Goal: Task Accomplishment & Management: Manage account settings

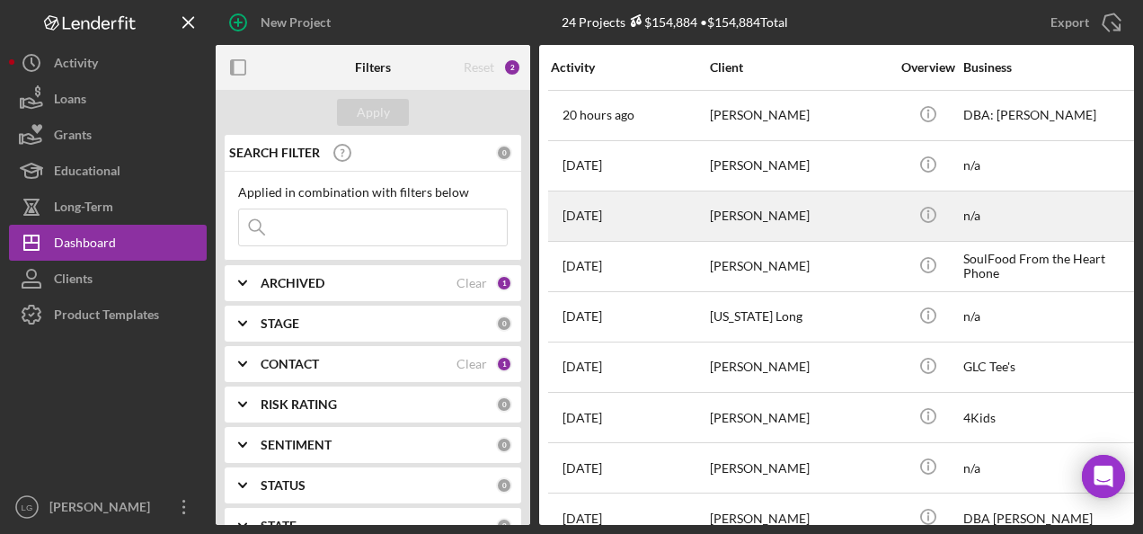
click at [665, 225] on div "[DATE] [PERSON_NAME]" at bounding box center [629, 216] width 157 height 48
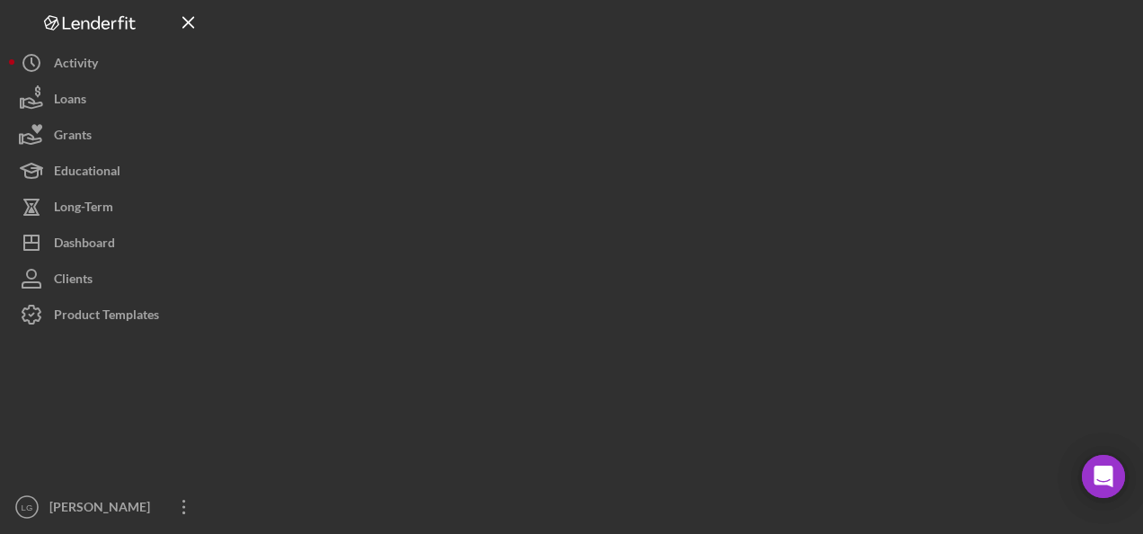
click at [665, 225] on div at bounding box center [675, 262] width 918 height 525
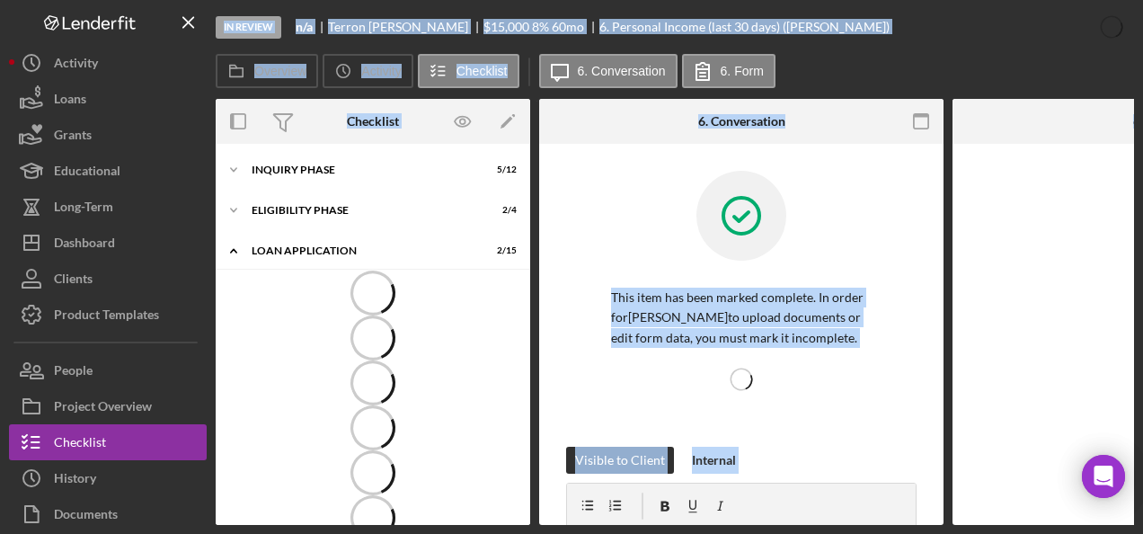
click at [633, 137] on div at bounding box center [606, 121] width 135 height 45
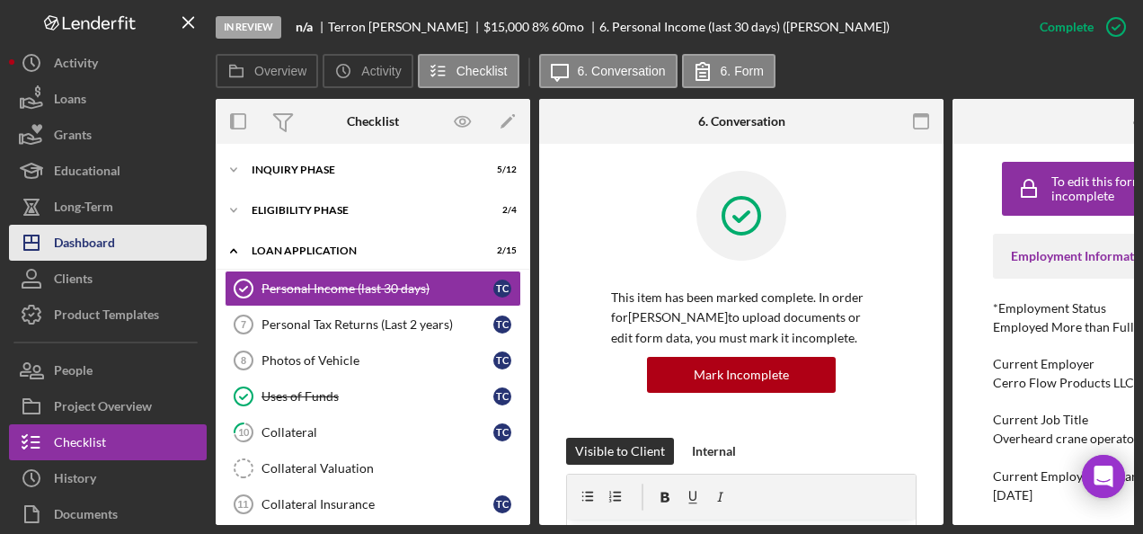
click at [127, 238] on button "Icon/Dashboard Dashboard" at bounding box center [108, 243] width 198 height 36
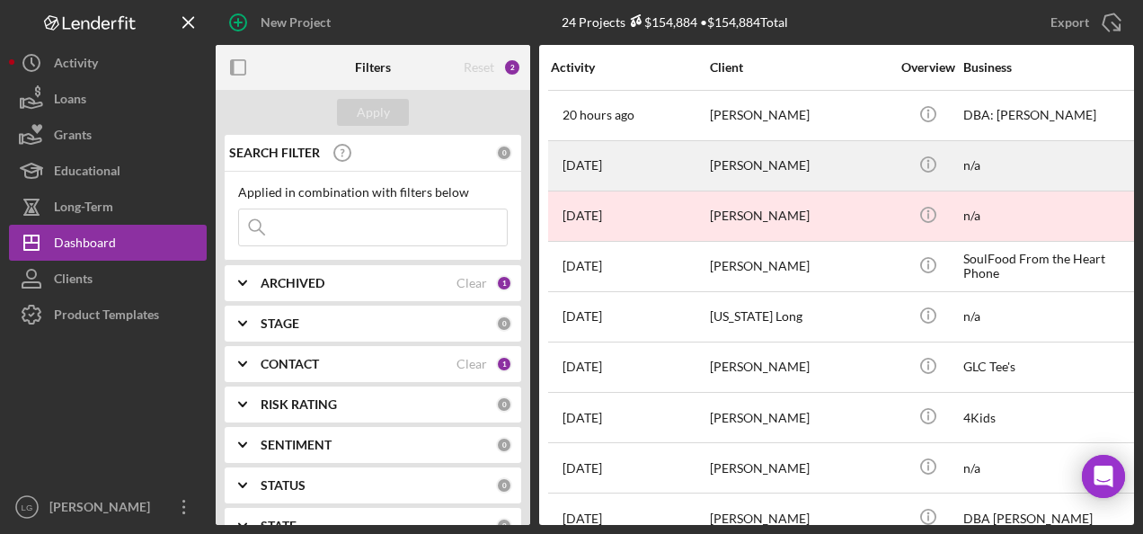
click at [679, 169] on div "[DATE] [PERSON_NAME]" at bounding box center [629, 166] width 157 height 48
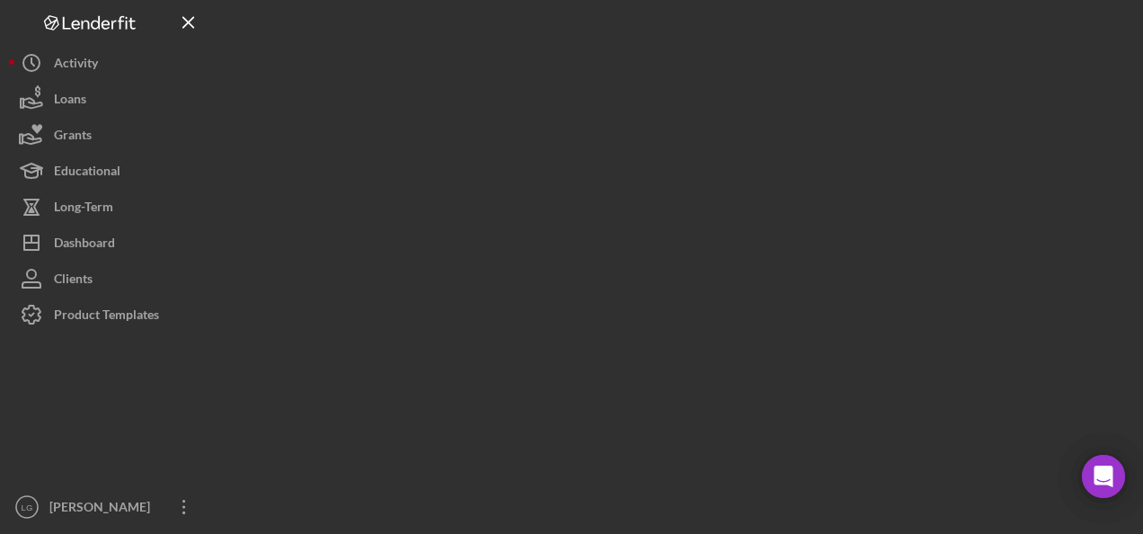
click at [679, 169] on div at bounding box center [675, 262] width 918 height 525
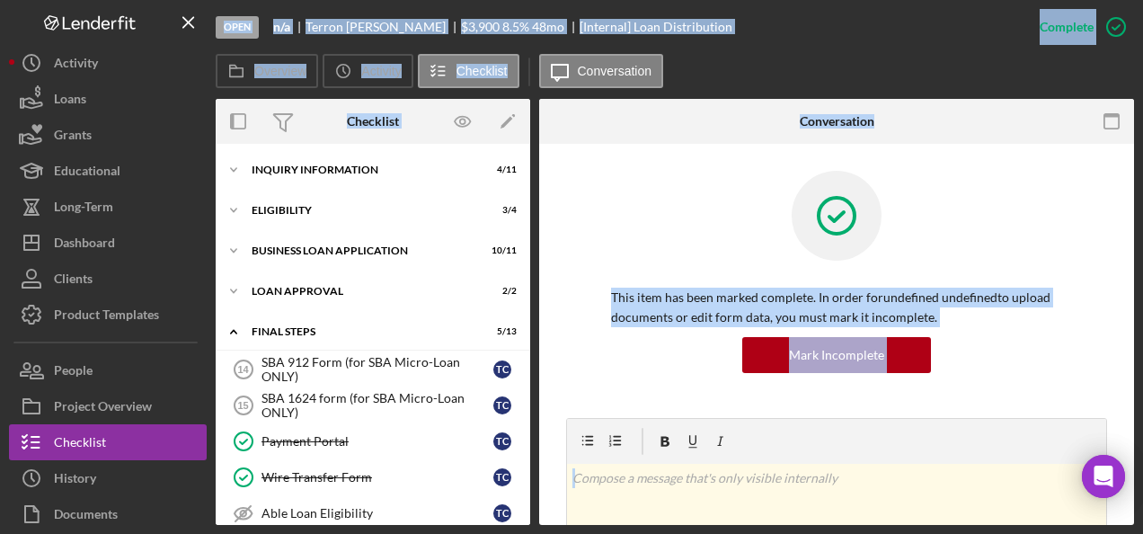
scroll to position [280, 0]
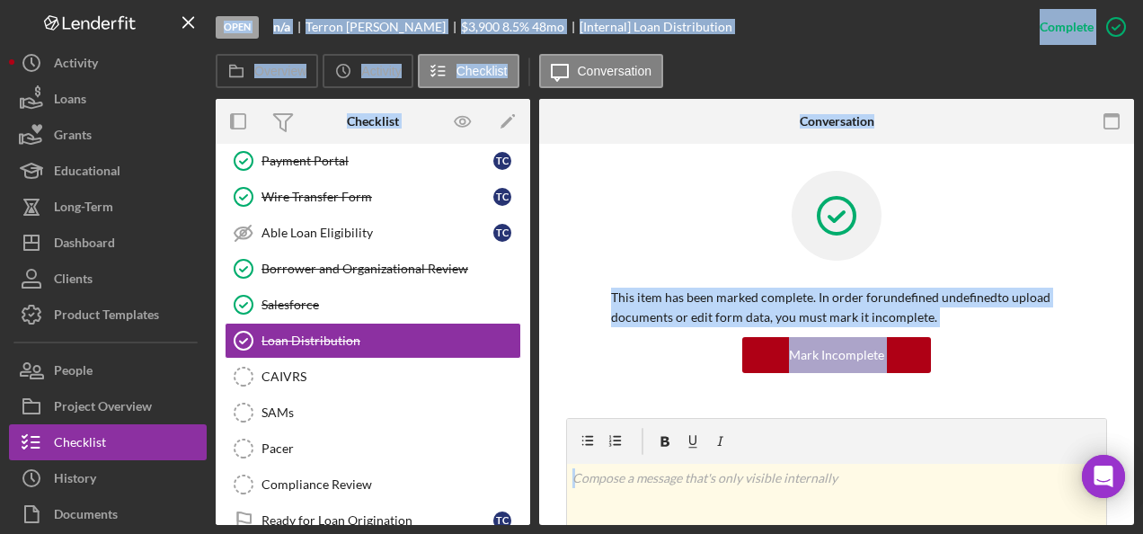
drag, startPoint x: 679, startPoint y: 169, endPoint x: 781, endPoint y: 51, distance: 155.4
click at [781, 51] on div "Open n/a [PERSON_NAME] $3,900 $3,900 8.5 % 48 mo [Internal] Loan Distribution" at bounding box center [619, 27] width 806 height 54
click at [649, 195] on div at bounding box center [836, 229] width 451 height 117
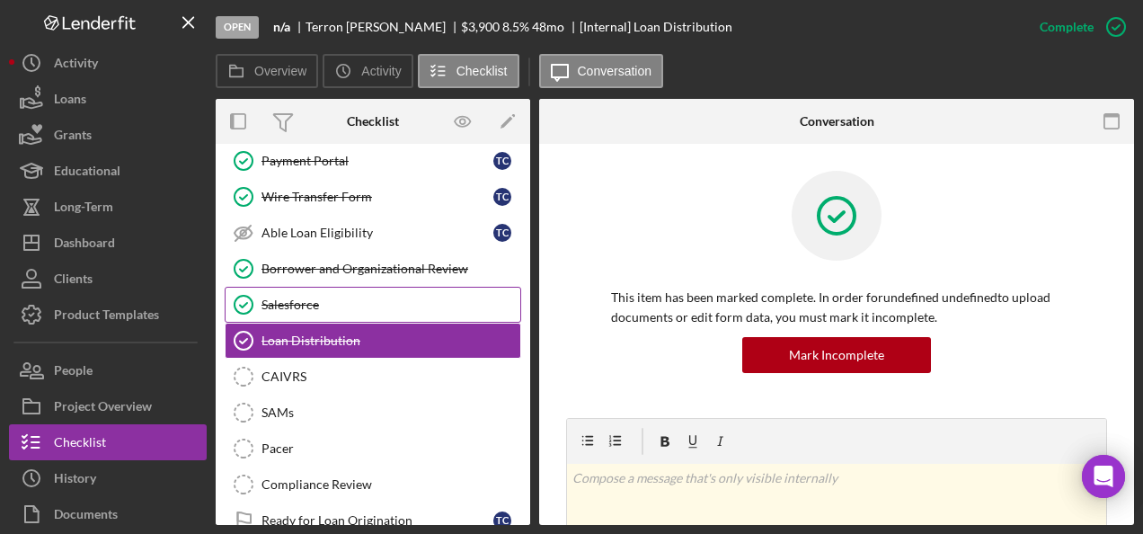
click at [476, 287] on link "Salesforce Salesforce" at bounding box center [373, 305] width 296 height 36
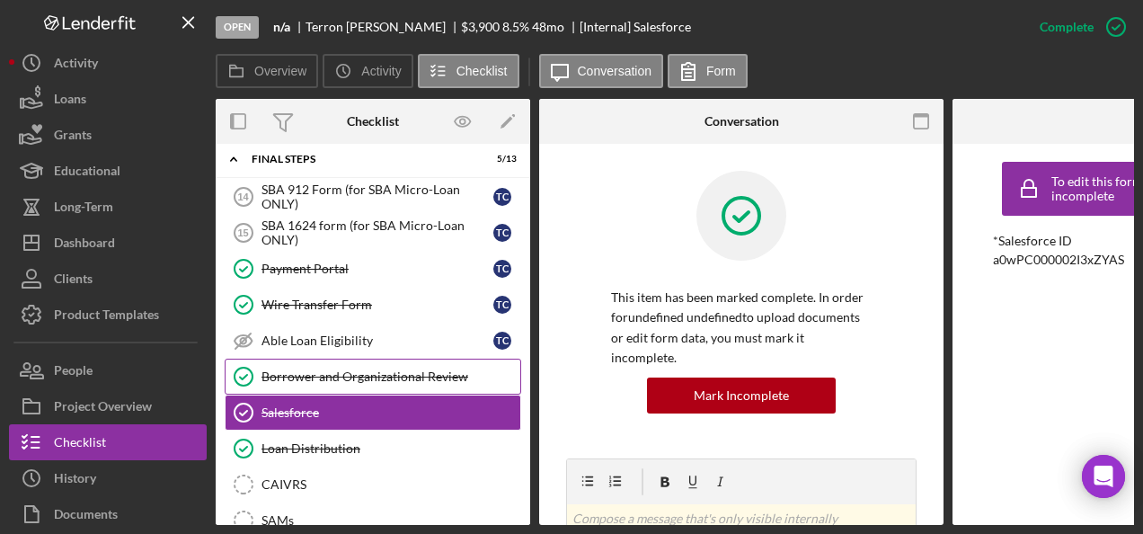
scroll to position [137, 0]
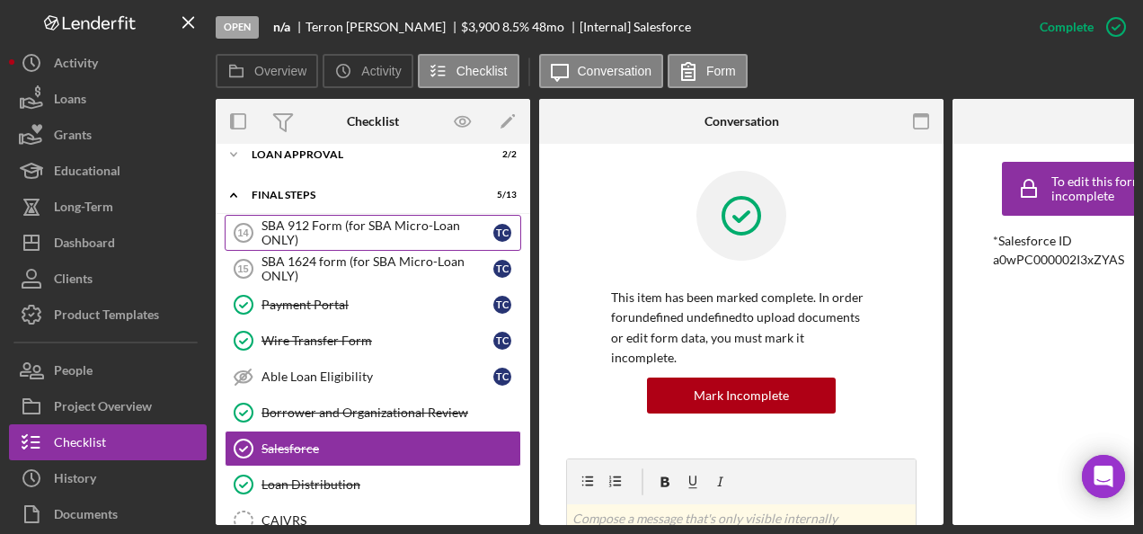
click at [412, 234] on div "SBA 912 Form (for SBA Micro-Loan ONLY)" at bounding box center [377, 232] width 232 height 29
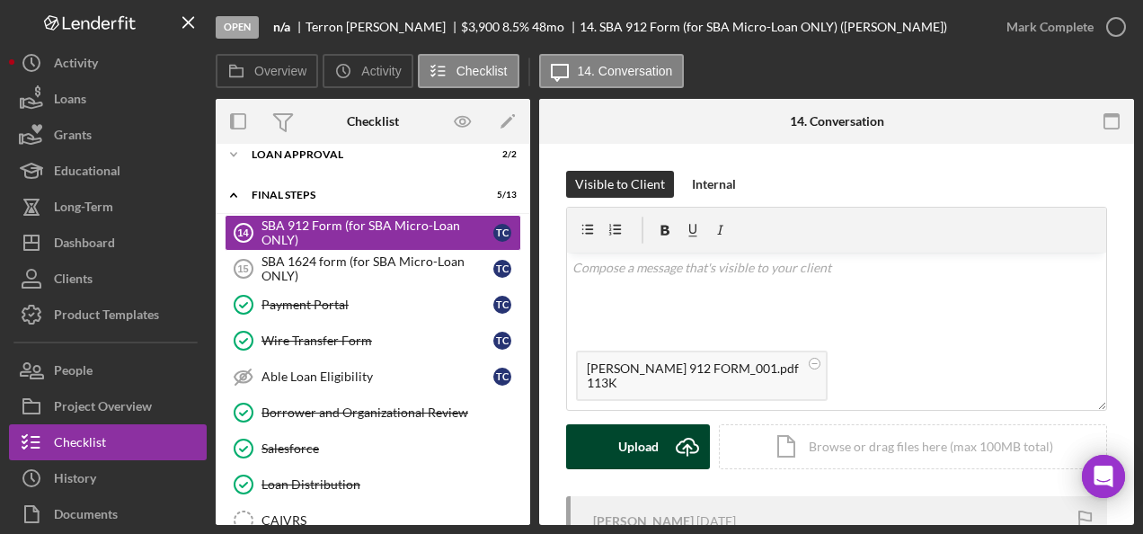
click at [638, 445] on div "Upload" at bounding box center [638, 446] width 40 height 45
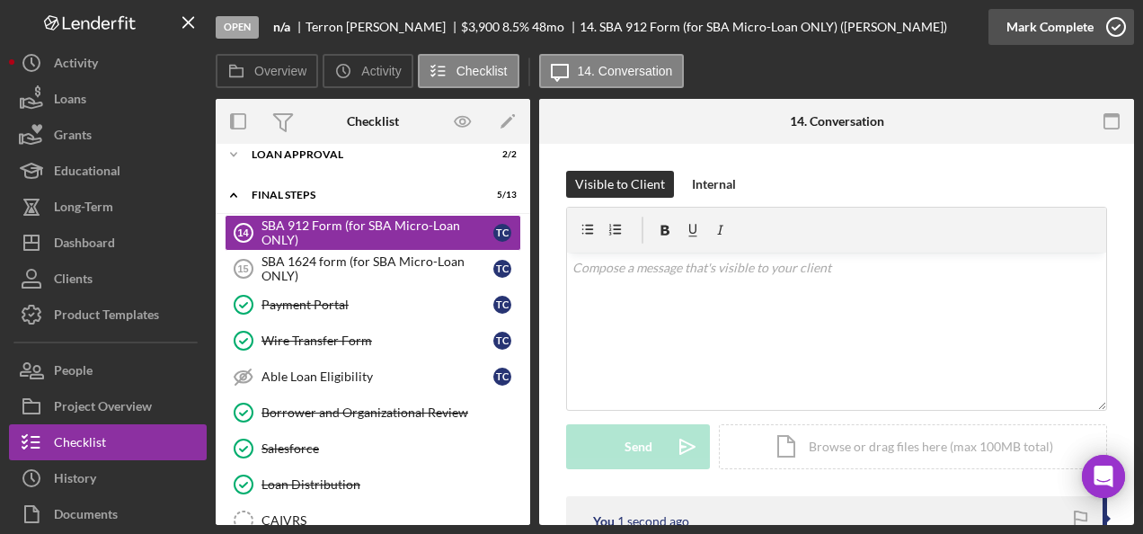
click at [1055, 19] on div "Mark Complete" at bounding box center [1049, 27] width 87 height 36
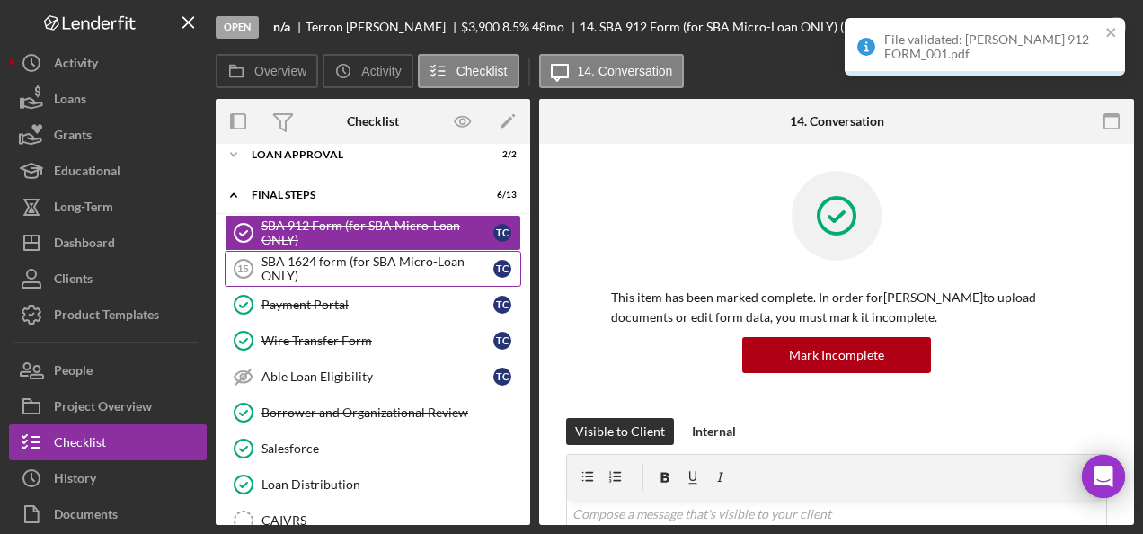
click at [367, 270] on div "SBA 1624 form (for SBA Micro-Loan ONLY)" at bounding box center [377, 268] width 232 height 29
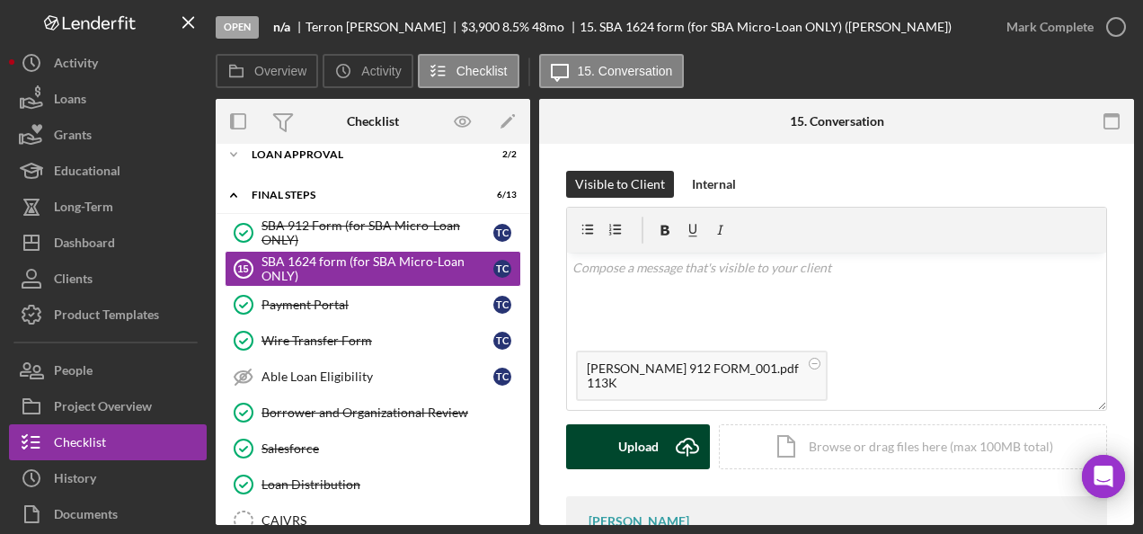
click at [634, 450] on div "Upload" at bounding box center [638, 446] width 40 height 45
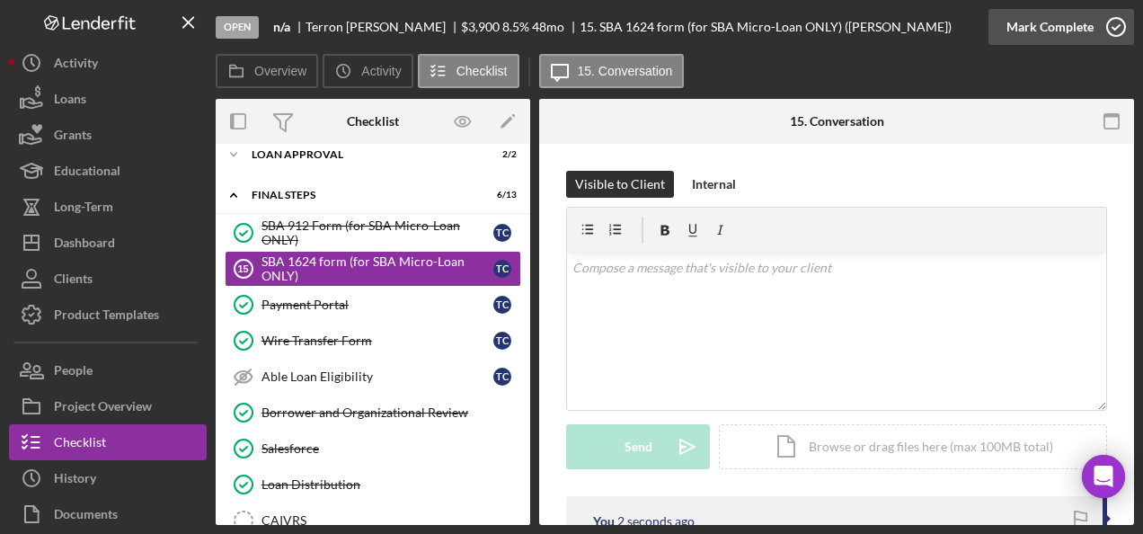
click at [1021, 19] on div "Mark Complete" at bounding box center [1049, 27] width 87 height 36
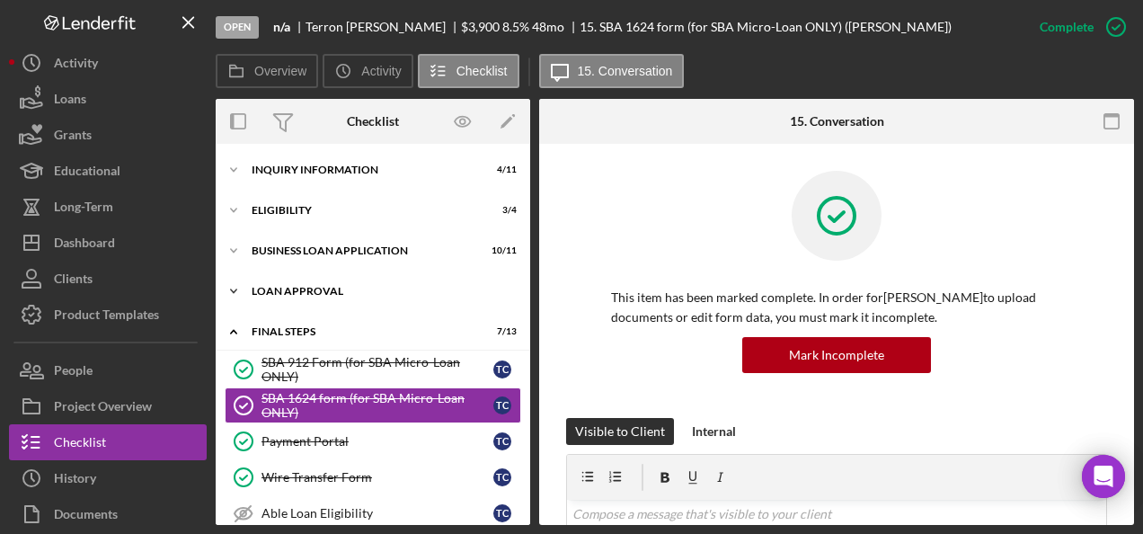
click at [293, 295] on div "Loan Approval" at bounding box center [380, 291] width 256 height 11
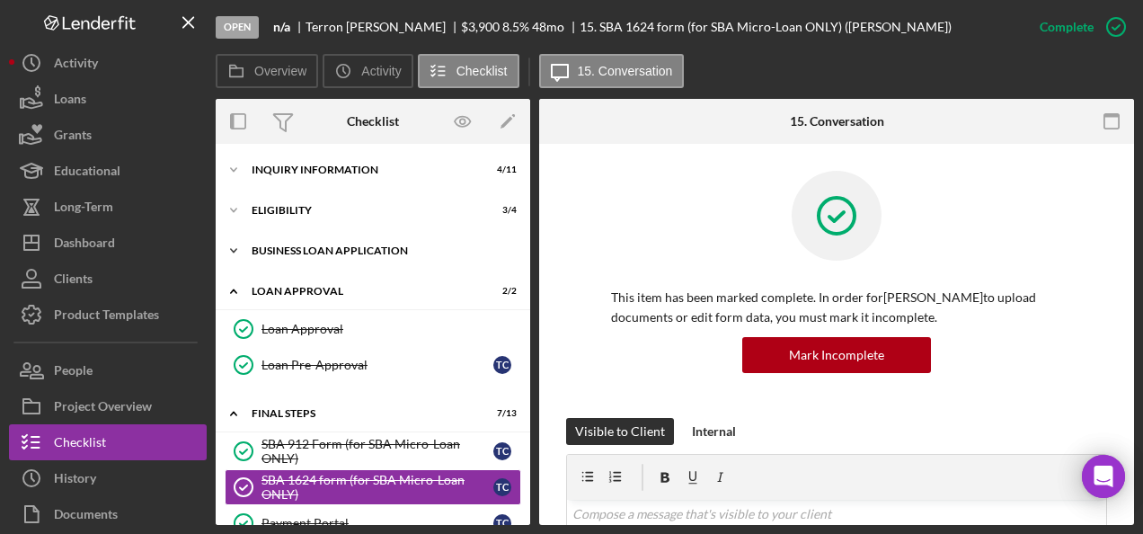
click at [291, 255] on div "BUSINESS LOAN APPLICATION" at bounding box center [380, 250] width 256 height 11
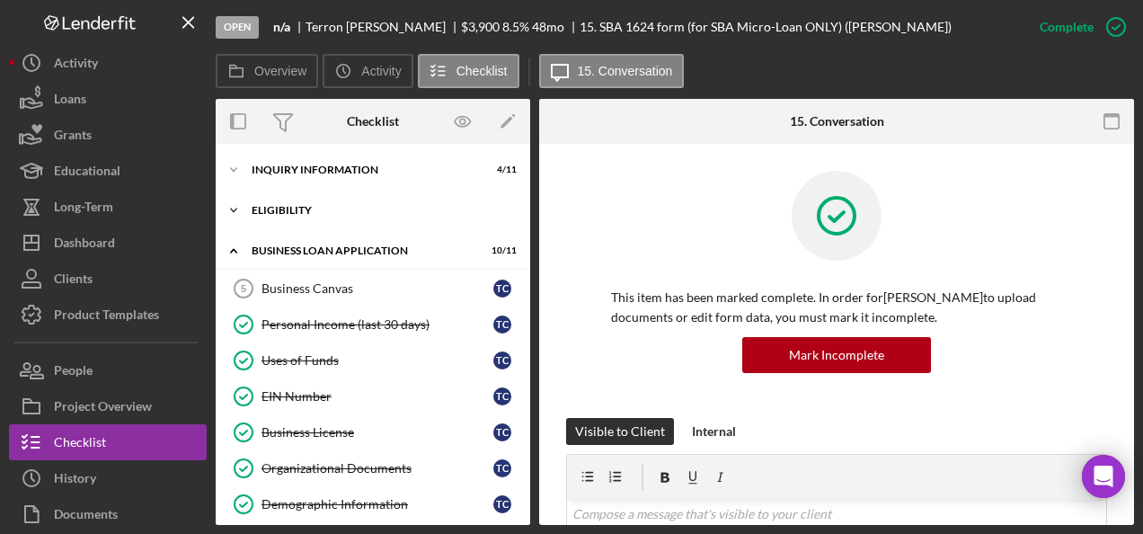
click at [271, 208] on div "Eligibility" at bounding box center [380, 210] width 256 height 11
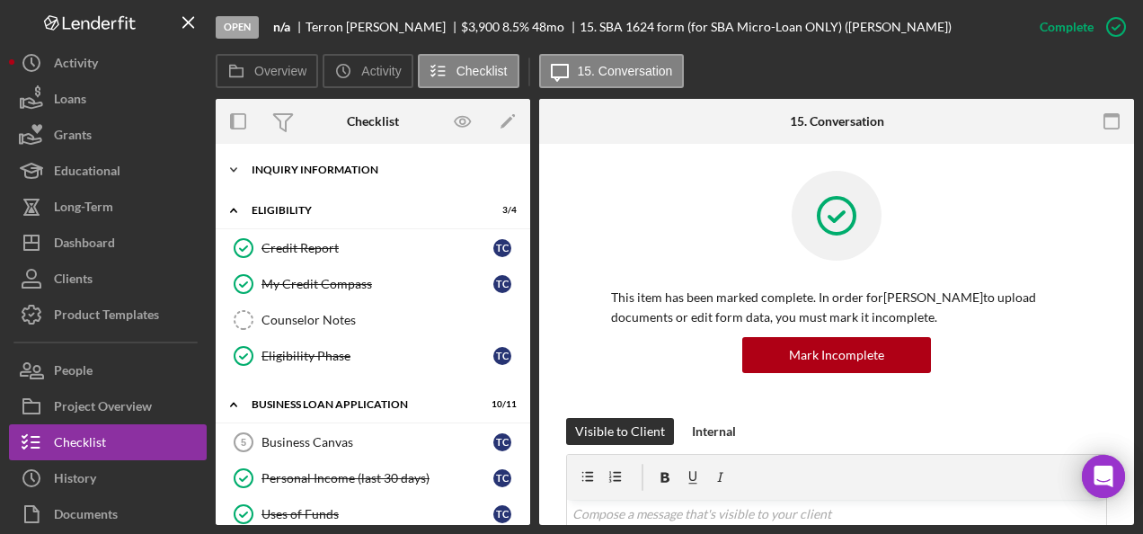
click at [286, 165] on div "INQUIRY INFORMATION" at bounding box center [380, 169] width 256 height 11
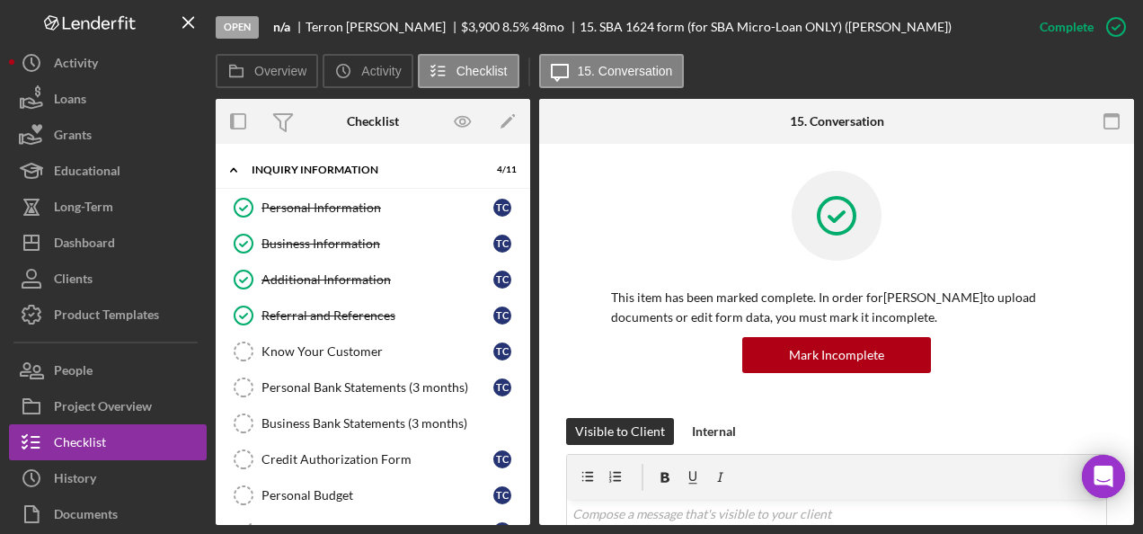
scroll to position [90, 0]
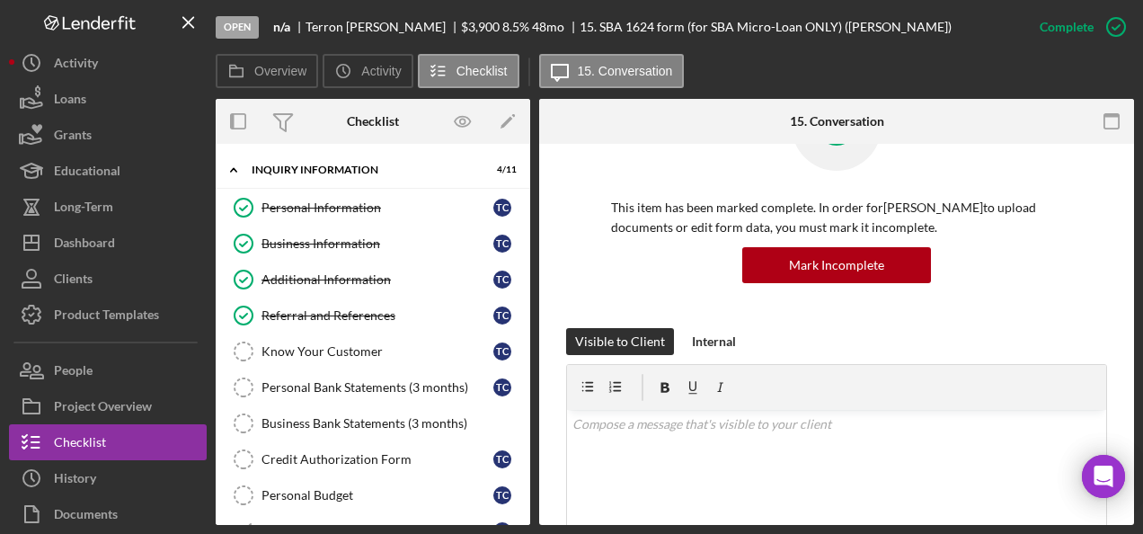
drag, startPoint x: 798, startPoint y: 579, endPoint x: 626, endPoint y: 579, distance: 171.6
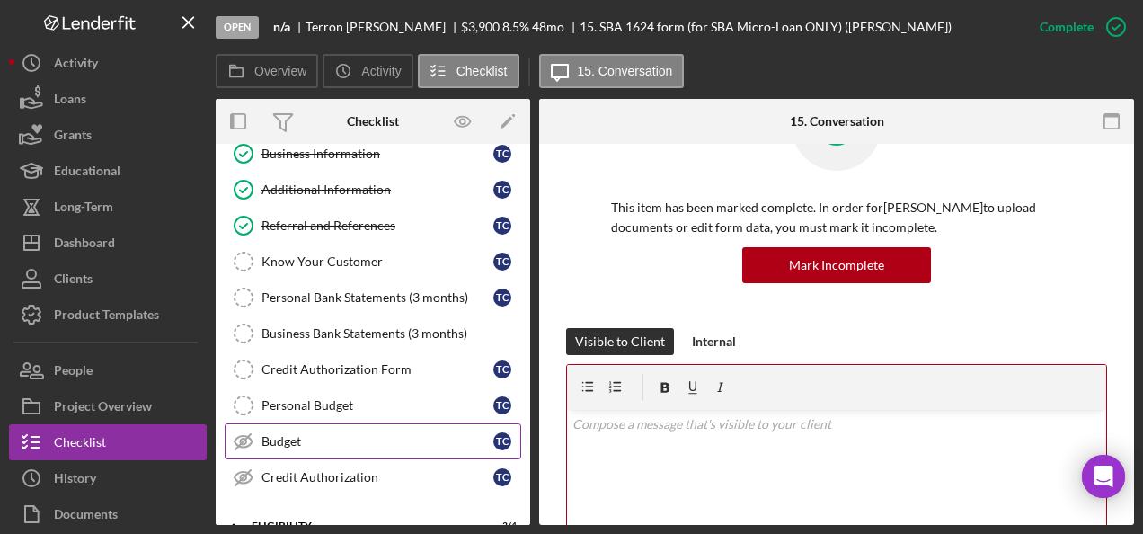
scroll to position [180, 0]
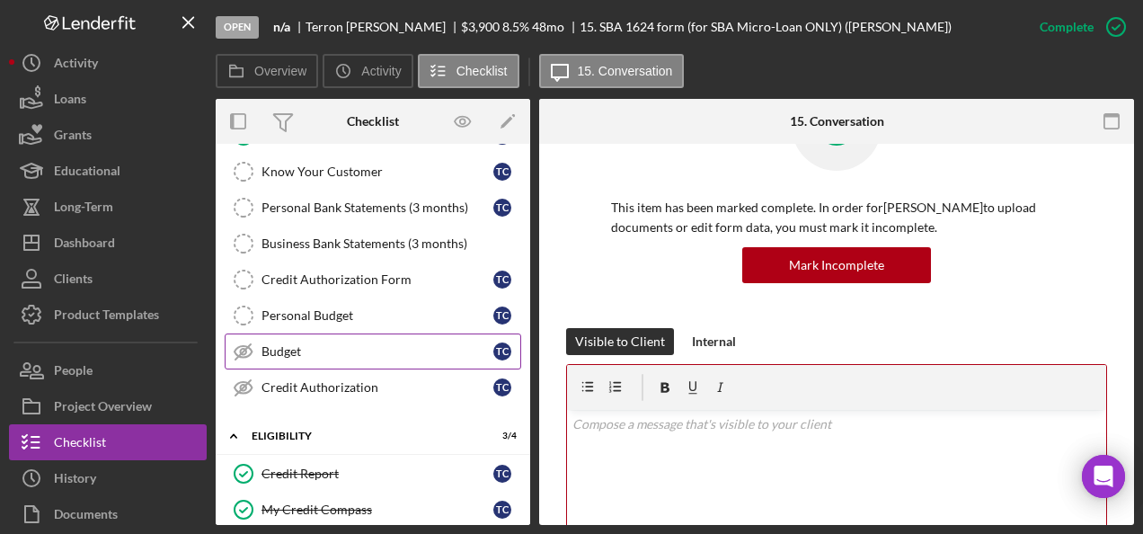
click at [319, 333] on link "Budget Budget T C" at bounding box center [373, 351] width 296 height 36
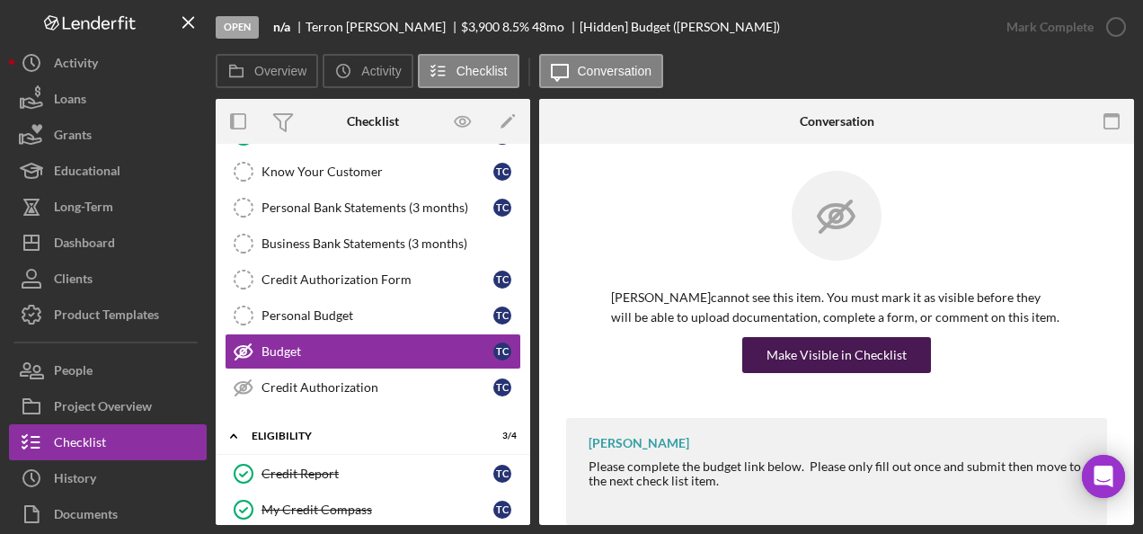
click at [786, 349] on div "Make Visible in Checklist" at bounding box center [836, 355] width 140 height 36
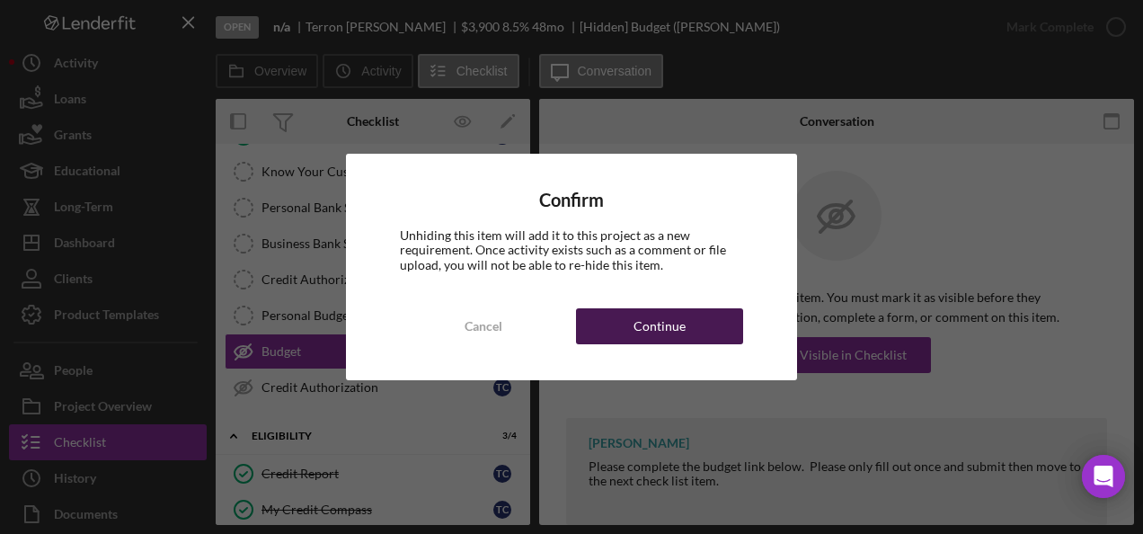
click at [641, 311] on div "Continue" at bounding box center [659, 326] width 52 height 36
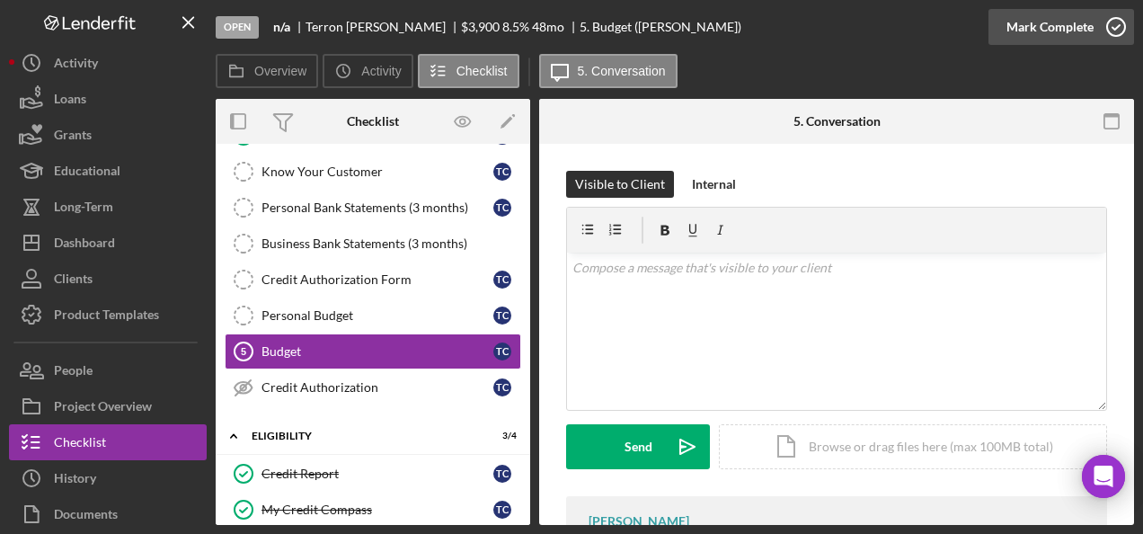
click at [1012, 32] on div "Mark Complete" at bounding box center [1049, 27] width 87 height 36
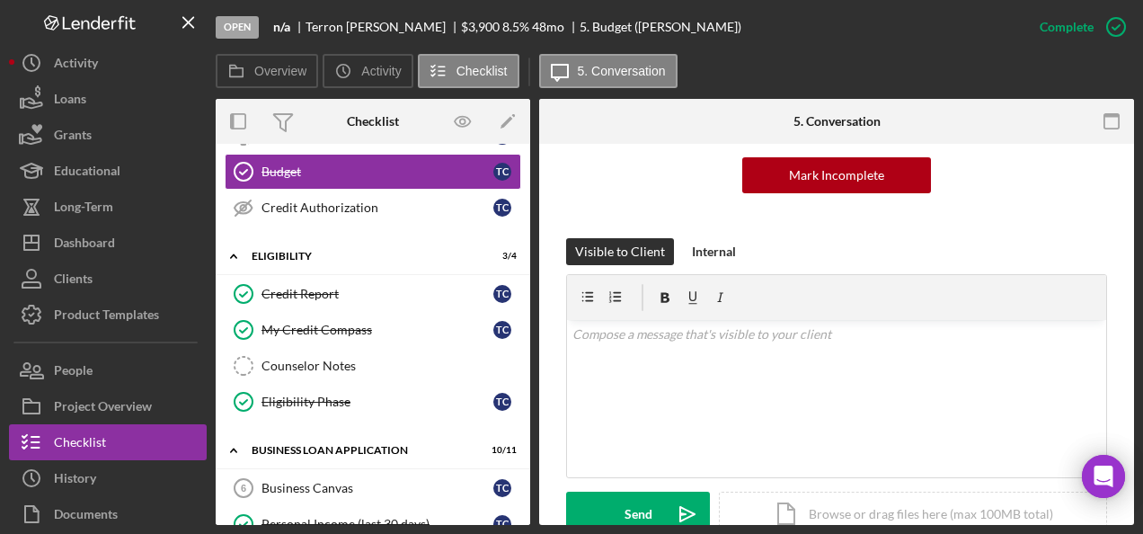
scroll to position [449, 0]
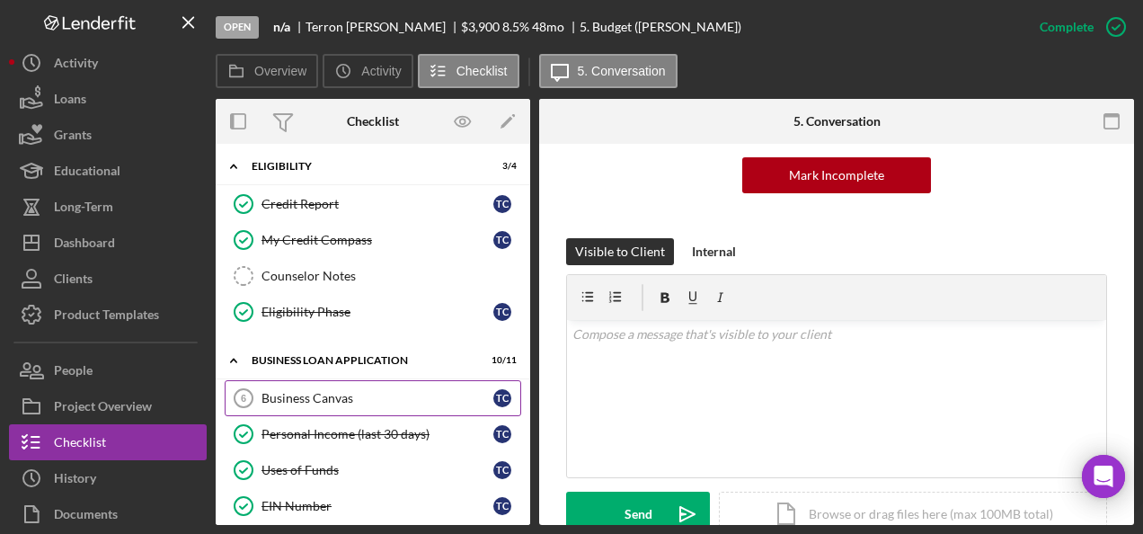
click at [368, 391] on div "Business Canvas" at bounding box center [377, 398] width 232 height 14
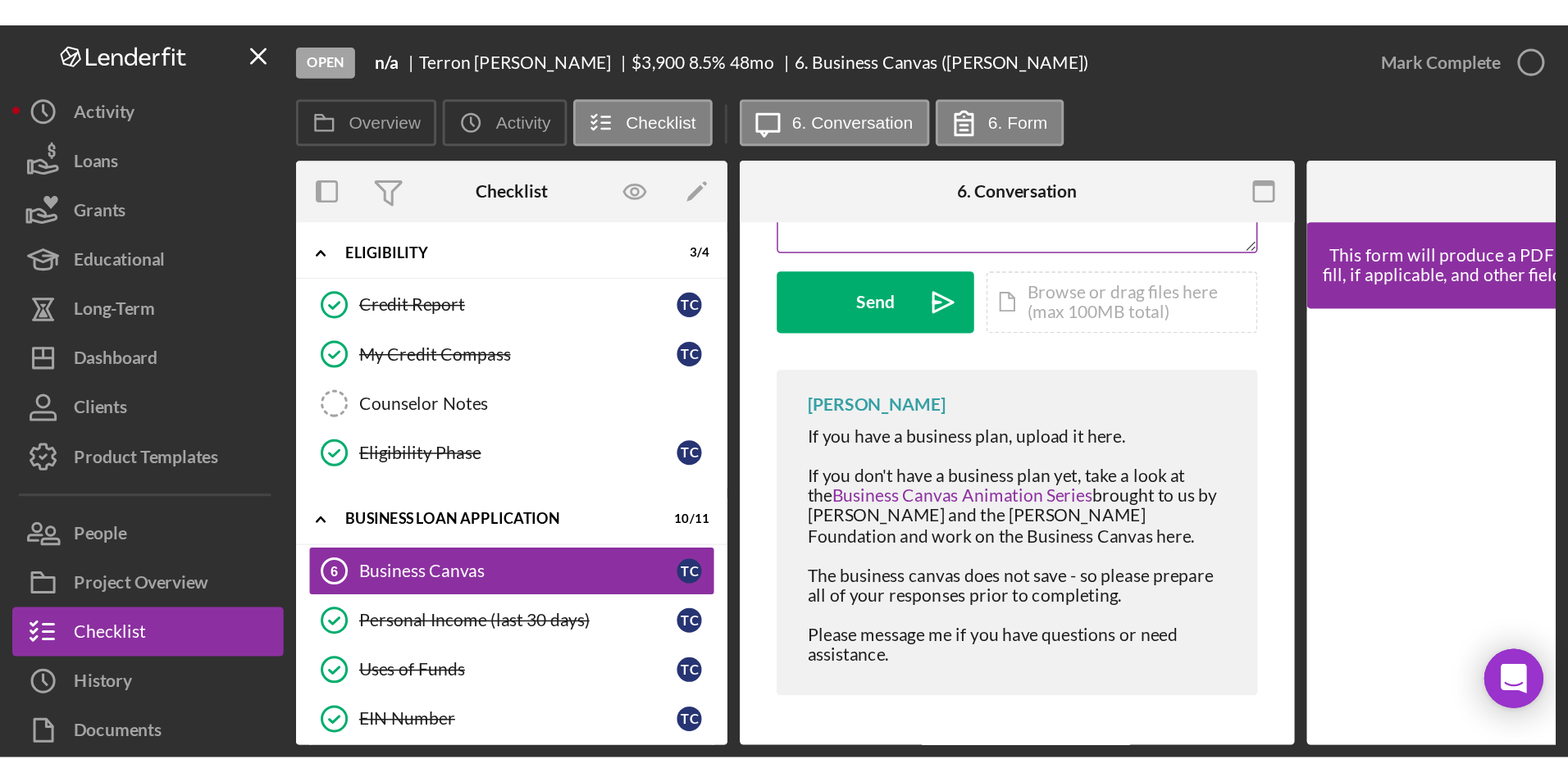
scroll to position [145, 0]
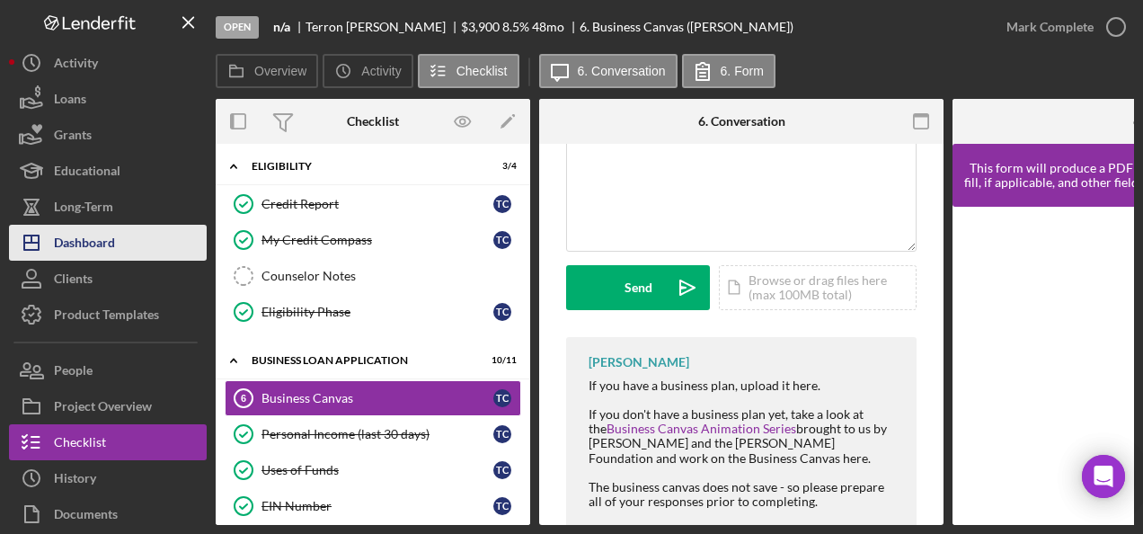
click at [123, 235] on button "Icon/Dashboard Dashboard" at bounding box center [108, 243] width 198 height 36
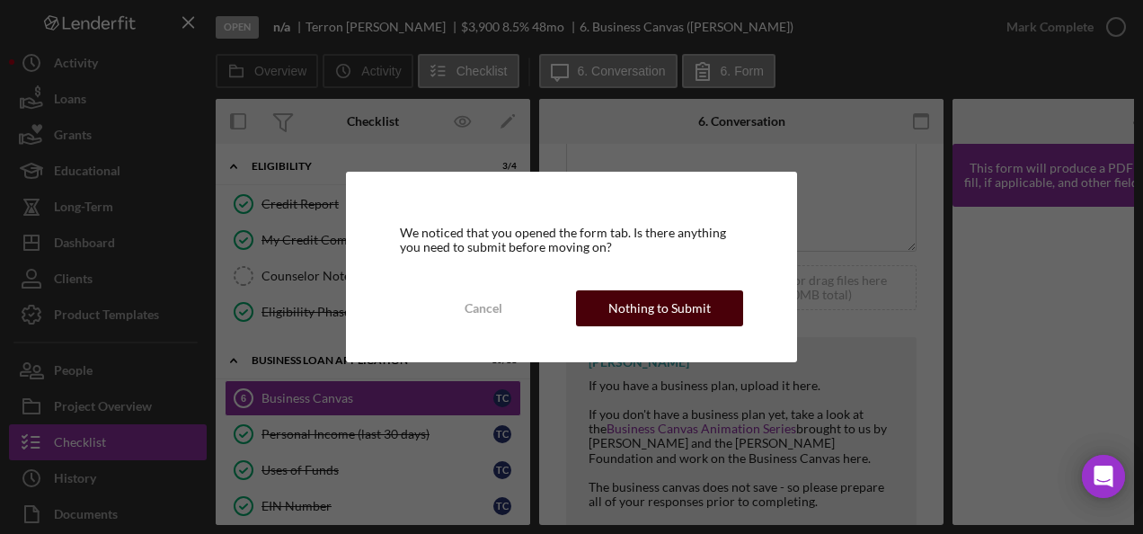
click at [614, 300] on div "Nothing to Submit" at bounding box center [659, 308] width 102 height 36
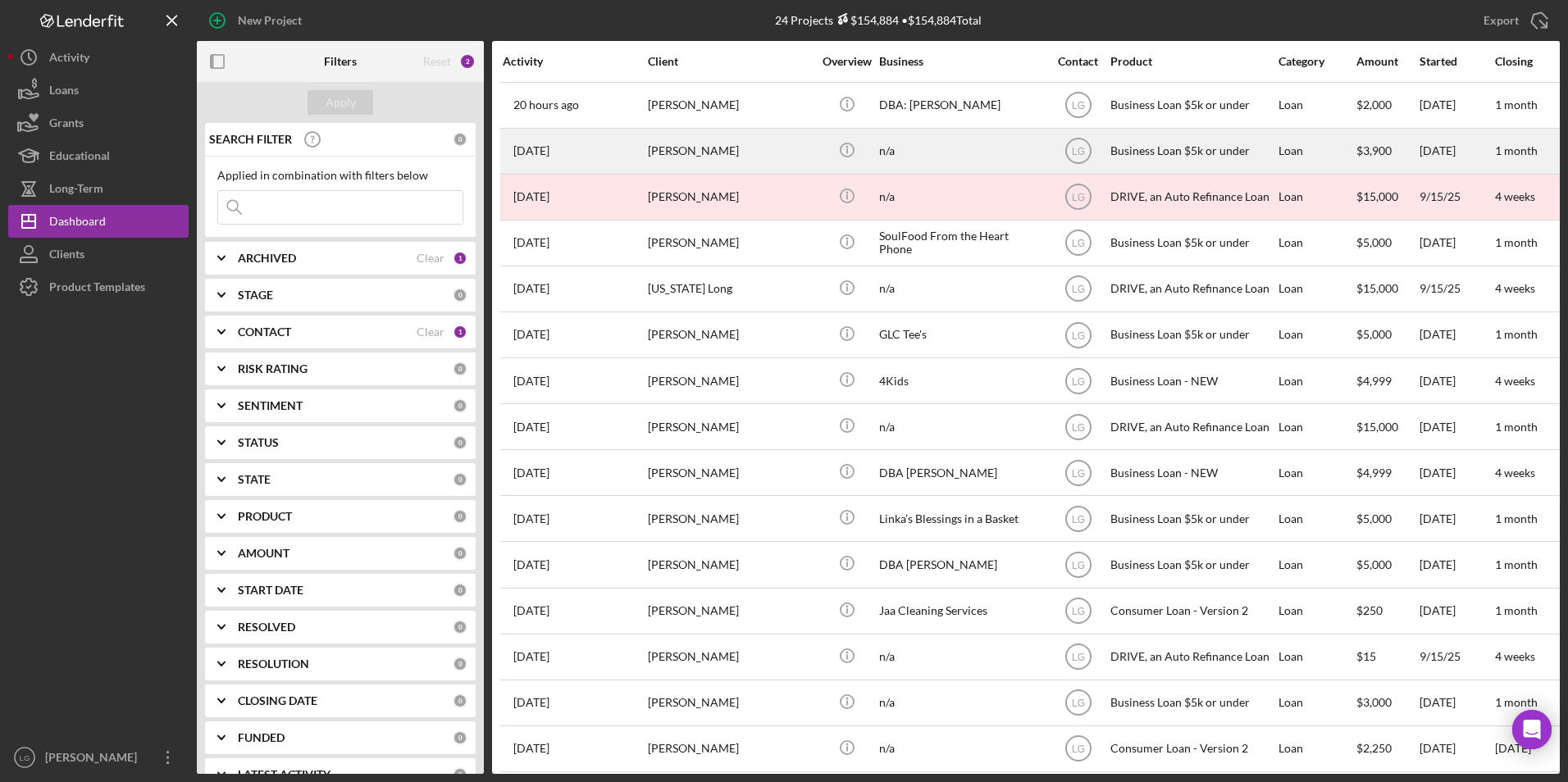
click at [799, 159] on div "[PERSON_NAME]" at bounding box center [730, 151] width 164 height 44
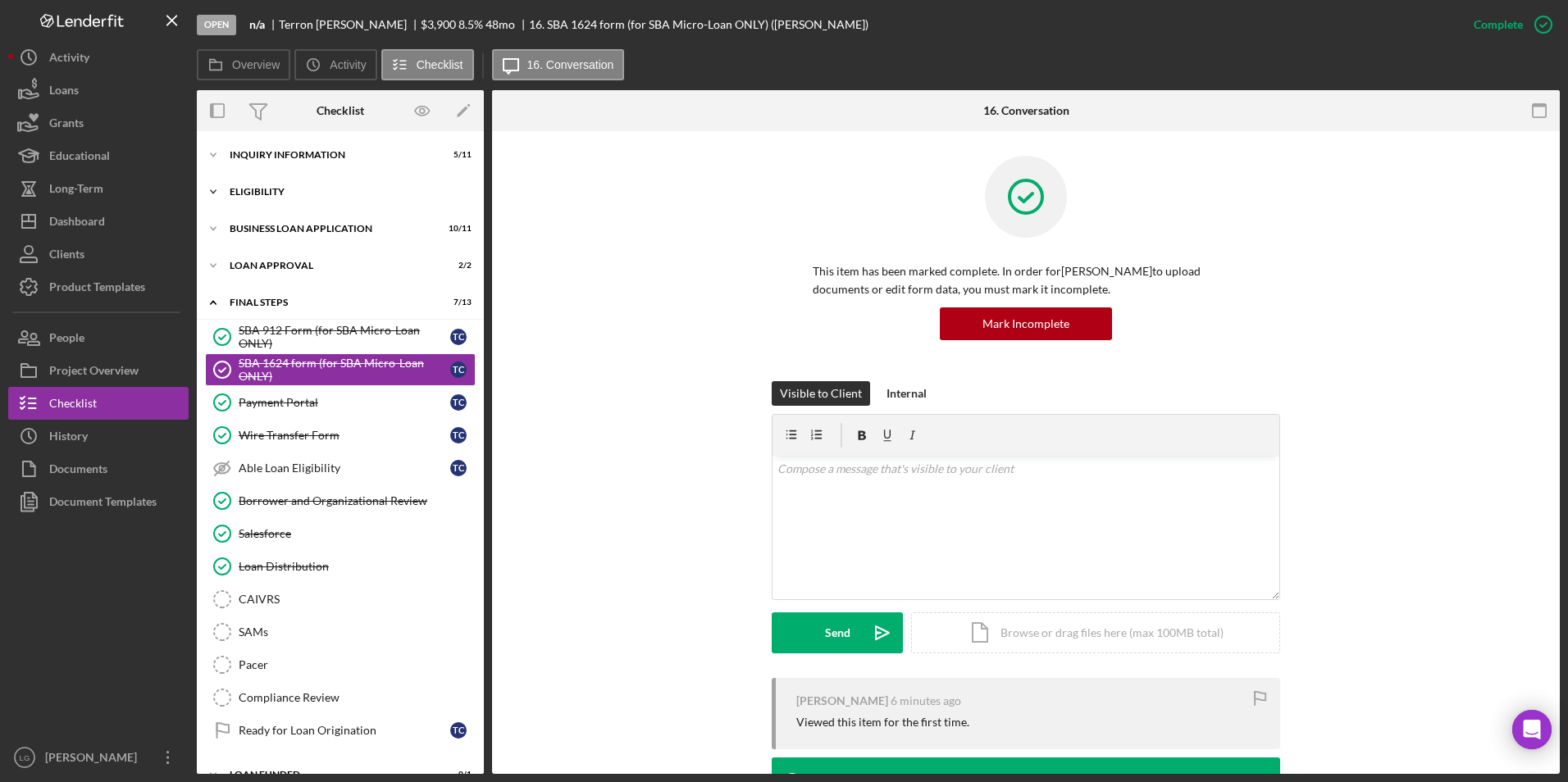
click at [231, 189] on div "Eligibility" at bounding box center [347, 192] width 234 height 10
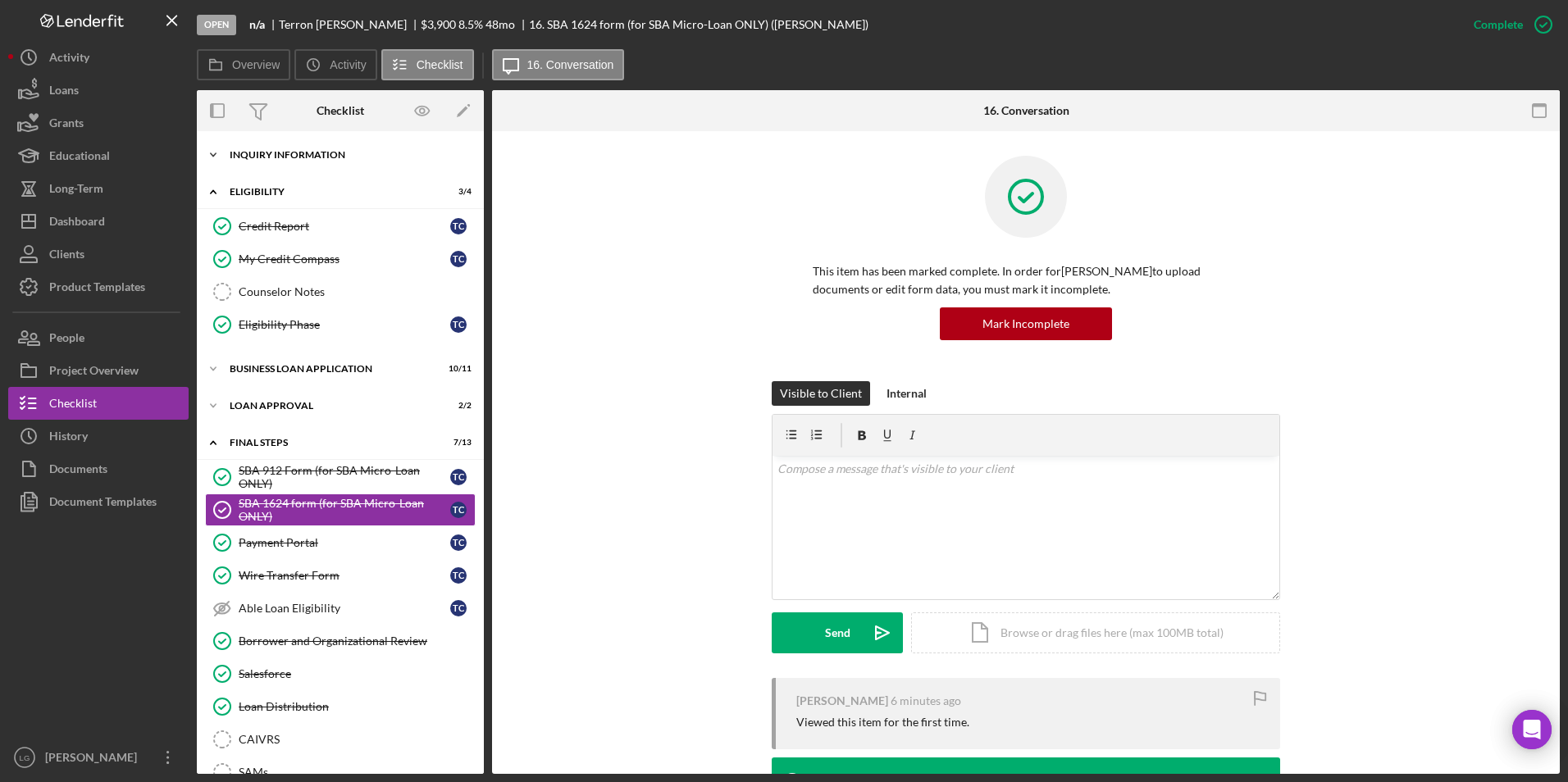
click at [241, 158] on div "INQUIRY INFORMATION" at bounding box center [347, 154] width 234 height 10
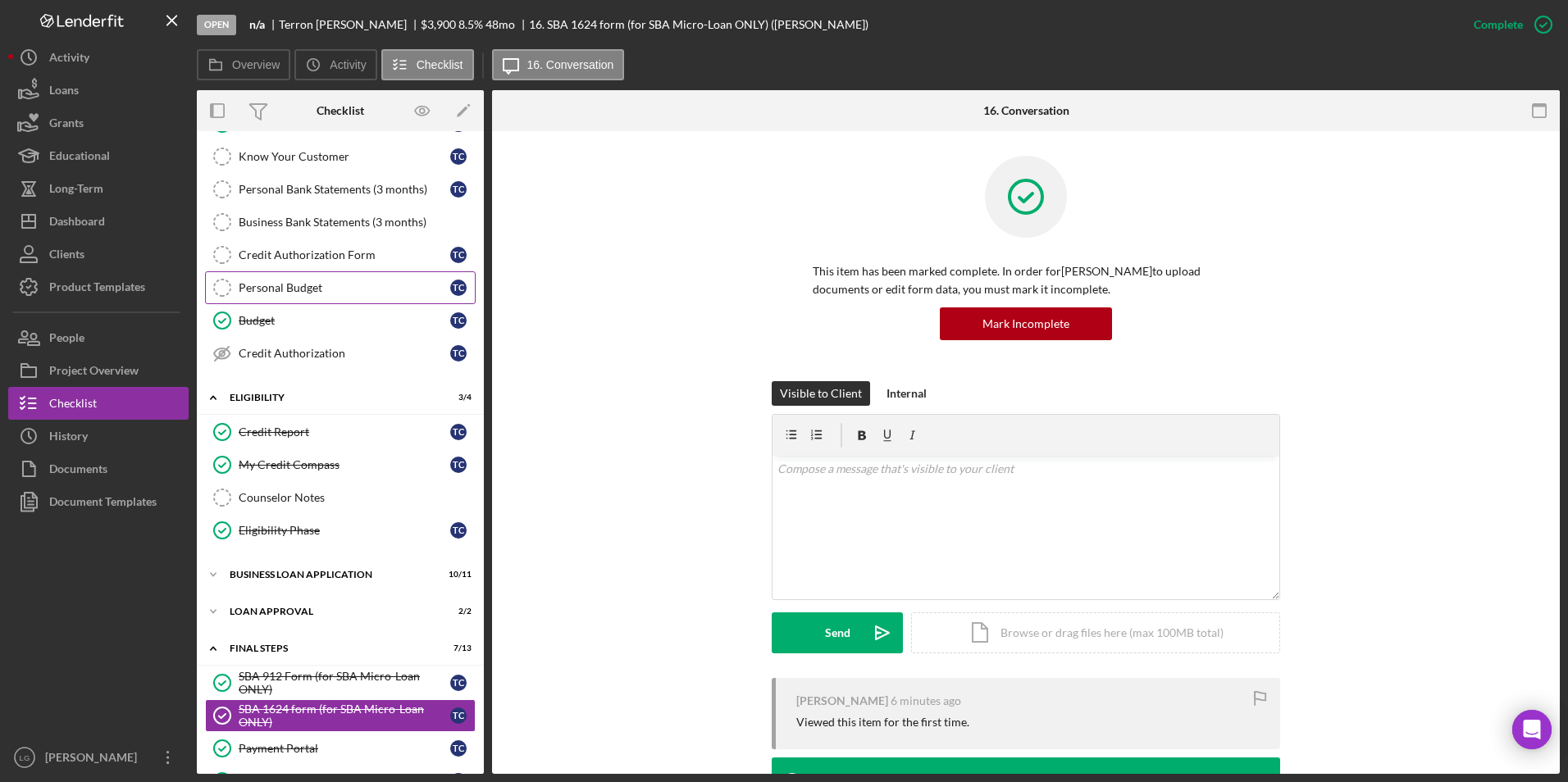
scroll to position [246, 0]
click at [292, 459] on div "Icon/Expander INQUIRY INFORMATION 5 / 11 Personal Information Personal Informat…" at bounding box center [340, 557] width 287 height 1163
click at [277, 459] on div "Icon/Expander BUSINESS LOAN APPLICATION 10 / 11" at bounding box center [340, 575] width 287 height 33
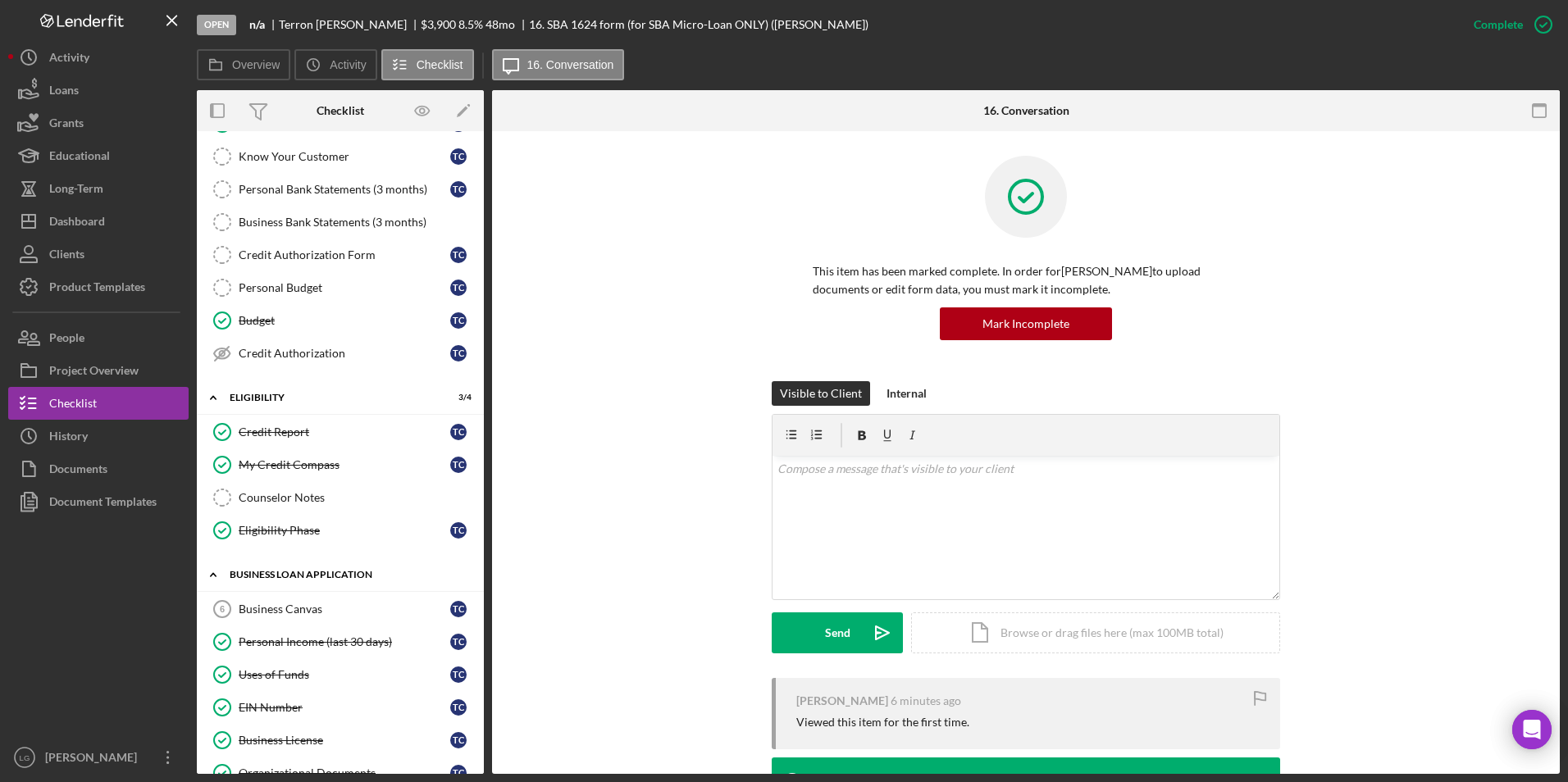
scroll to position [246, 0]
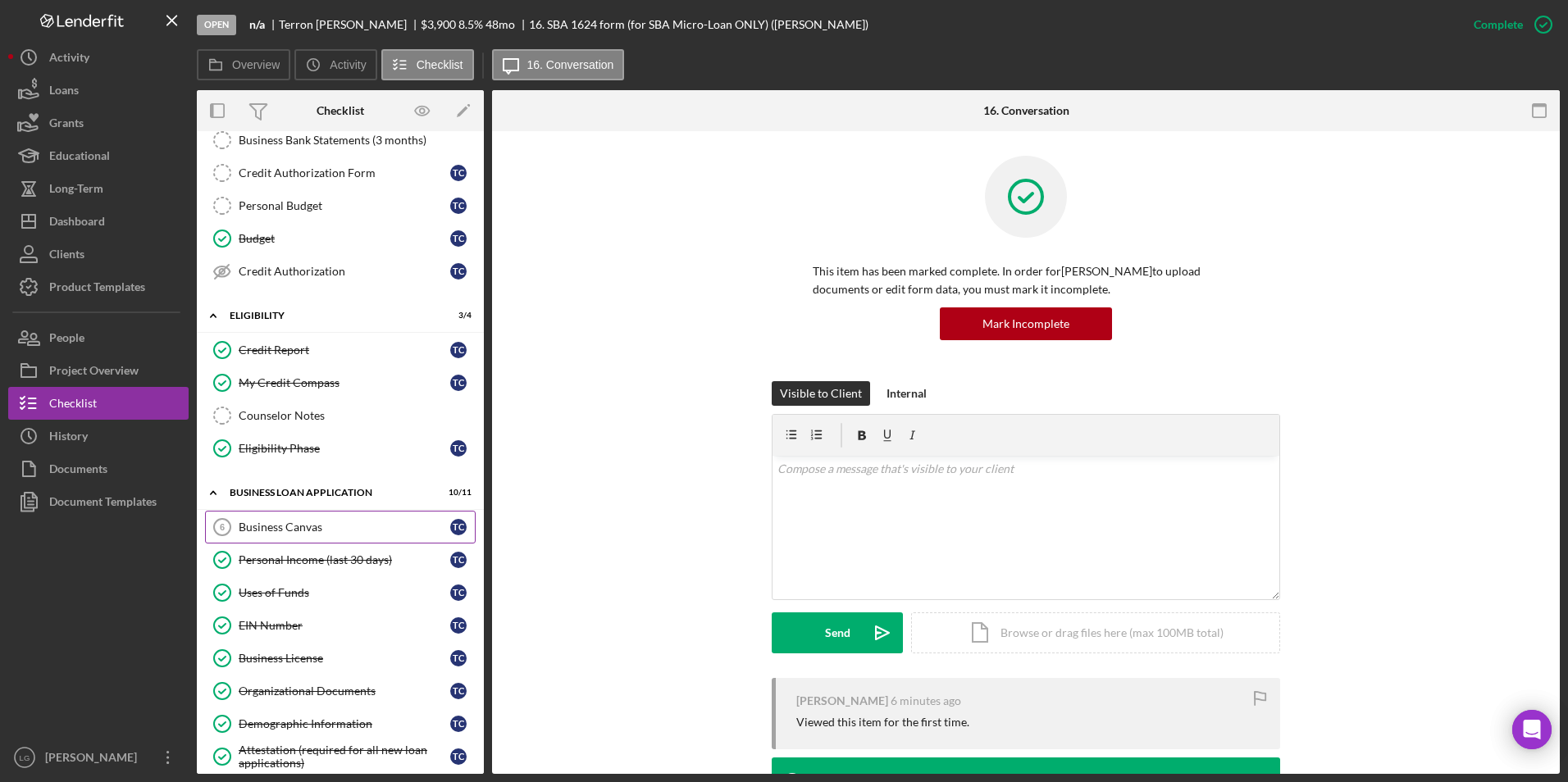
click at [292, 459] on div "Business Canvas" at bounding box center [344, 527] width 212 height 13
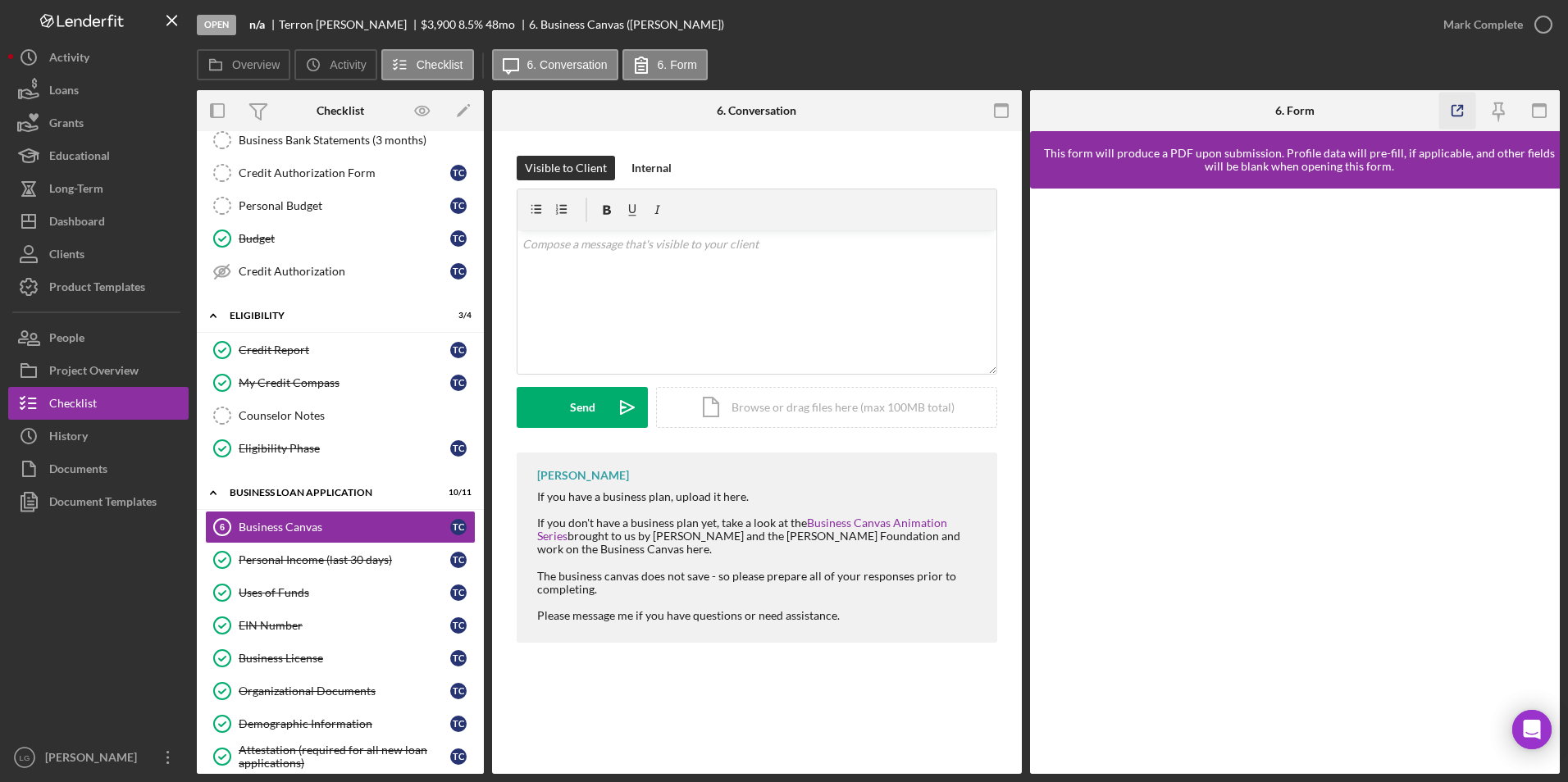
click at [1014, 120] on icon "button" at bounding box center [1457, 111] width 37 height 36
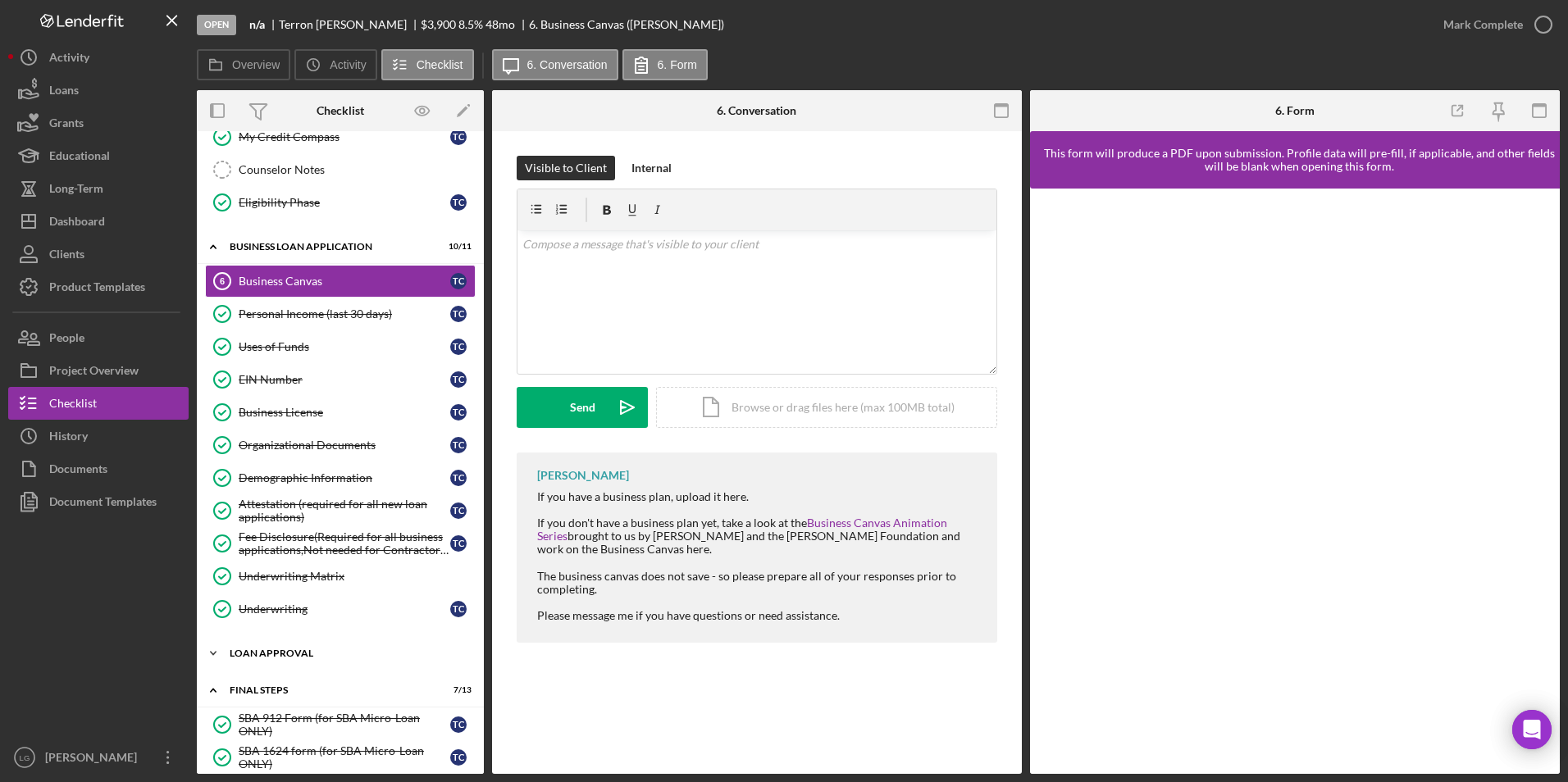
click at [250, 459] on div "Loan Approval" at bounding box center [347, 653] width 234 height 10
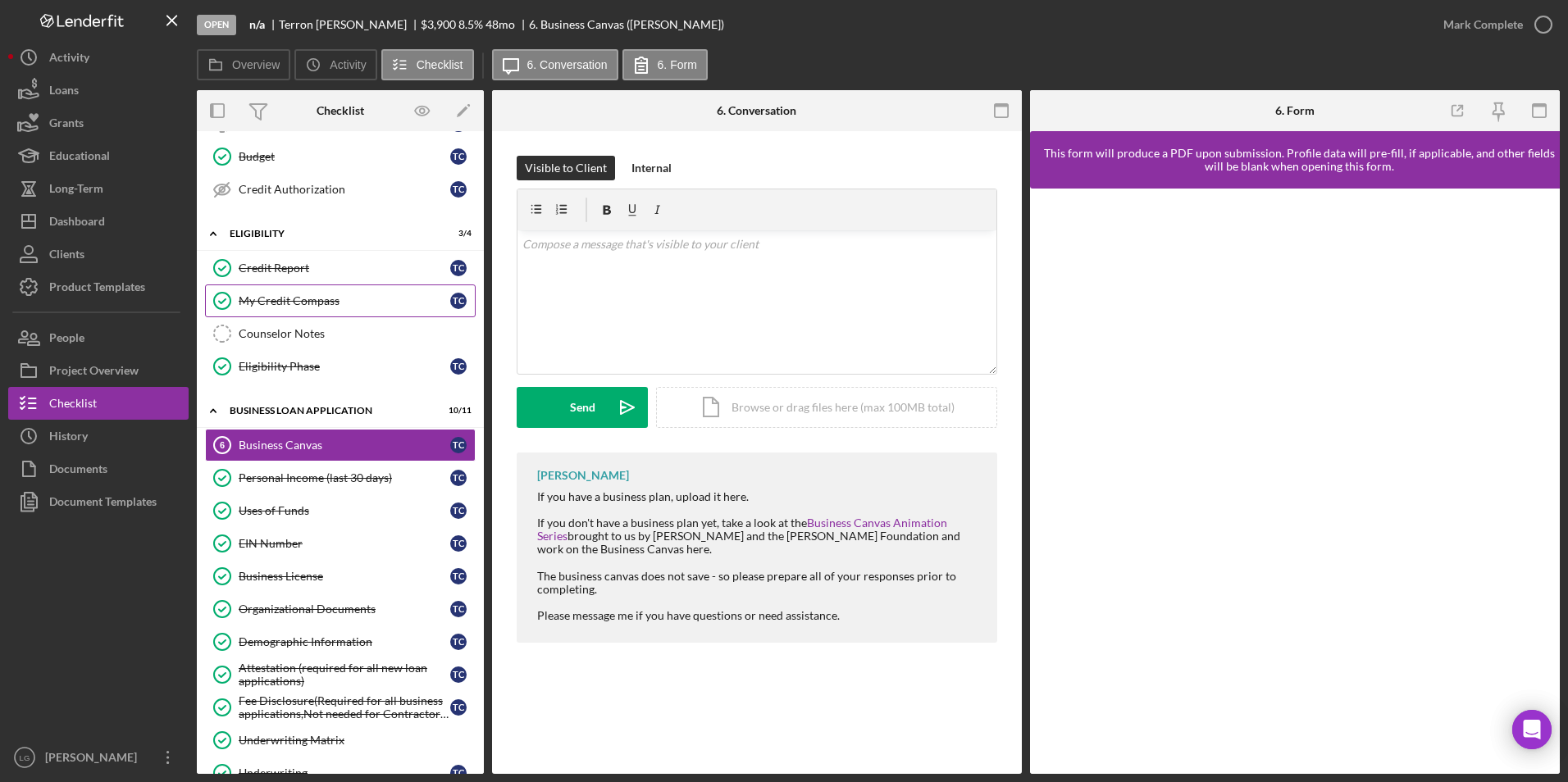
scroll to position [82, 0]
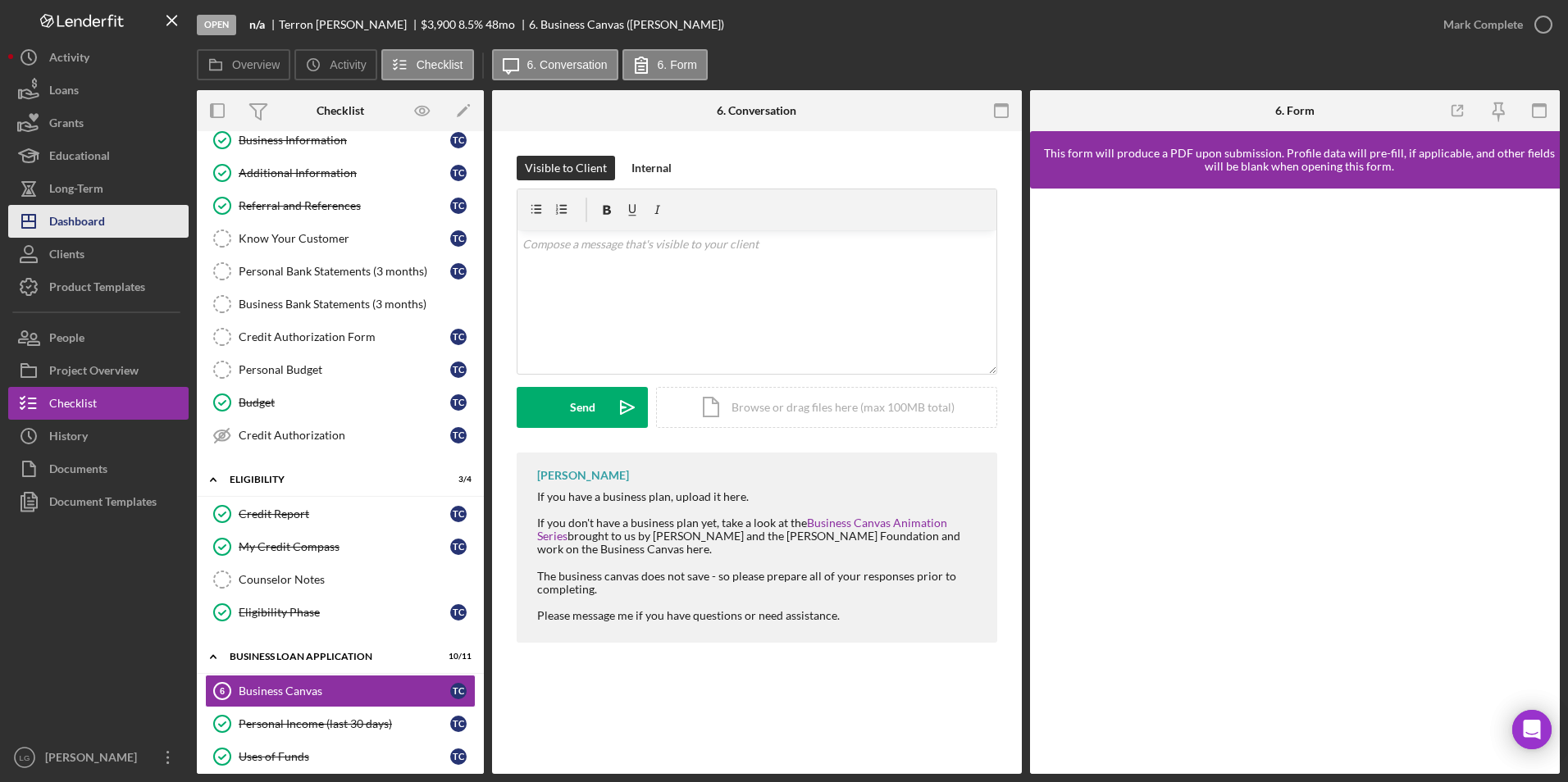
click at [70, 227] on div "Dashboard" at bounding box center [77, 224] width 56 height 36
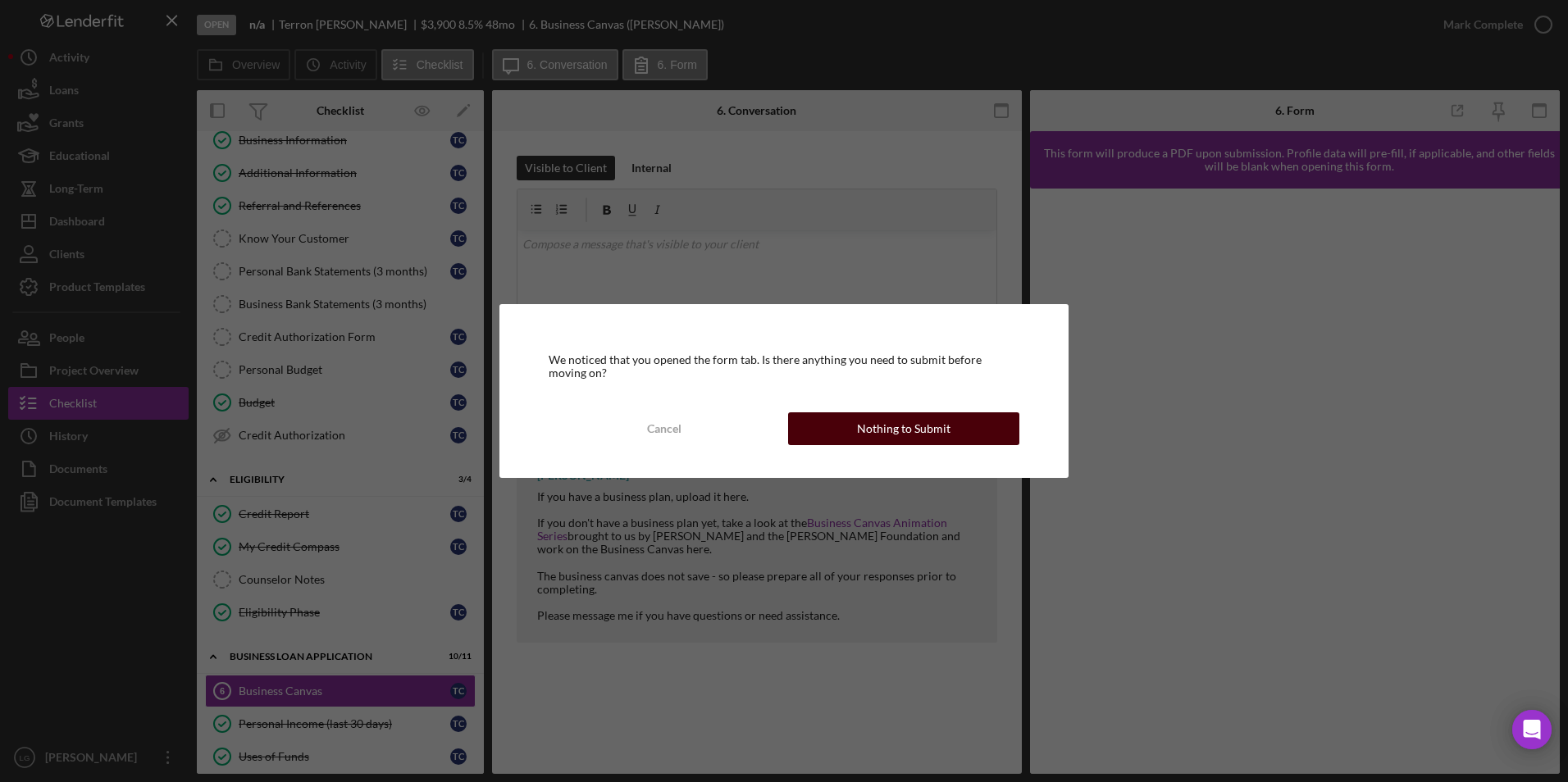
click at [956, 428] on button "Nothing to Submit" at bounding box center [903, 429] width 231 height 33
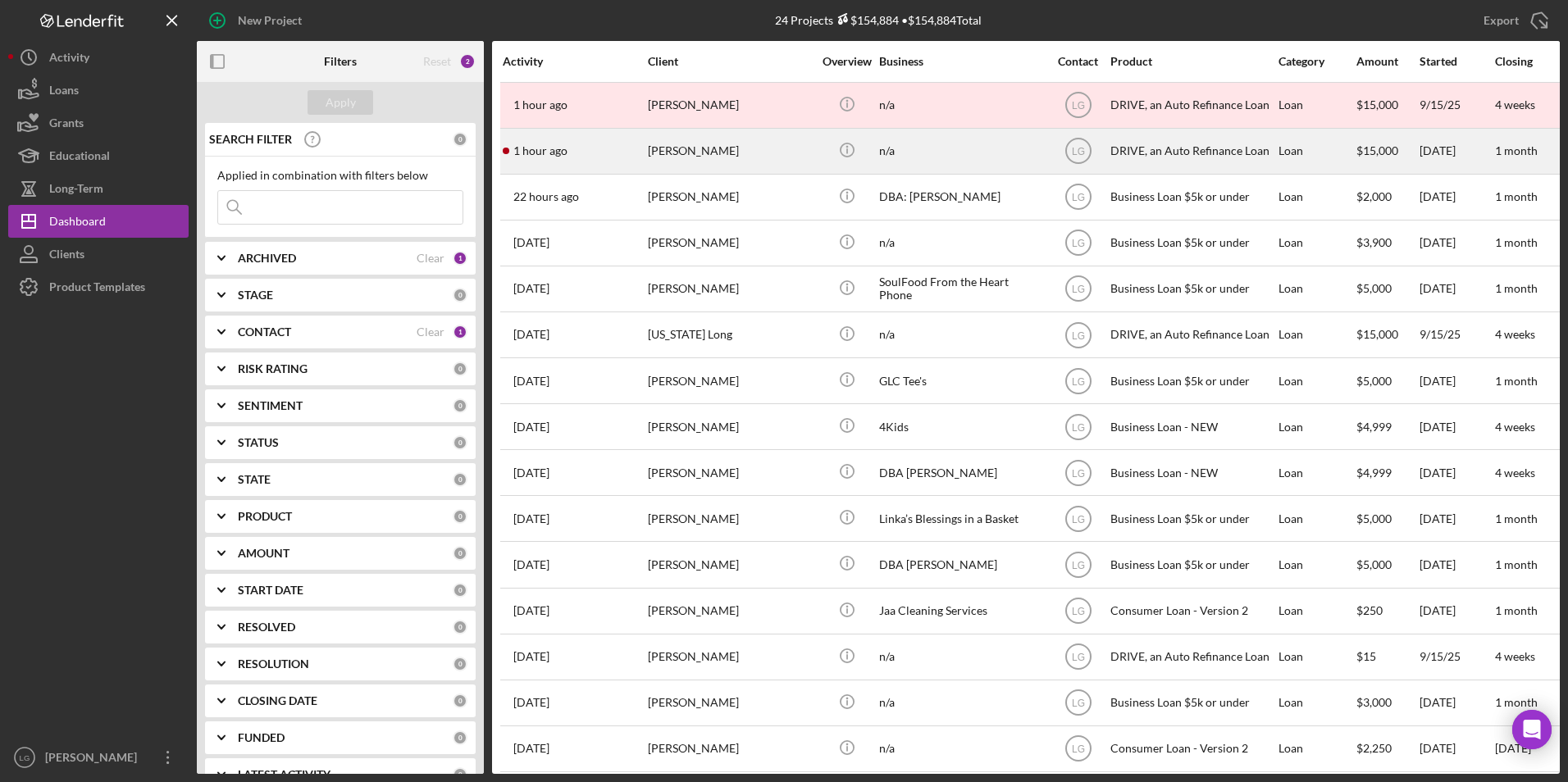
click at [741, 162] on div "[PERSON_NAME]" at bounding box center [730, 151] width 164 height 44
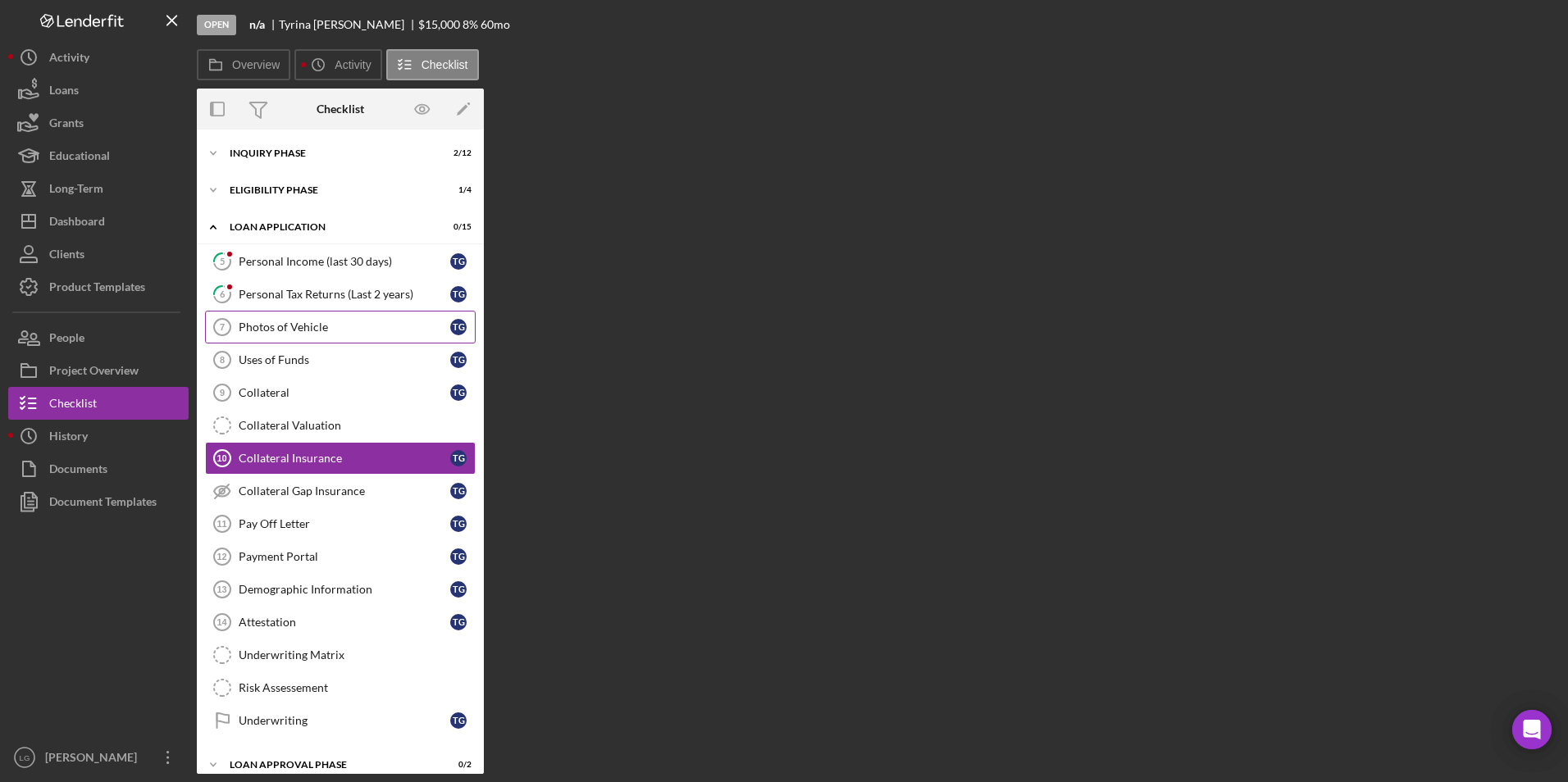
scroll to position [6, 0]
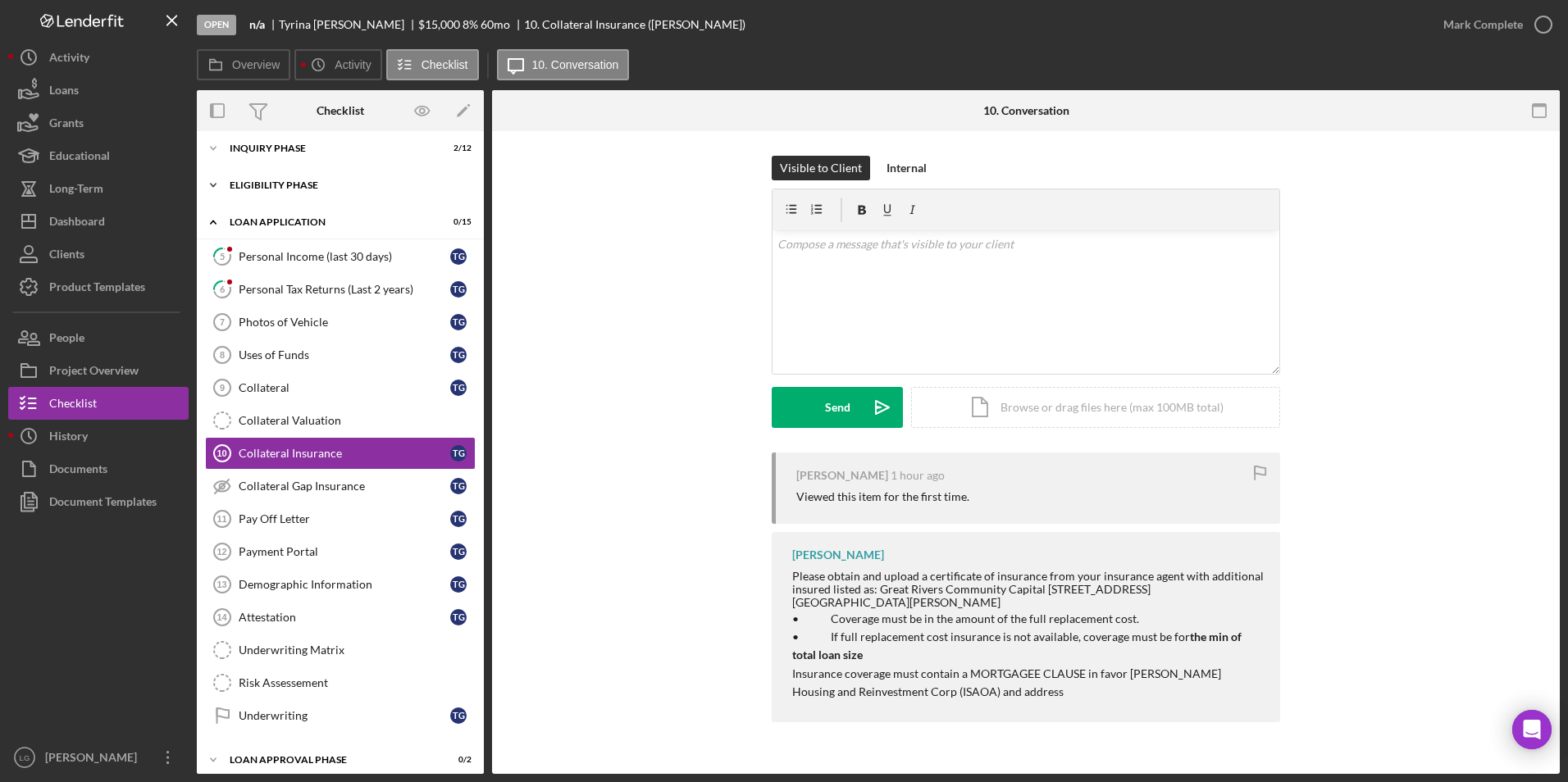
click at [272, 180] on div "Icon/Expander Eligibility Phase 1 / 4" at bounding box center [340, 185] width 287 height 33
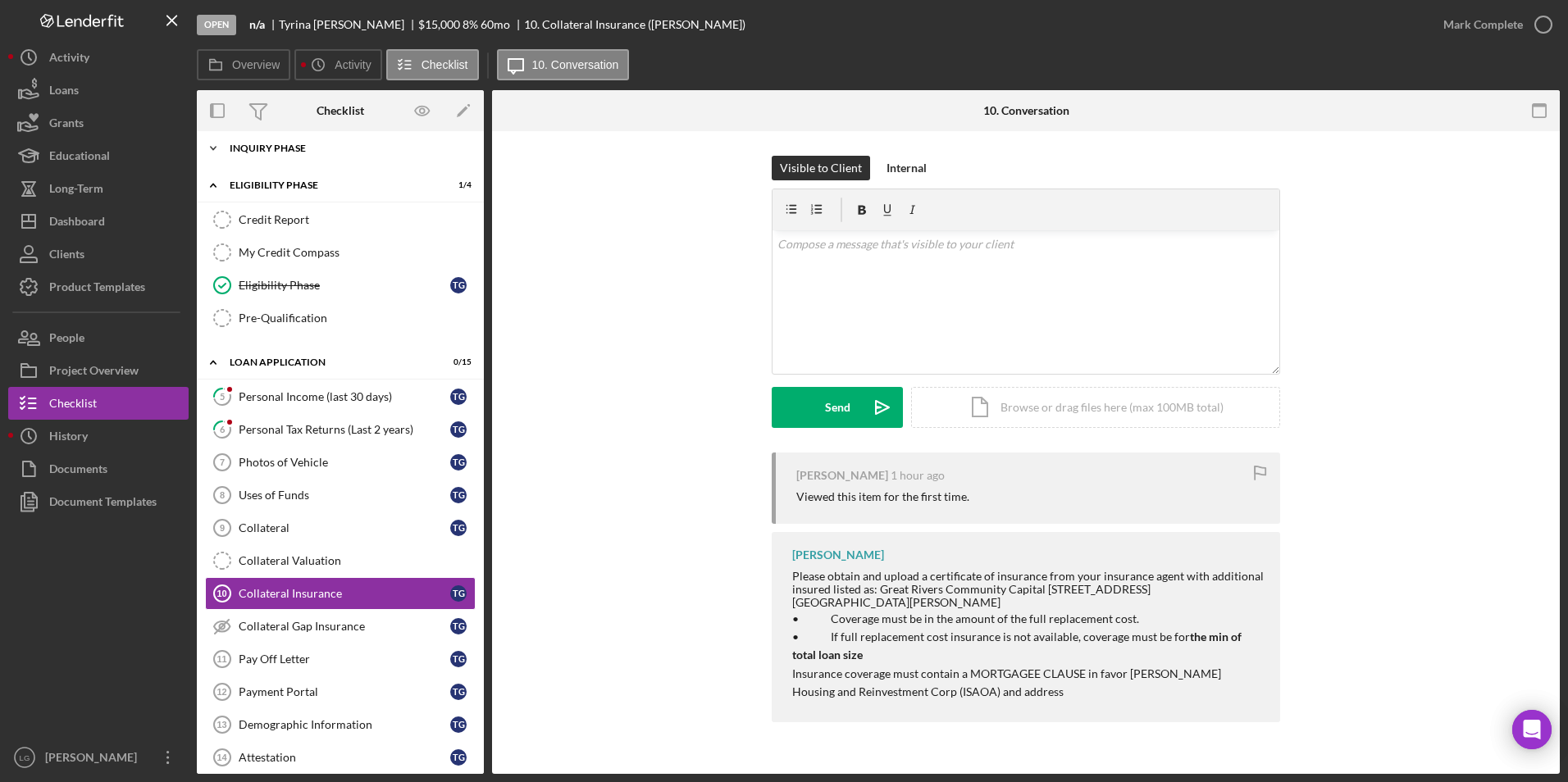
click at [278, 150] on div "Inquiry Phase" at bounding box center [347, 148] width 234 height 10
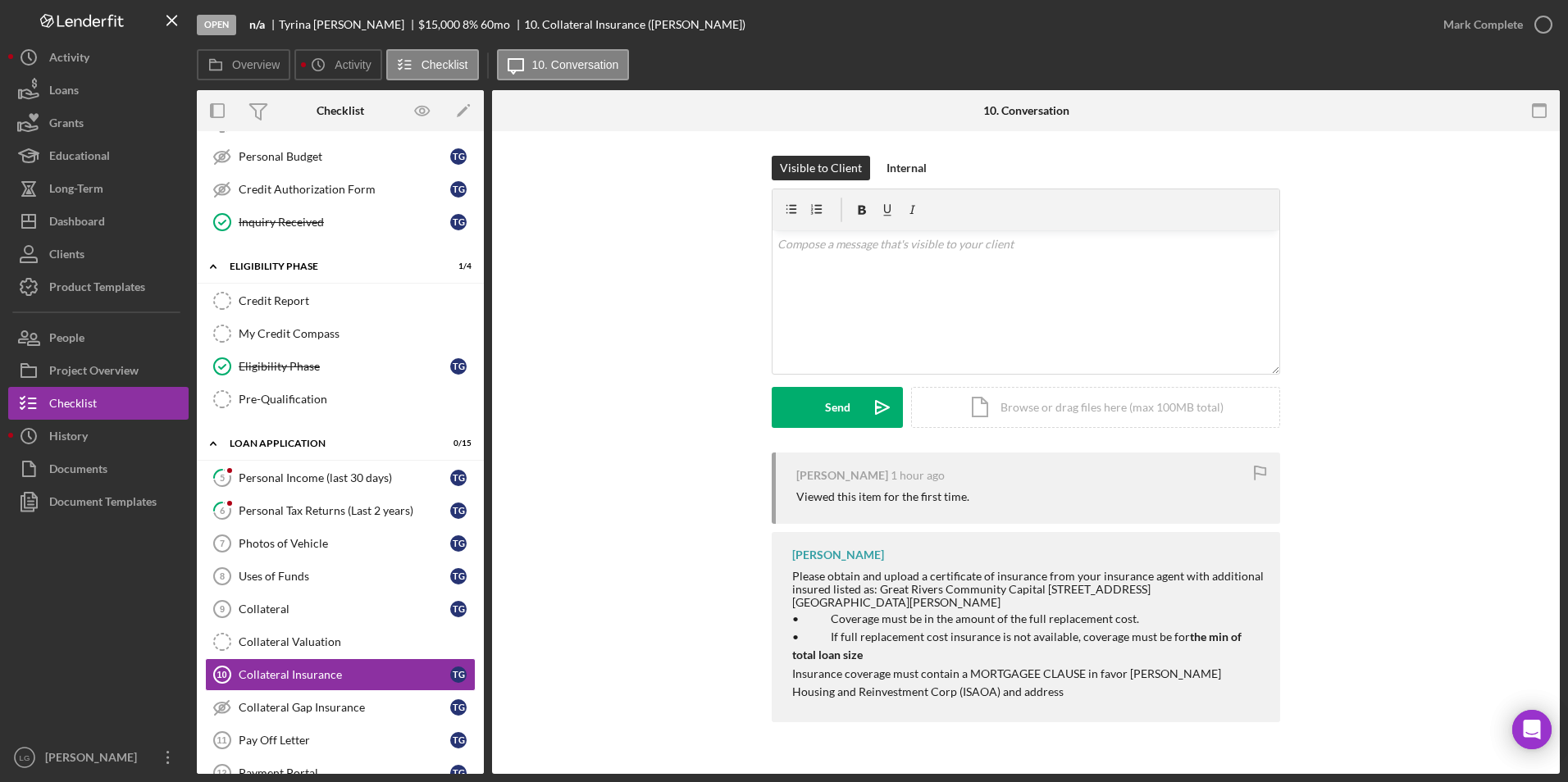
scroll to position [574, 0]
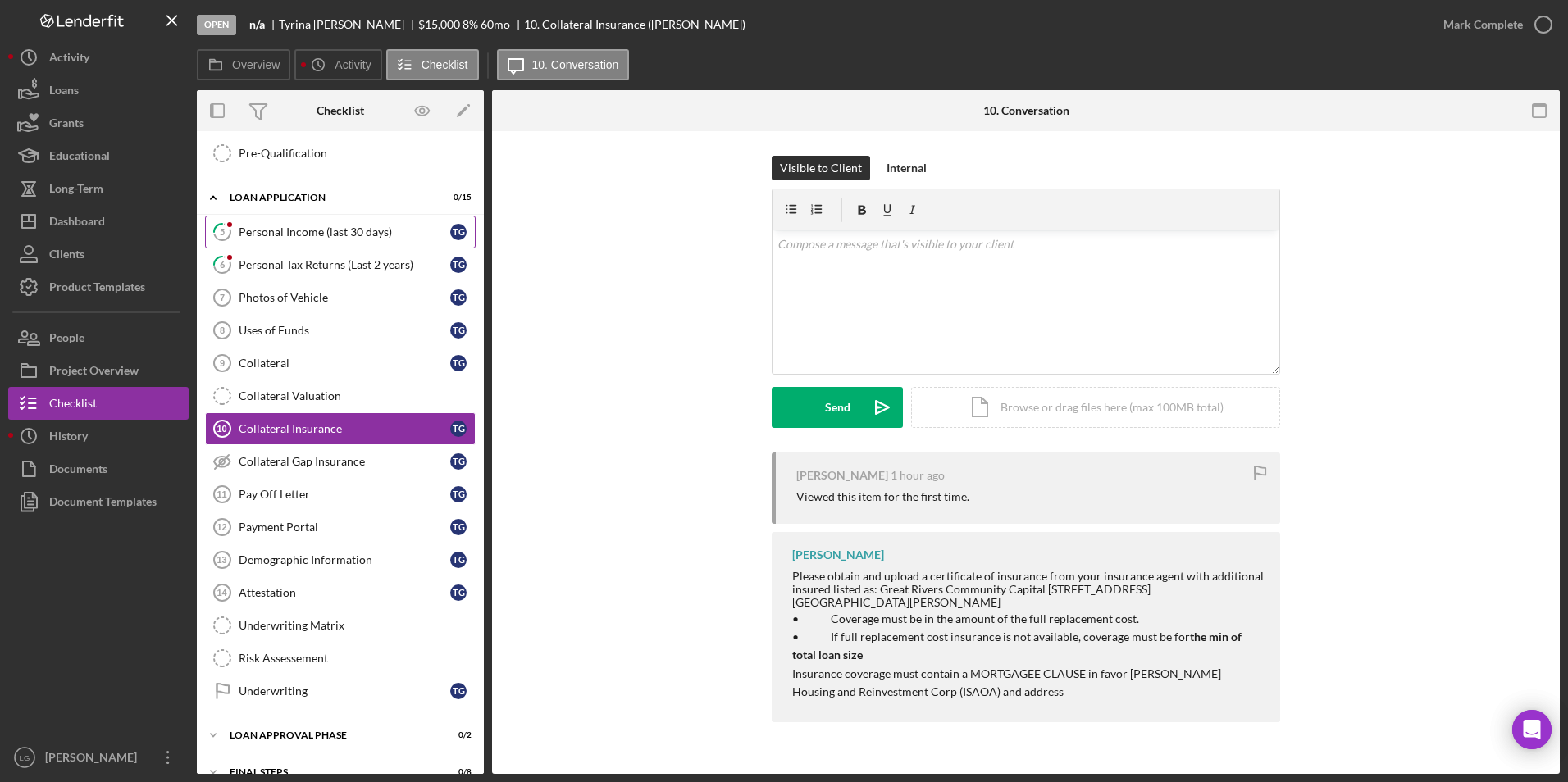
click at [310, 225] on div "Personal Income (last 30 days)" at bounding box center [344, 232] width 212 height 13
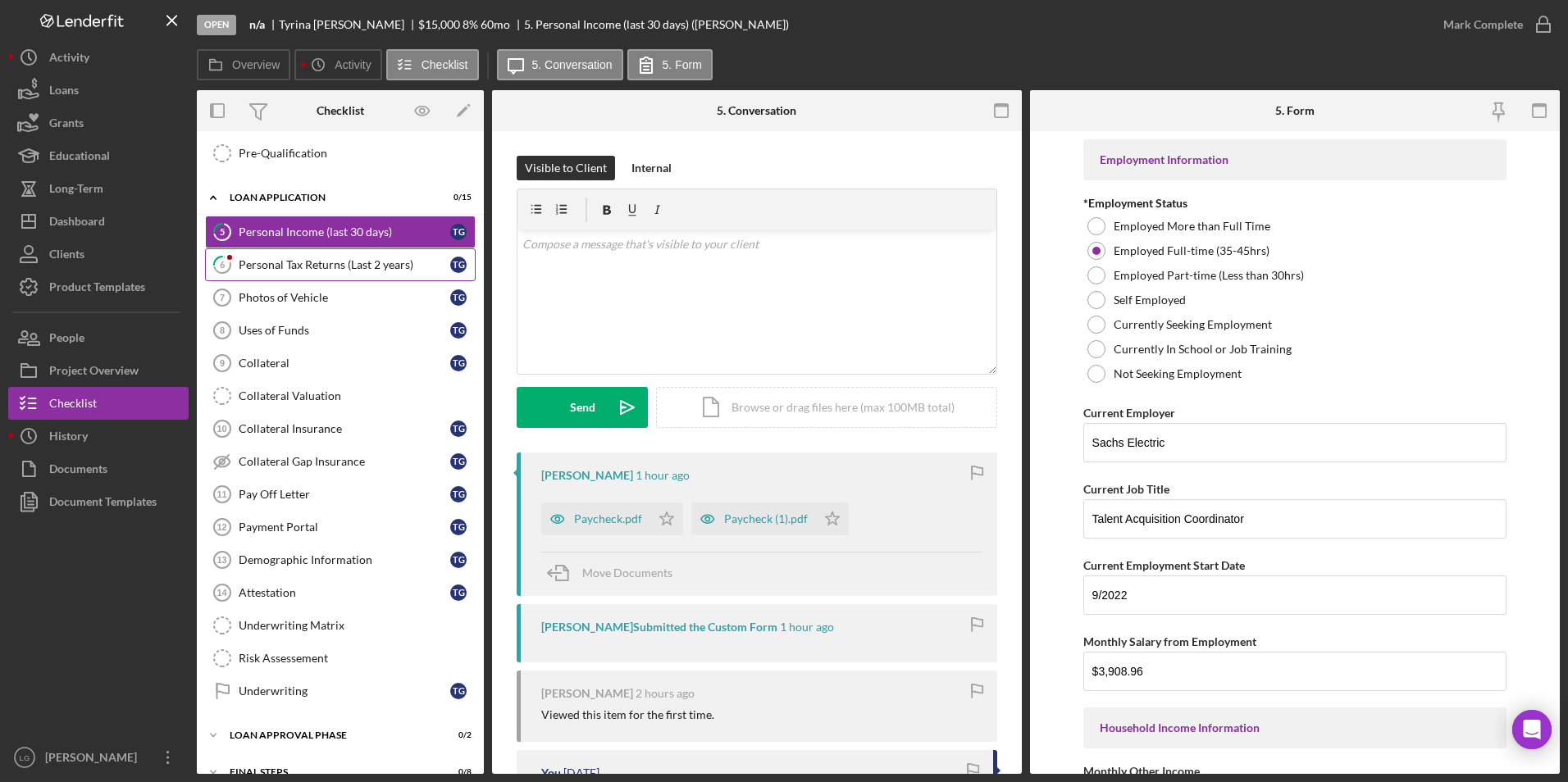
click at [410, 274] on link "6 Personal Tax Returns (Last 2 years) T G" at bounding box center [340, 265] width 270 height 33
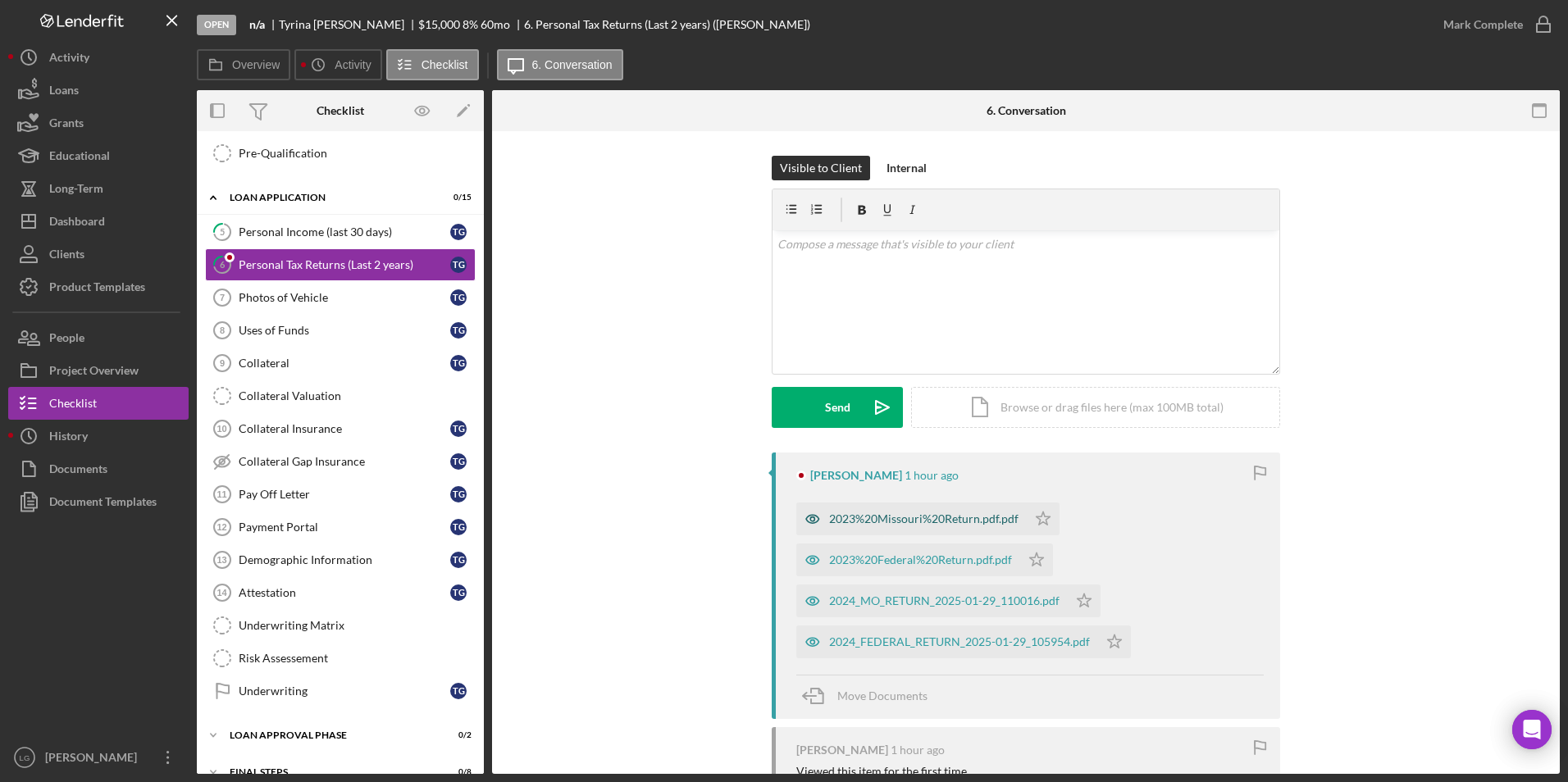
click at [903, 459] on div "2023%20Missouri%20Return.pdf.pdf" at bounding box center [924, 518] width 190 height 13
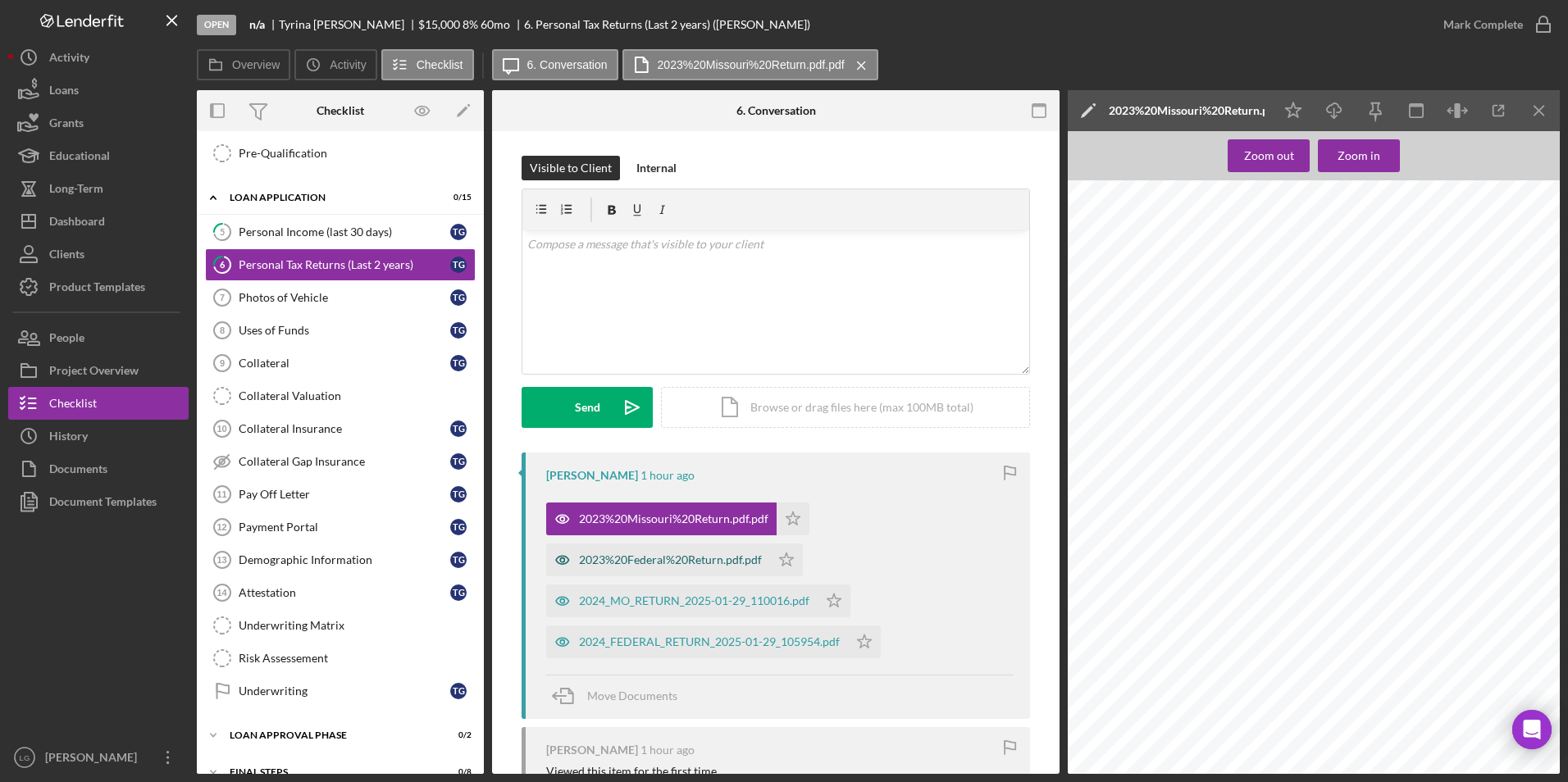
click at [658, 459] on div "2023%20Federal%20Return.pdf.pdf" at bounding box center [657, 560] width 224 height 33
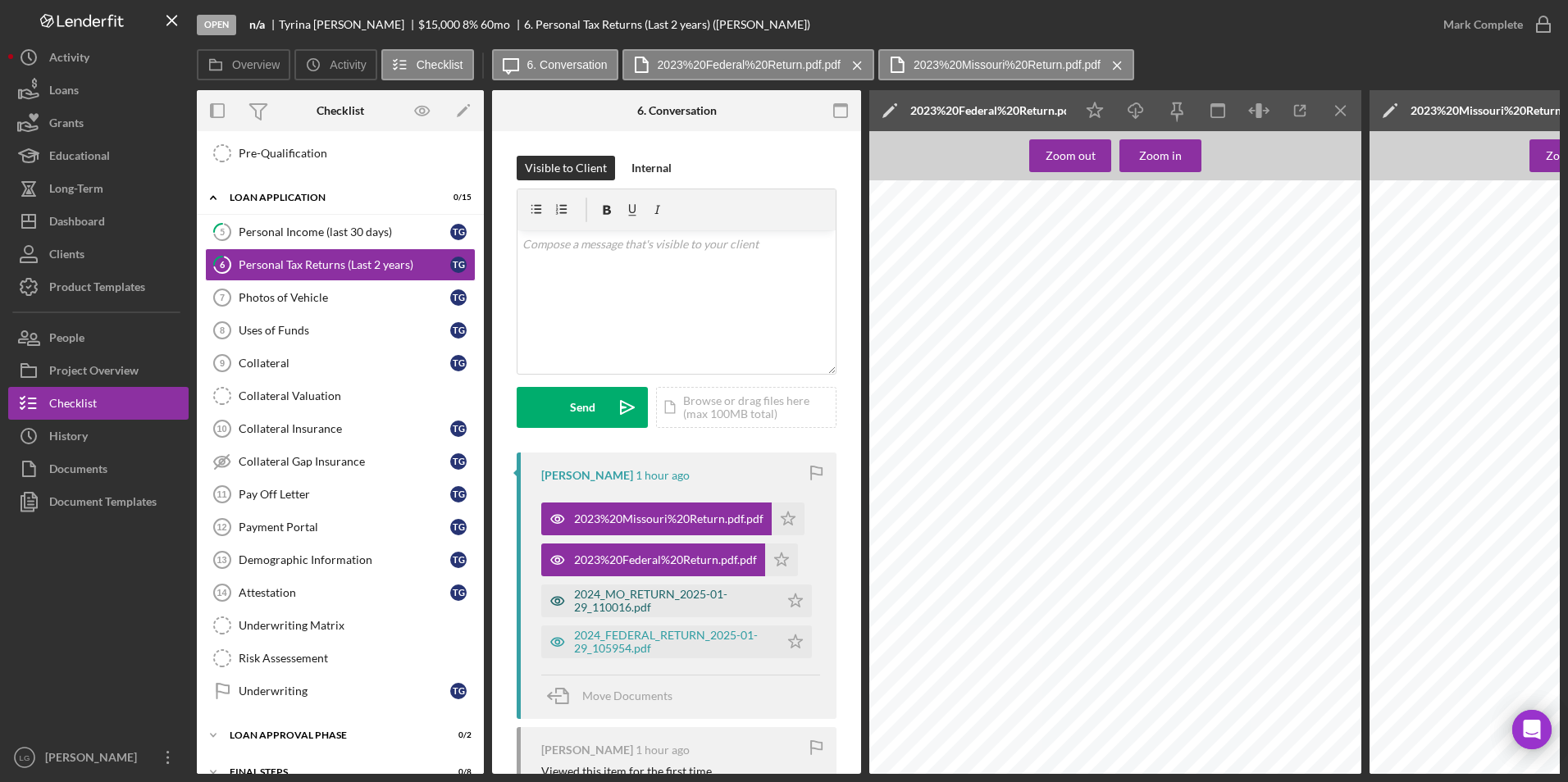
click at [658, 459] on div "2024_MO_RETURN_2025-01-29_110016.pdf" at bounding box center [673, 600] width 197 height 26
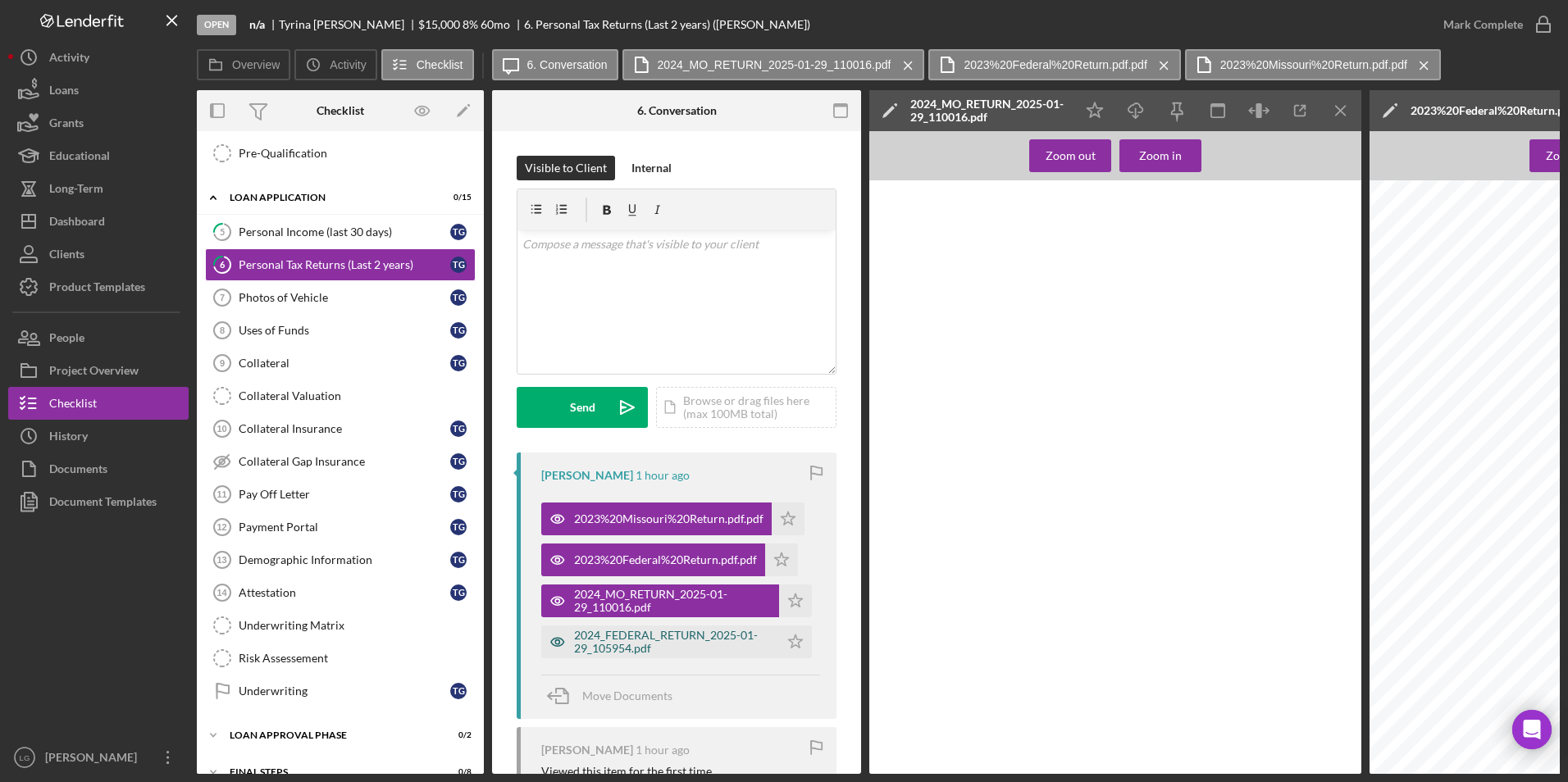
click at [658, 459] on div "2024_FEDERAL_RETURN_2025-01-29_105954.pdf" at bounding box center [673, 641] width 197 height 26
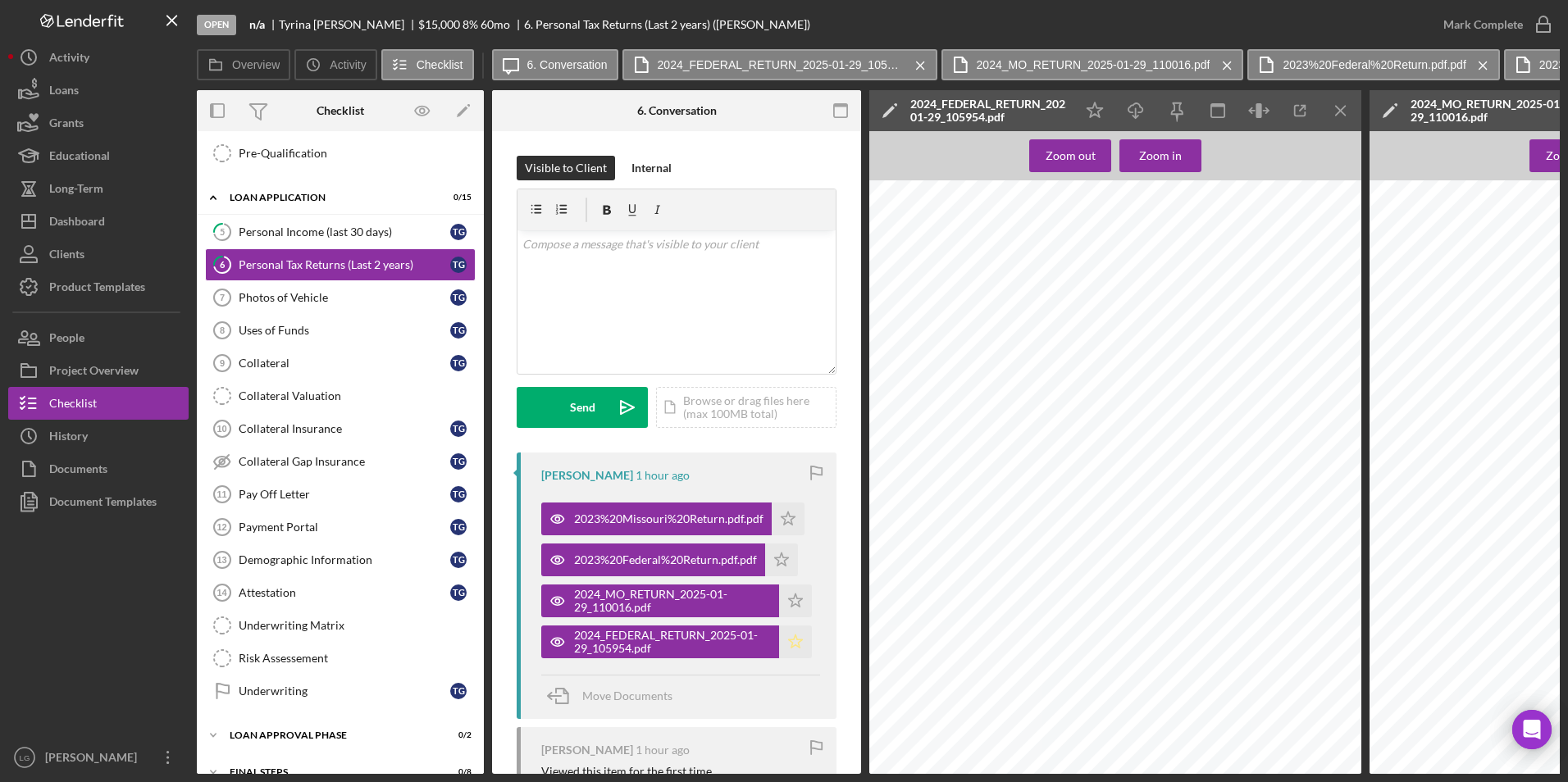
click at [784, 459] on icon "Icon/Star" at bounding box center [795, 641] width 33 height 33
click at [787, 459] on icon "Icon/Star" at bounding box center [788, 519] width 33 height 33
click at [1014, 21] on div "Mark Complete" at bounding box center [1482, 25] width 79 height 33
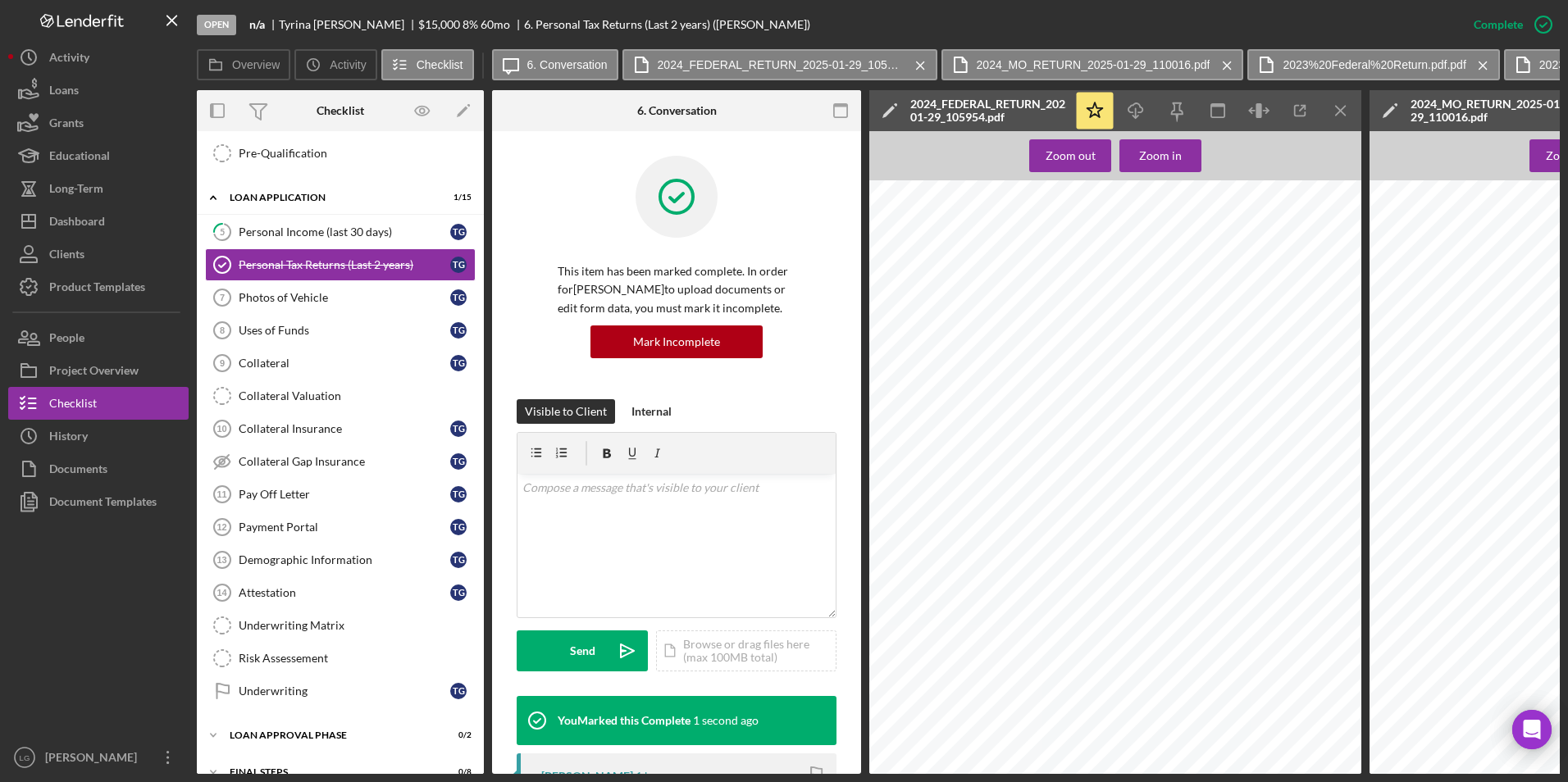
drag, startPoint x: 287, startPoint y: 239, endPoint x: 683, endPoint y: 221, distance: 396.4
click at [287, 239] on link "5 Personal Income (last 30 days) T G" at bounding box center [340, 232] width 270 height 33
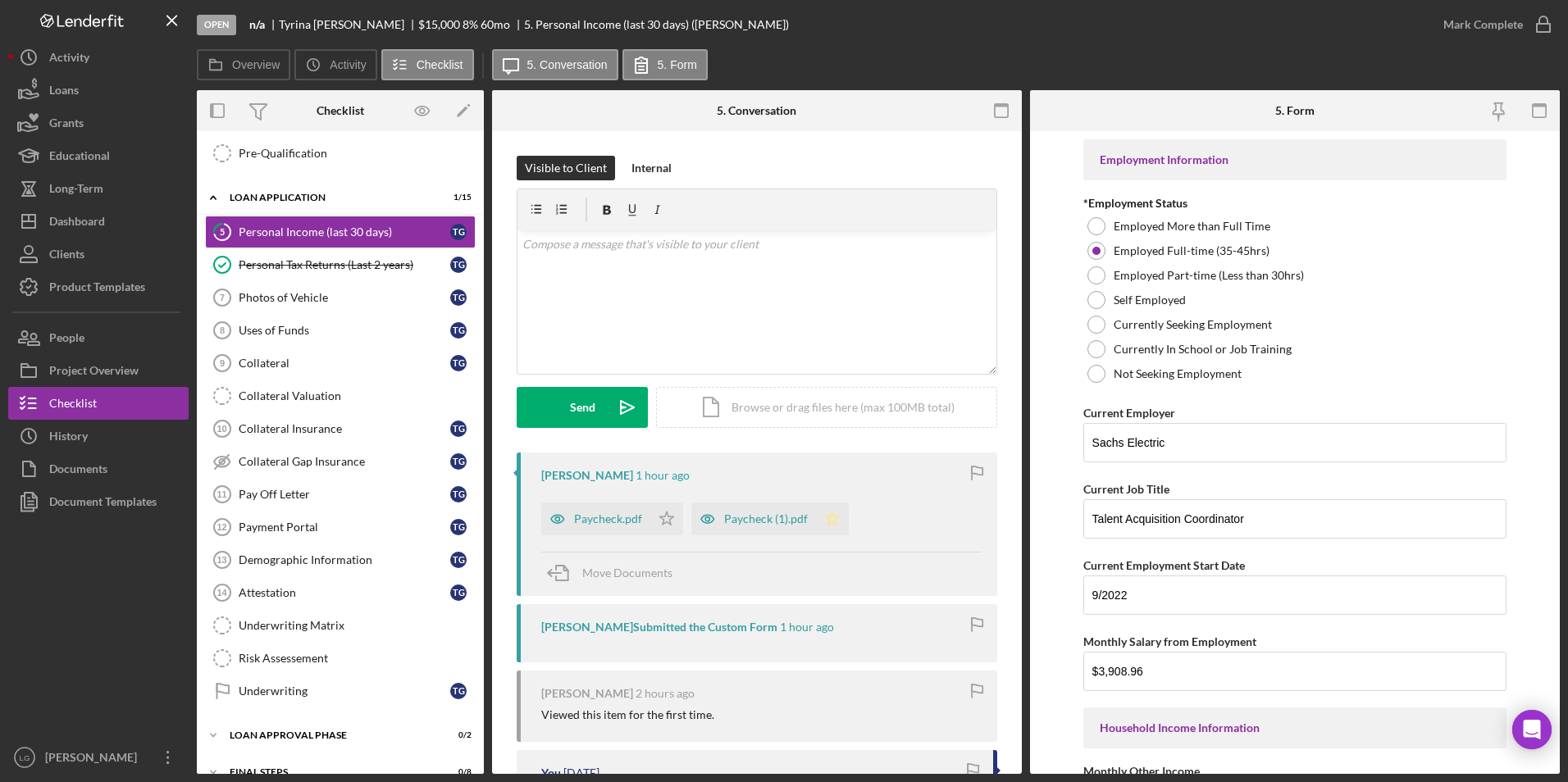
click at [839, 459] on icon "Icon/Star" at bounding box center [832, 519] width 33 height 33
click at [664, 459] on icon "Icon/Star" at bounding box center [666, 519] width 33 height 33
click at [1014, 23] on div "Mark Complete" at bounding box center [1482, 25] width 79 height 33
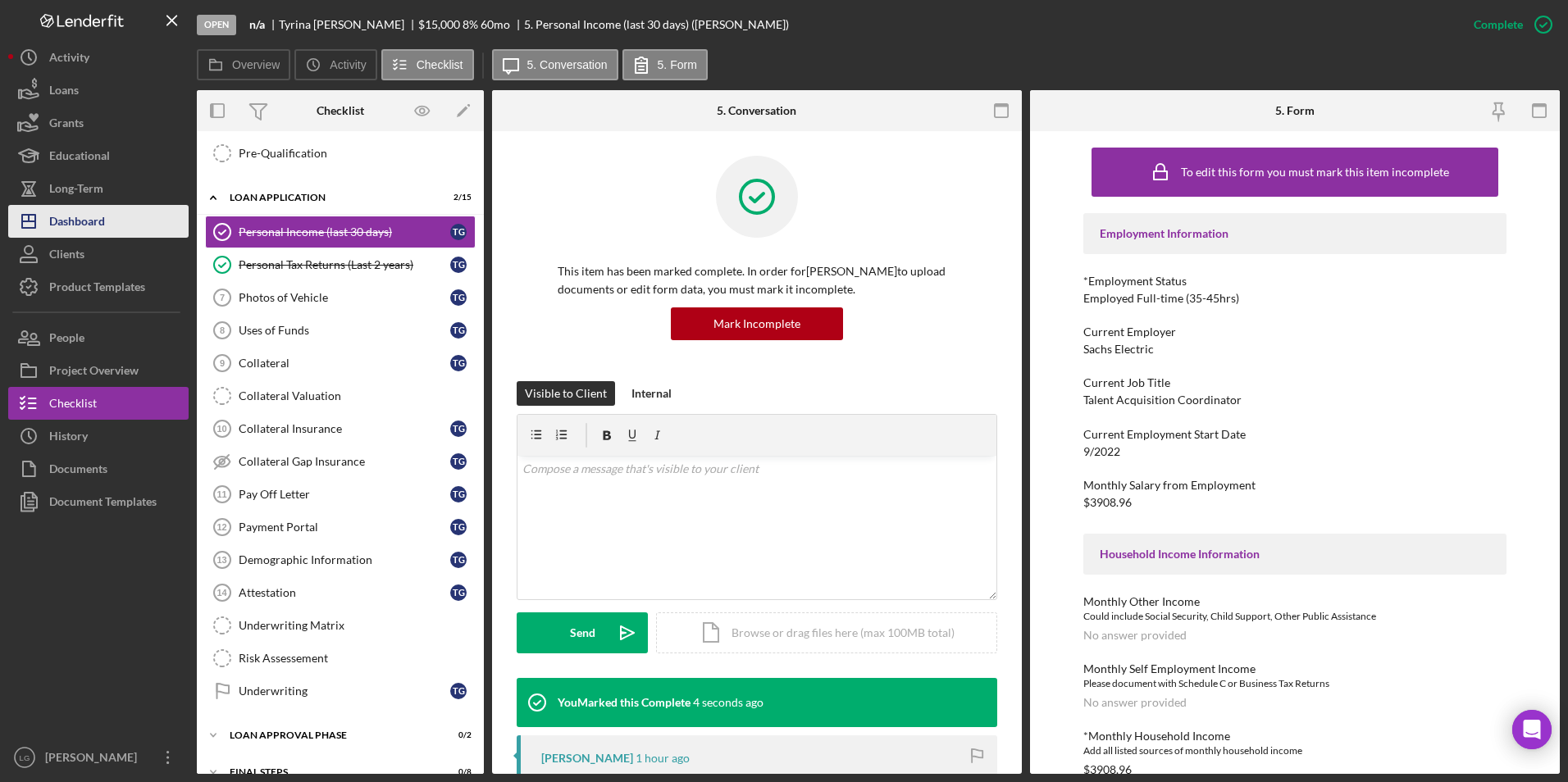
click at [64, 214] on div "Dashboard" at bounding box center [77, 224] width 56 height 36
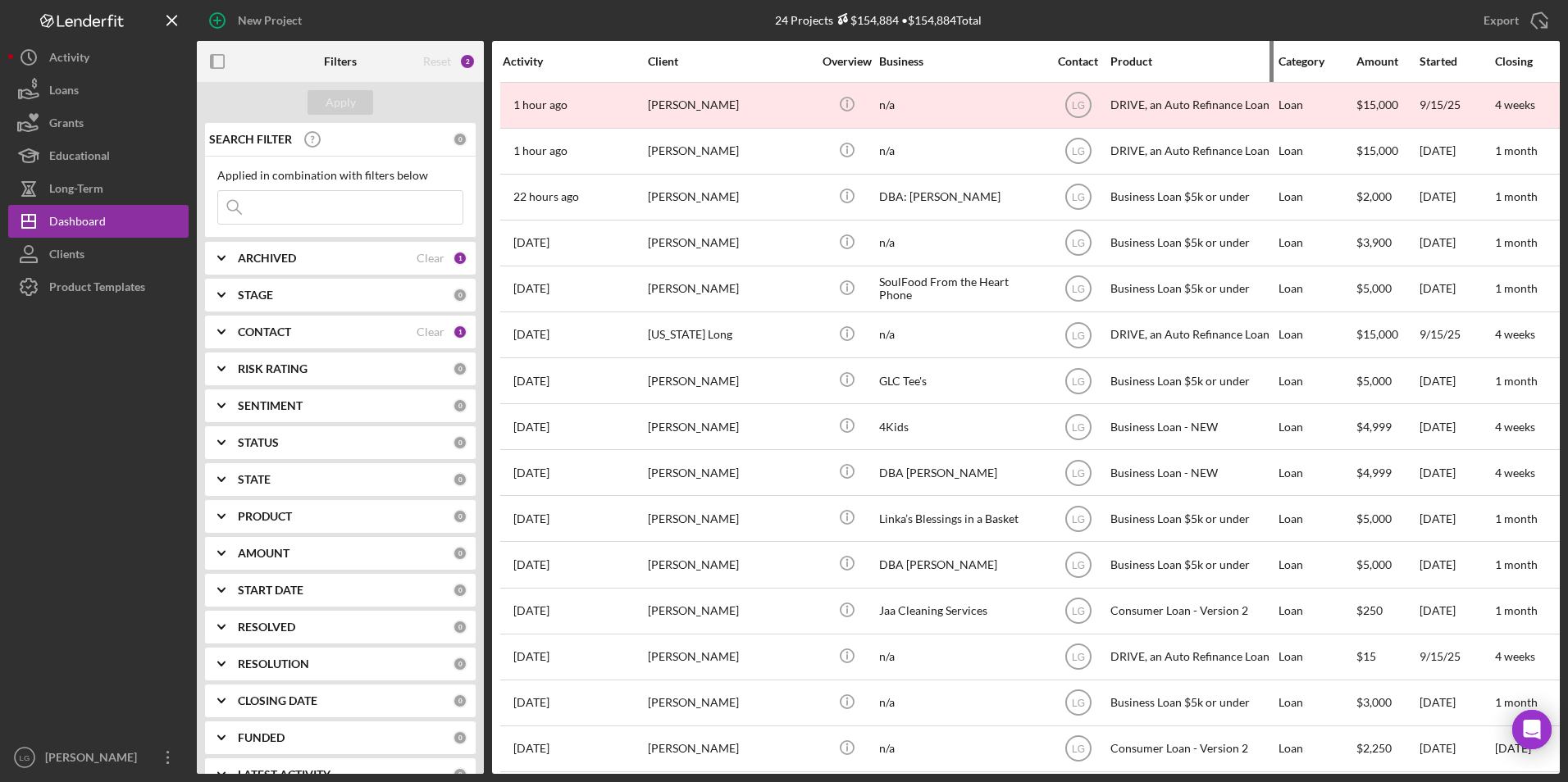
click at [1014, 65] on div "Product" at bounding box center [1192, 61] width 164 height 13
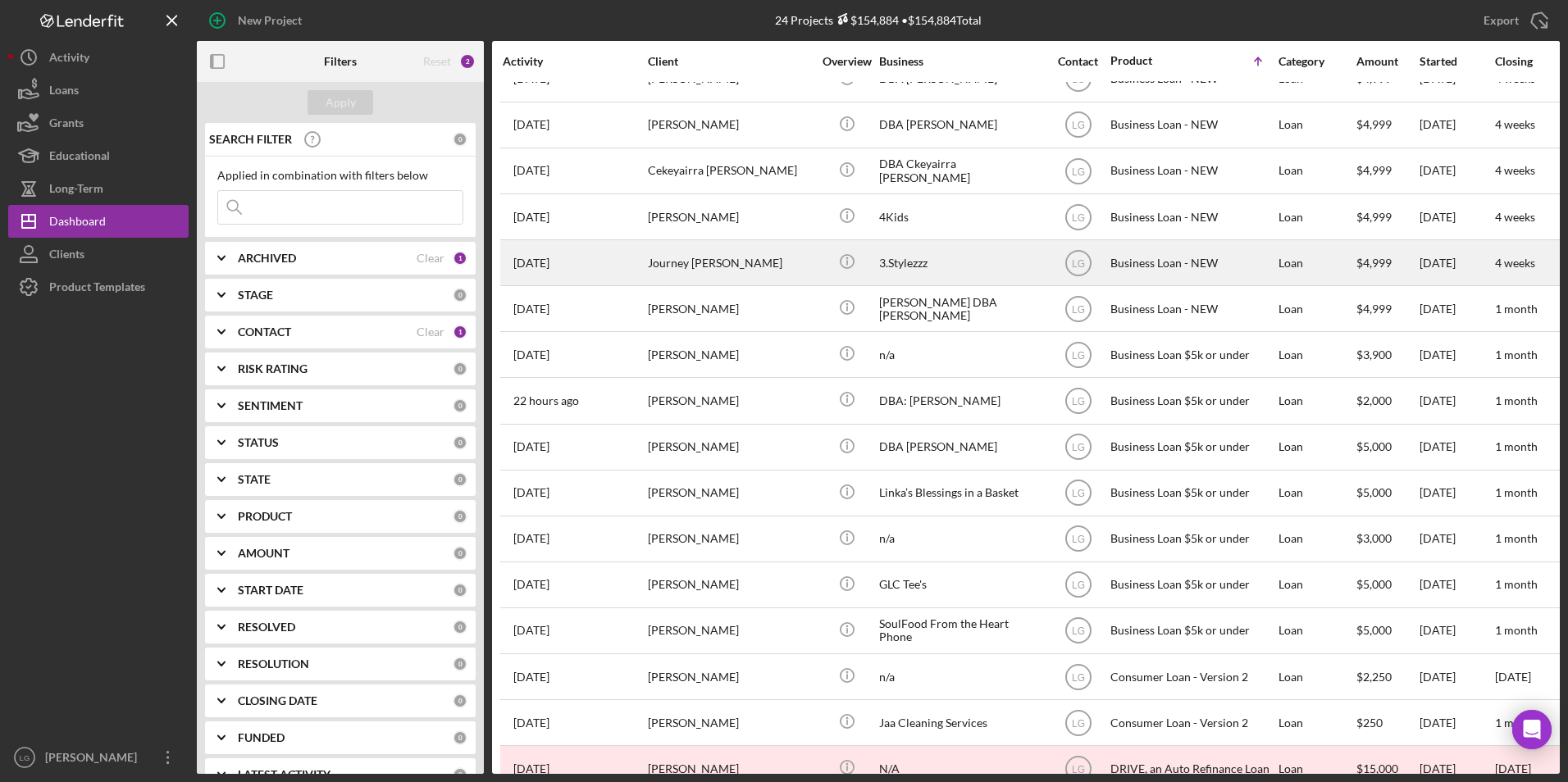
scroll to position [410, 0]
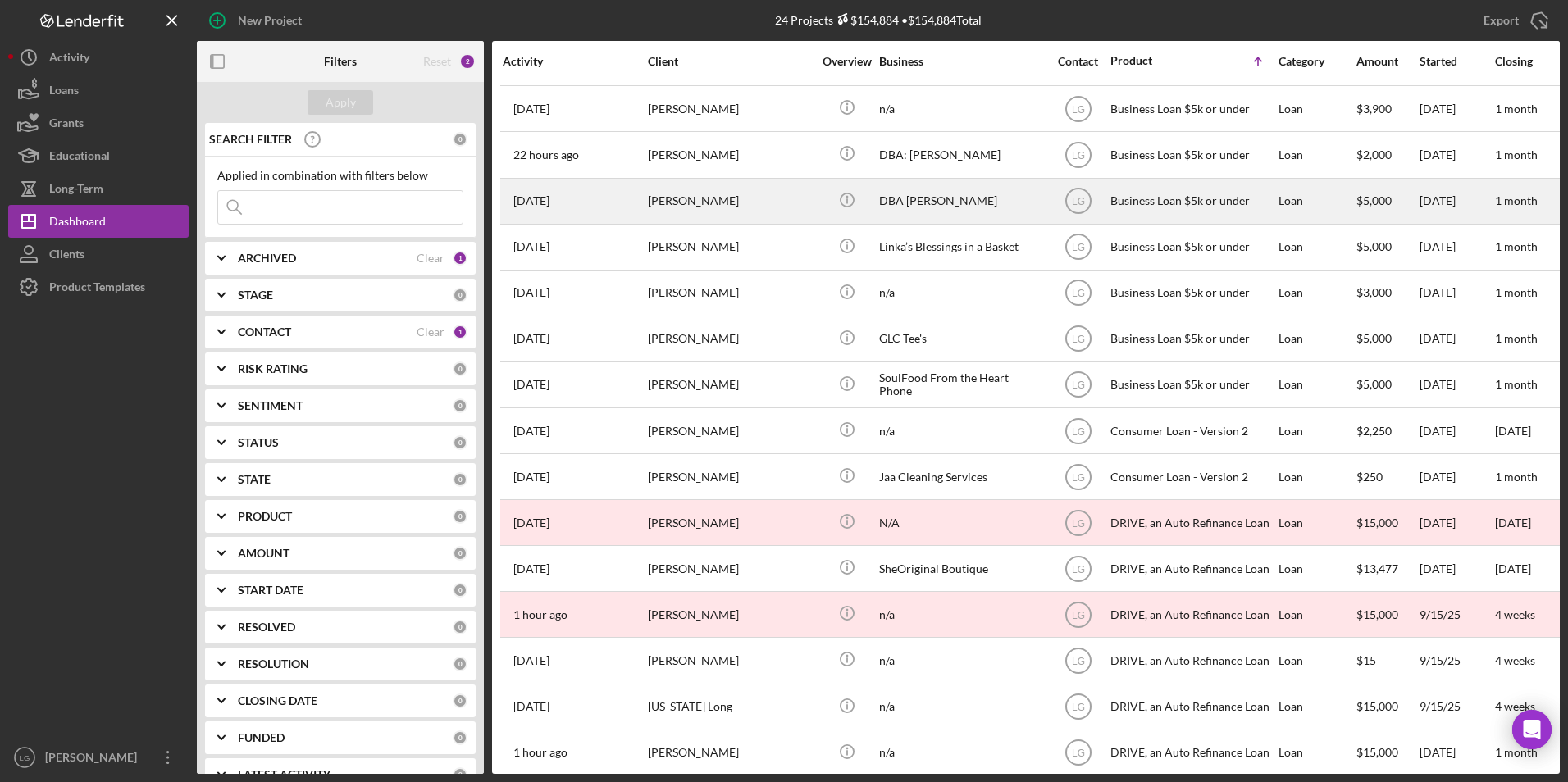
click at [747, 203] on div "[PERSON_NAME]" at bounding box center [730, 202] width 164 height 44
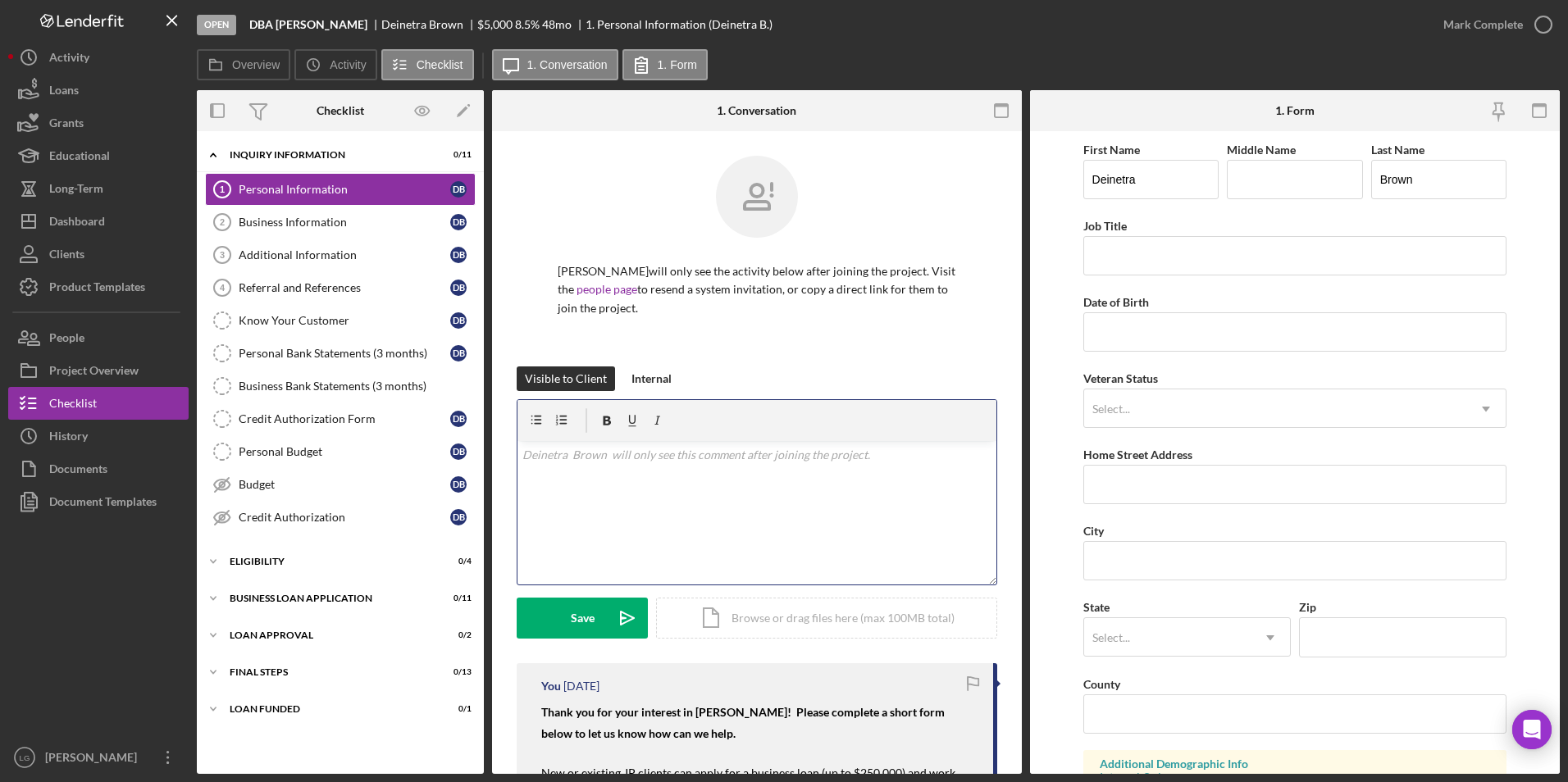
click at [586, 459] on p at bounding box center [757, 455] width 470 height 18
click at [747, 459] on p "Are you still interested in your Business Loan" at bounding box center [757, 478] width 470 height 18
click at [591, 459] on div "Save" at bounding box center [582, 618] width 24 height 41
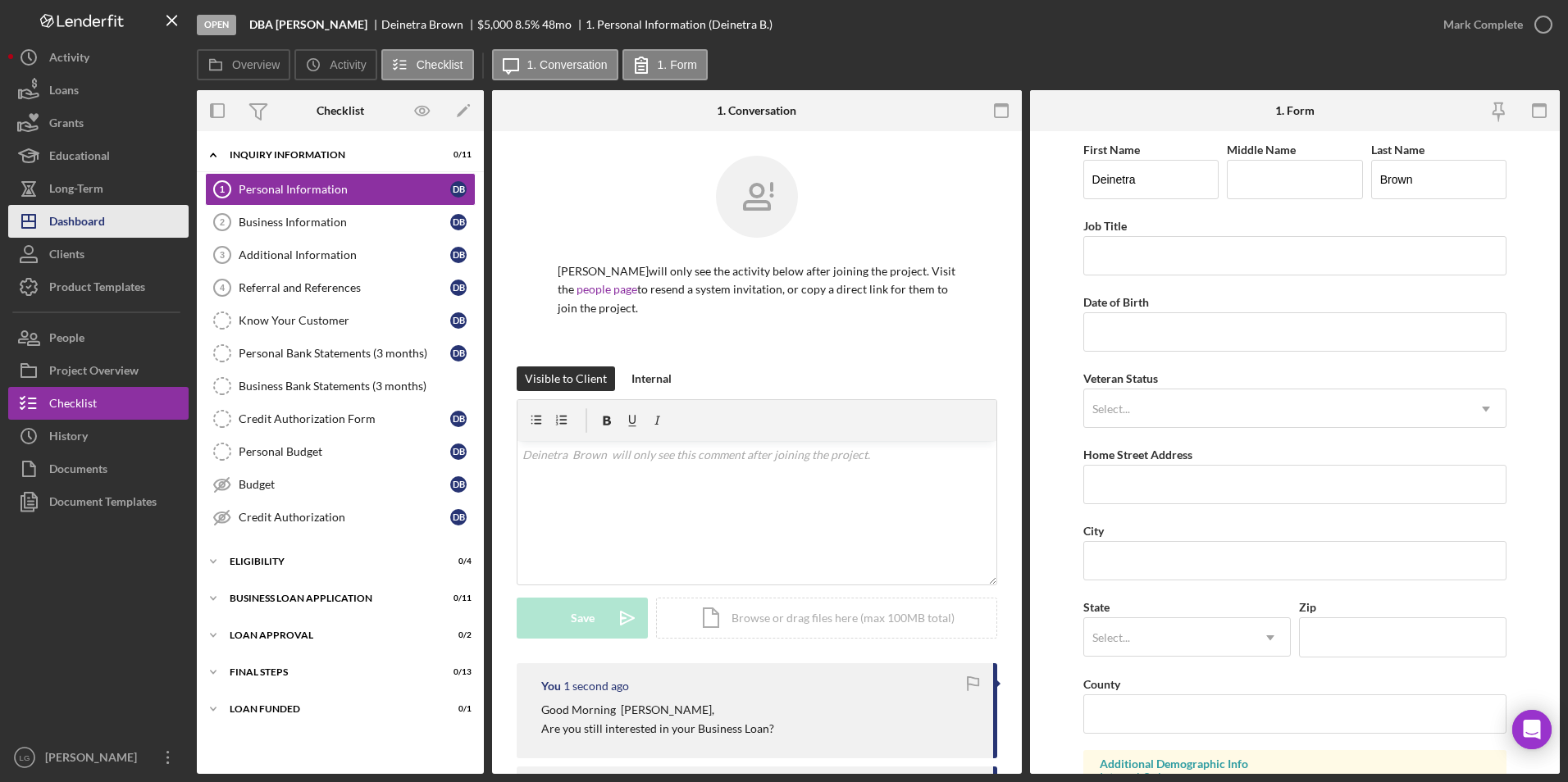
click at [37, 222] on icon "Icon/Dashboard" at bounding box center [28, 221] width 41 height 41
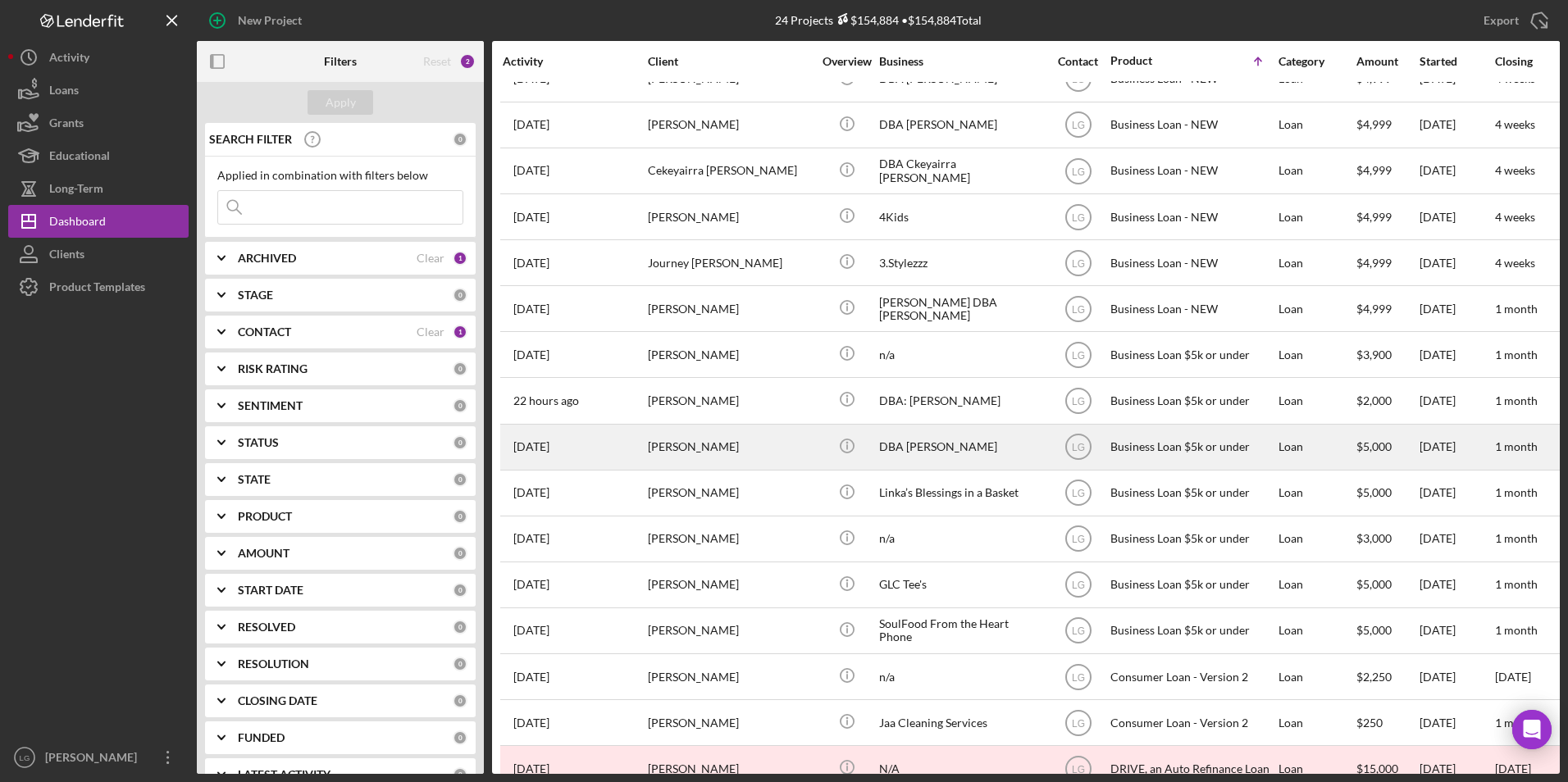
scroll to position [82, 0]
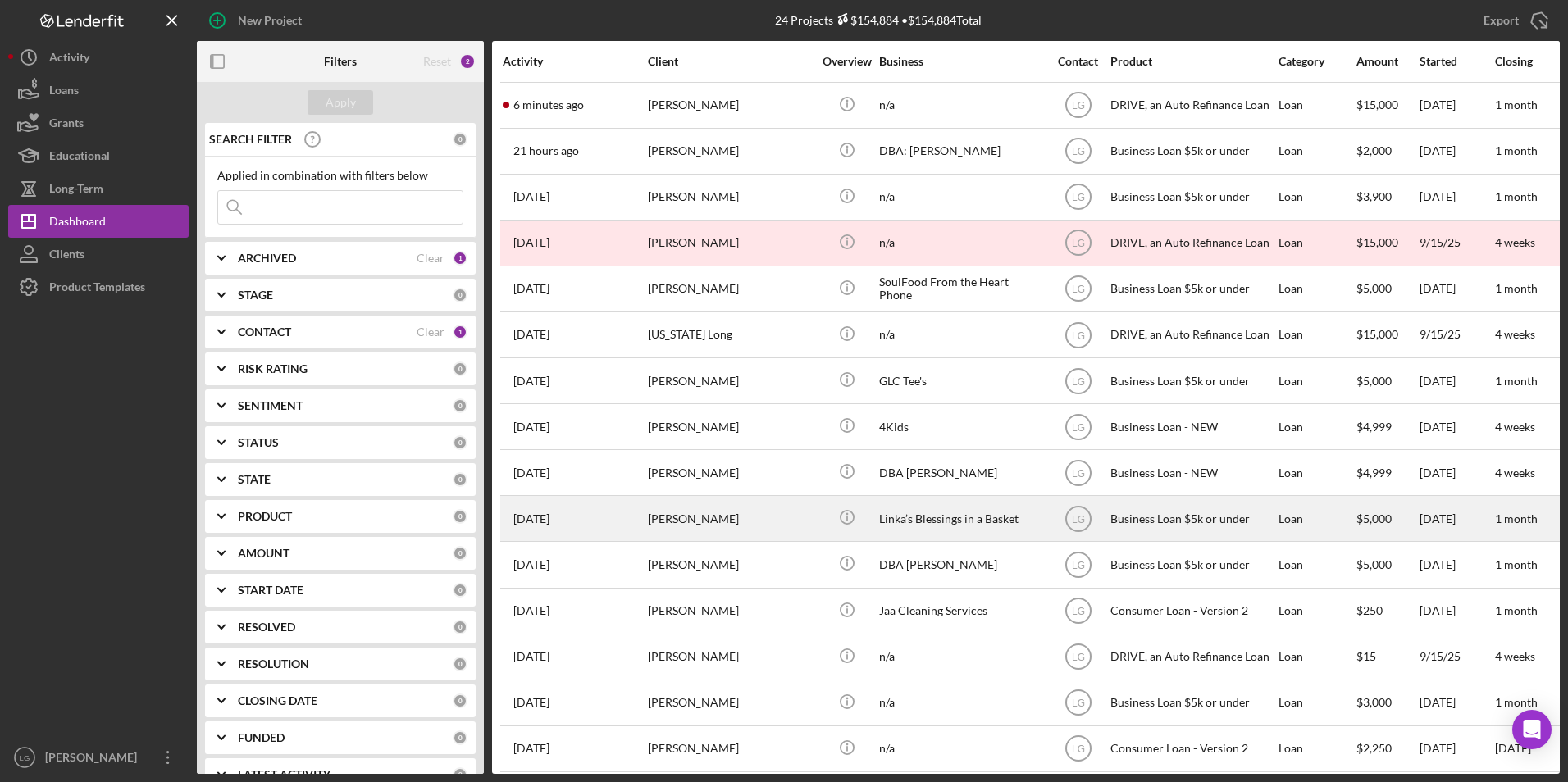
scroll to position [164, 0]
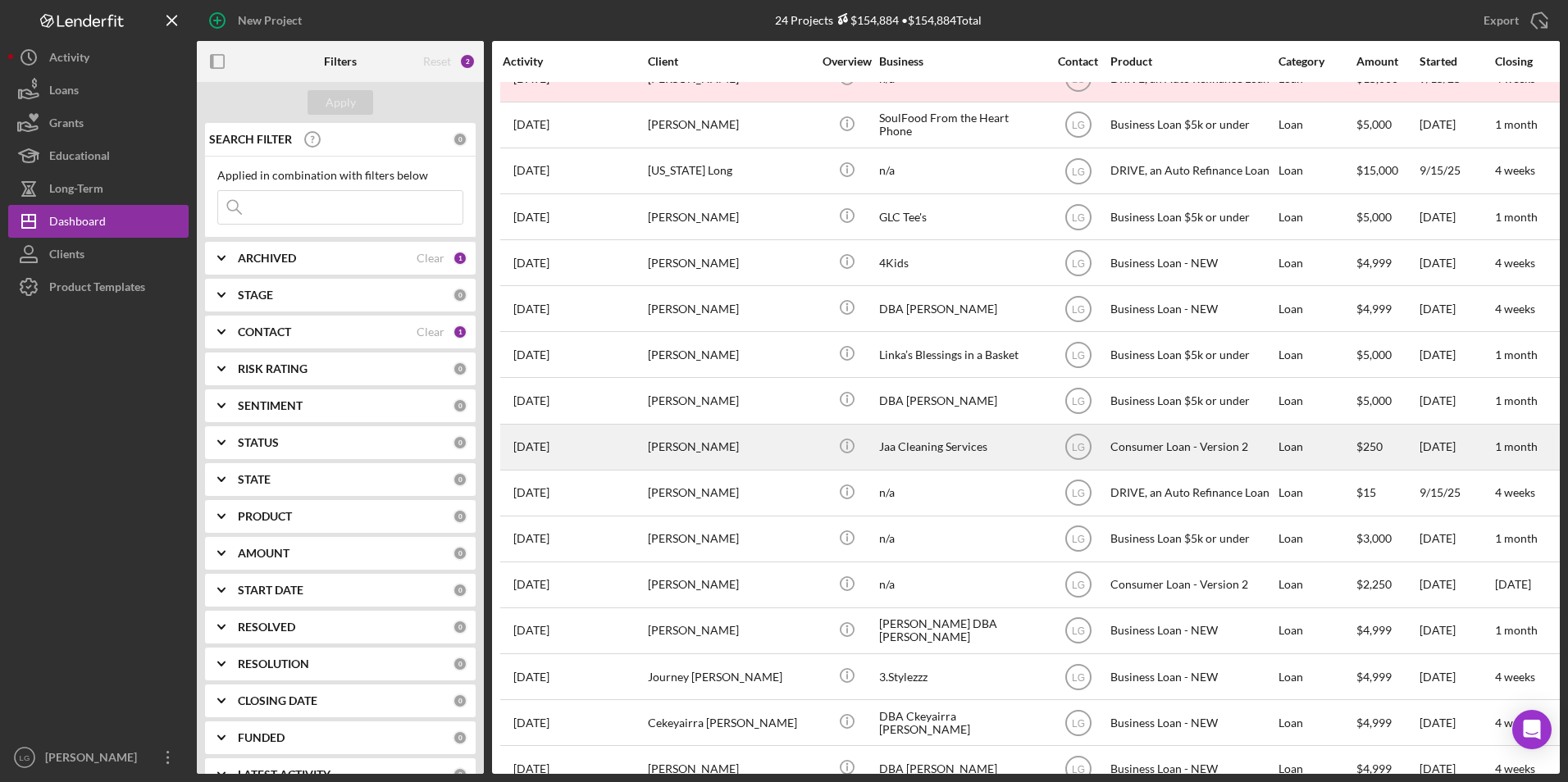
click at [706, 451] on div "[PERSON_NAME]" at bounding box center [730, 447] width 164 height 44
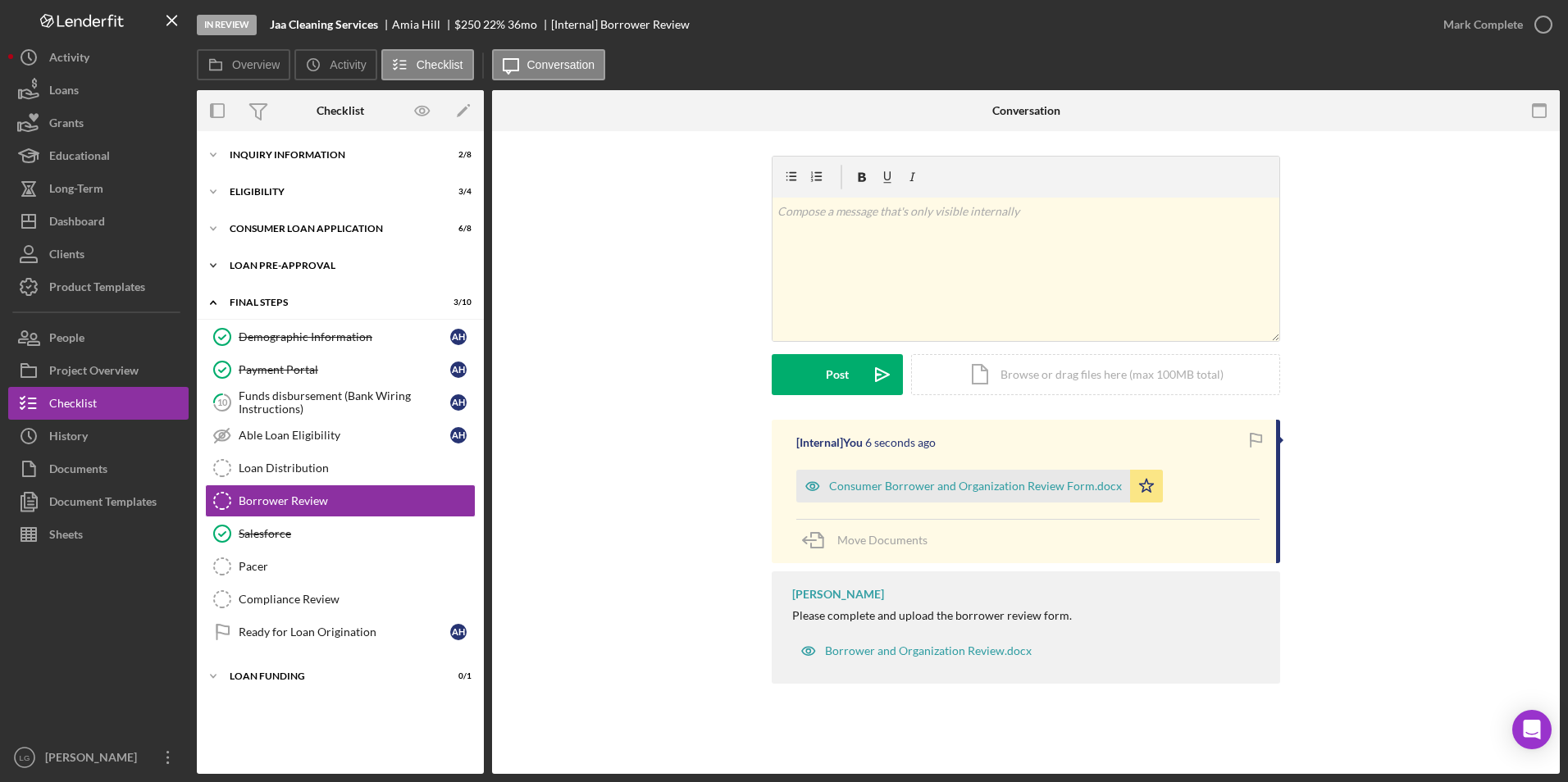
click at [264, 263] on div "Loan Pre-Approval" at bounding box center [347, 266] width 234 height 10
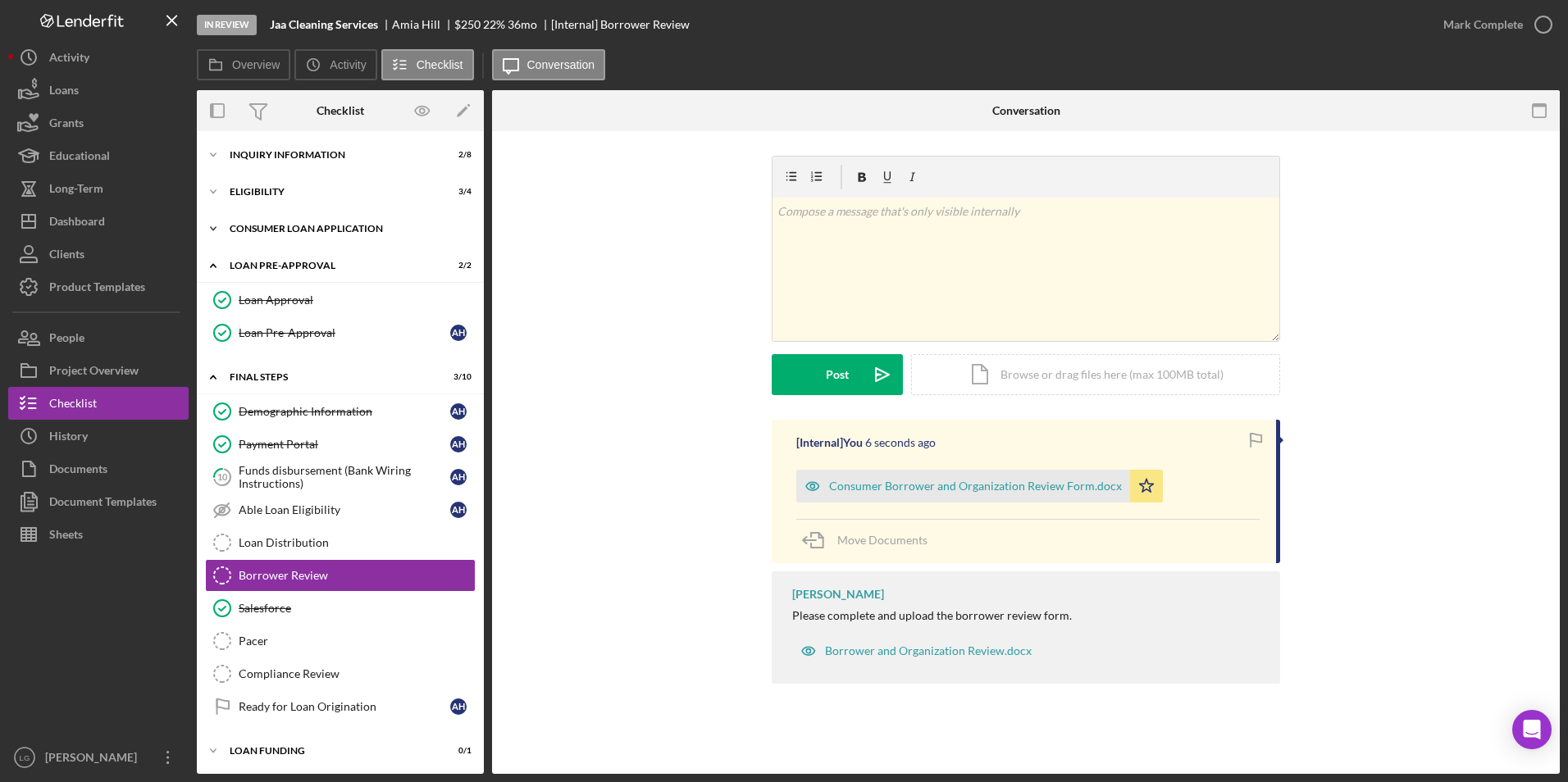
click at [265, 231] on div "Consumer Loan Application" at bounding box center [347, 228] width 234 height 10
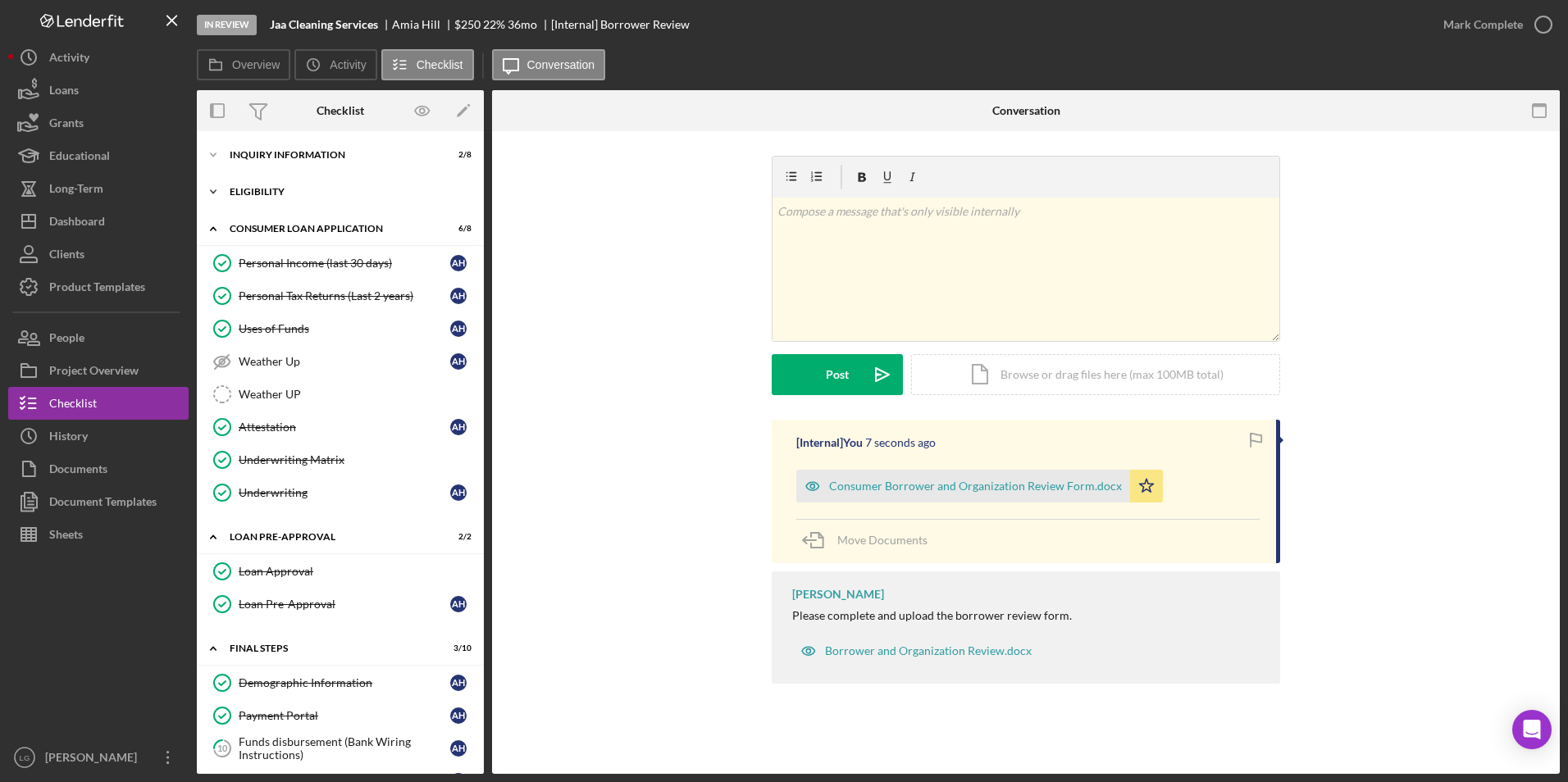
click at [258, 186] on div "Icon/Expander Eligibility 3 / 4" at bounding box center [340, 192] width 287 height 33
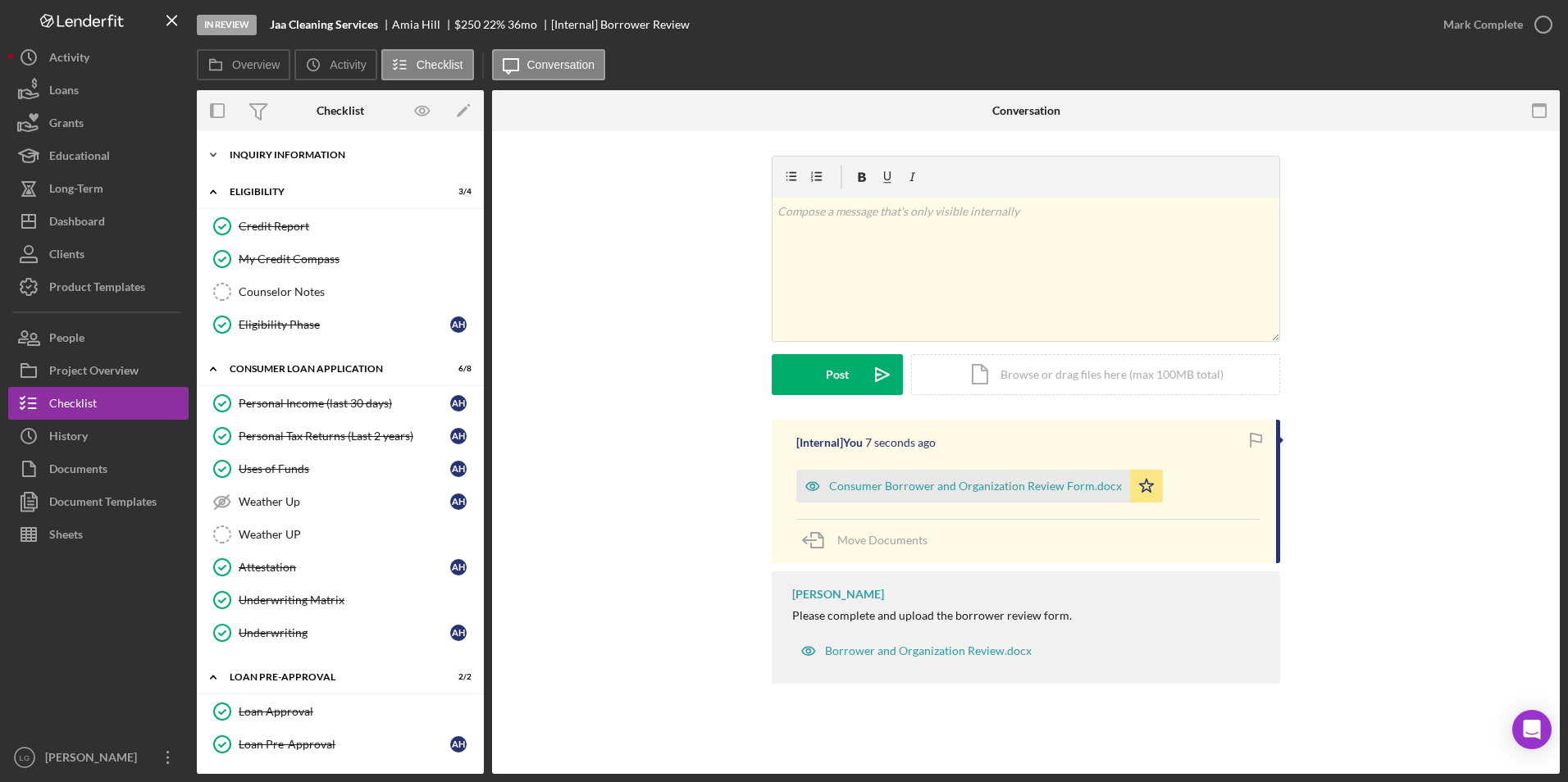
click at [262, 149] on div "Icon/Expander Inquiry Information 2 / 8" at bounding box center [340, 155] width 287 height 33
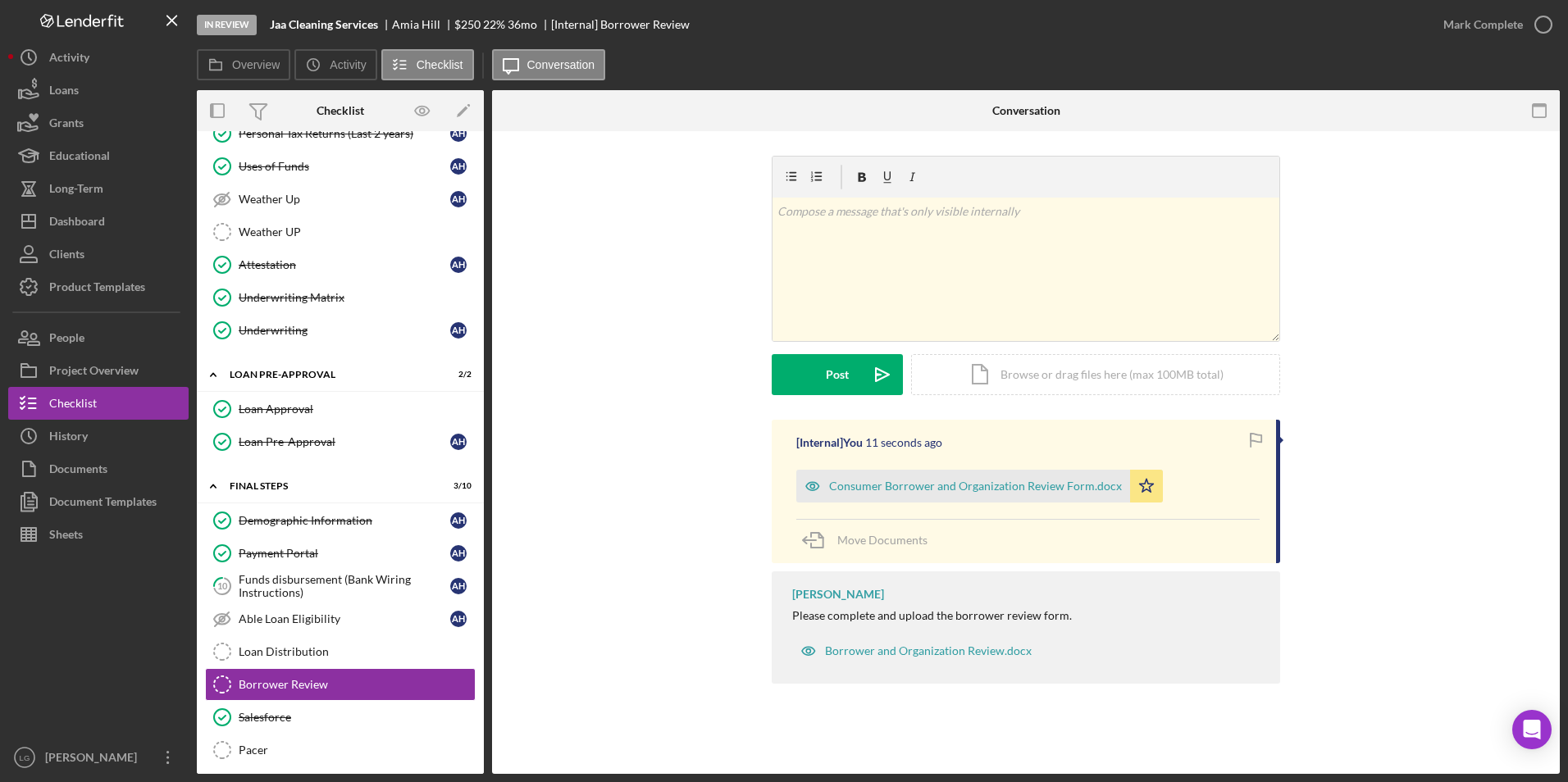
scroll to position [656, 0]
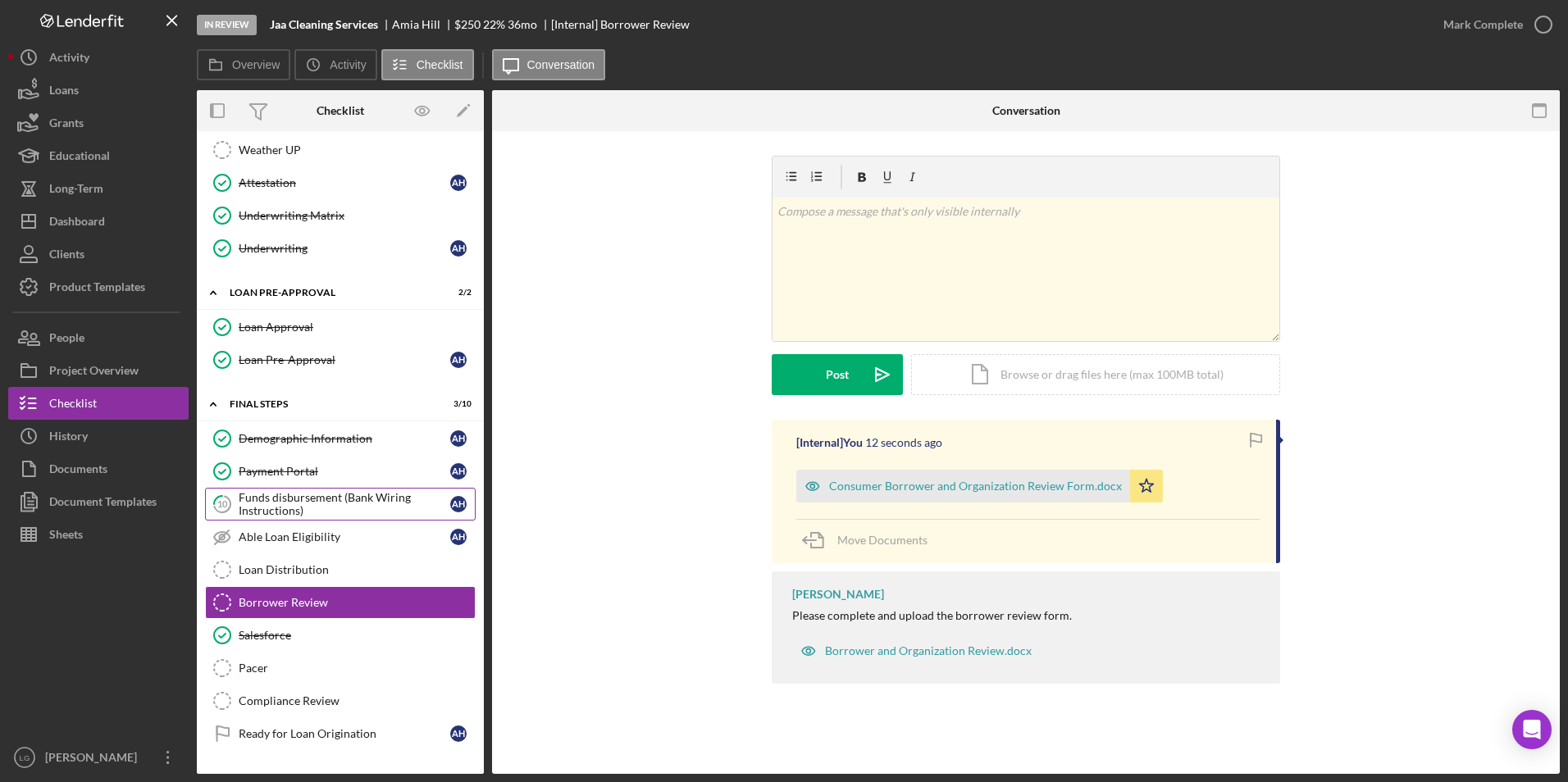
click at [332, 498] on div "Funds disbursement (Bank Wiring Instructions)" at bounding box center [344, 504] width 212 height 26
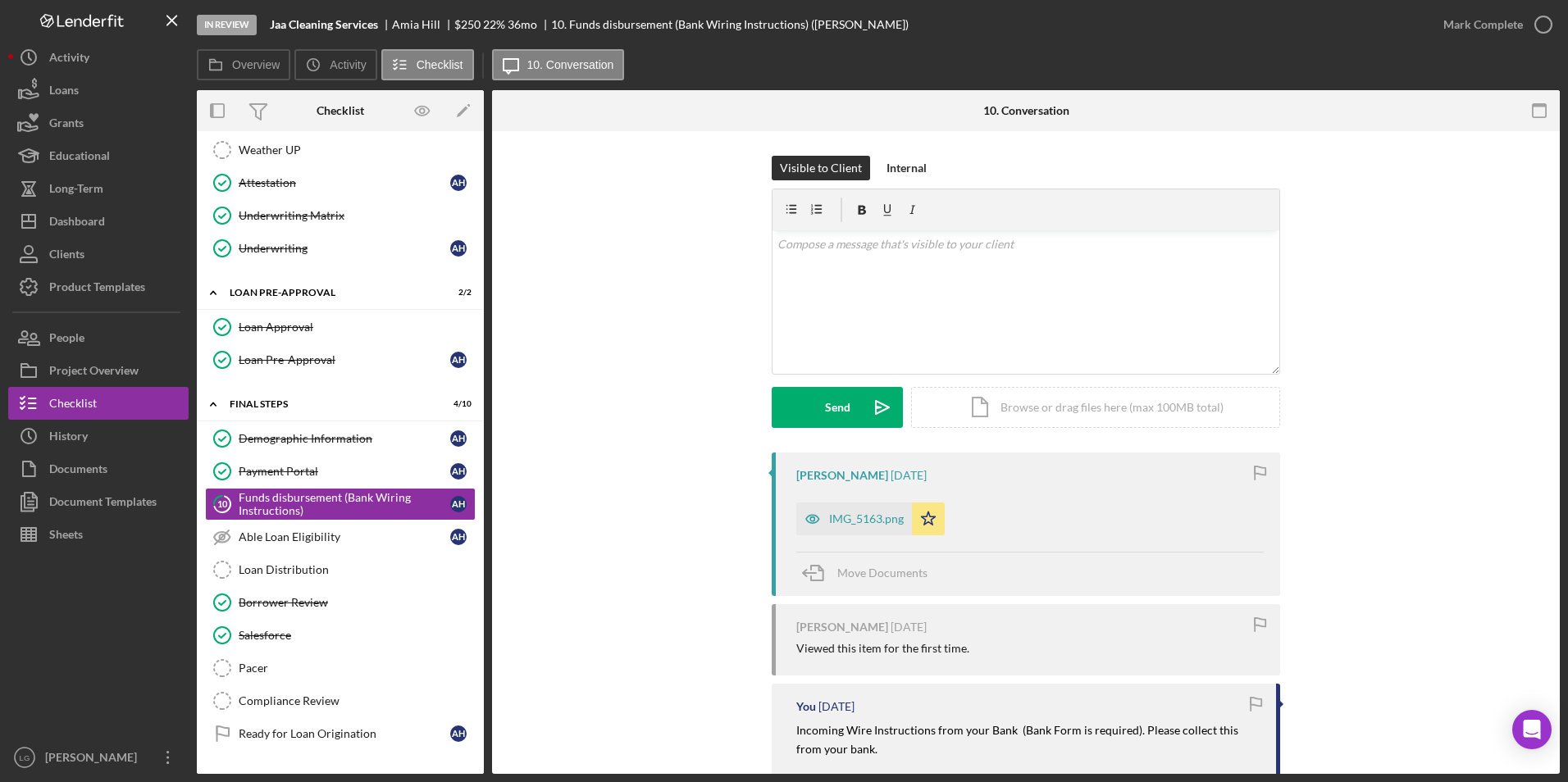
scroll to position [162, 0]
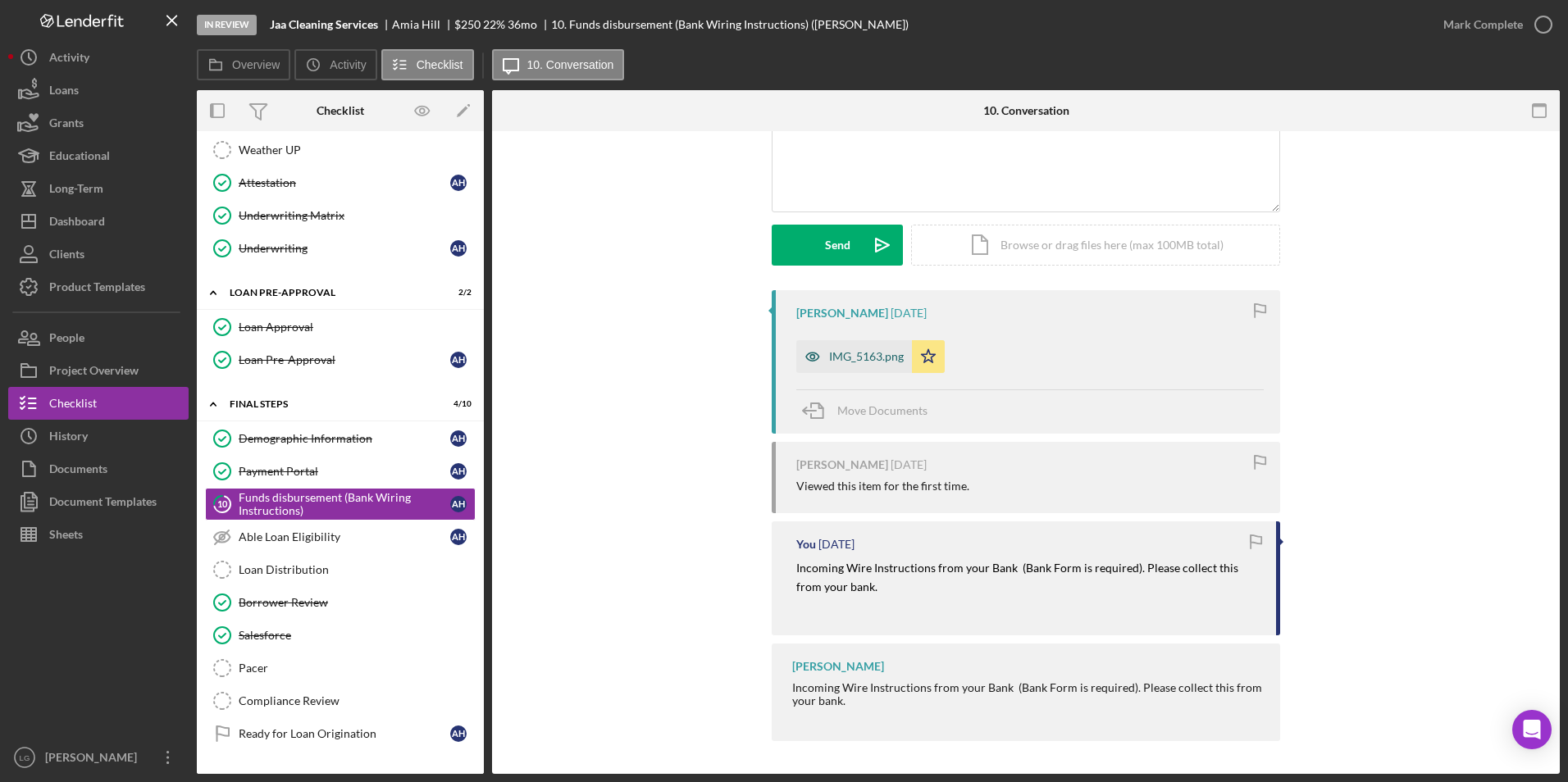
click at [866, 365] on div "IMG_5163.png" at bounding box center [853, 357] width 116 height 33
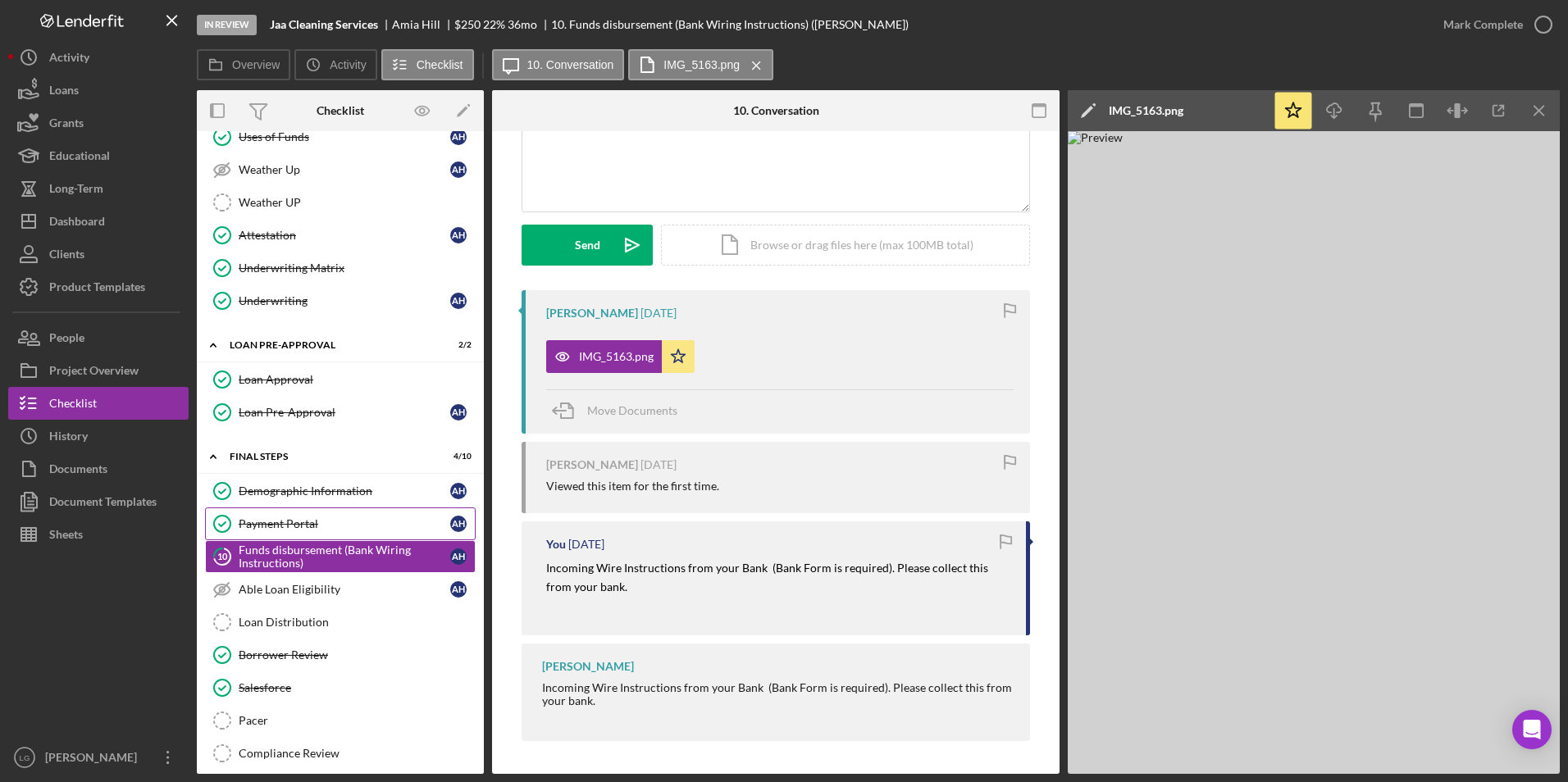
scroll to position [603, 0]
click at [319, 368] on link "Loan Approval Loan Approval" at bounding box center [340, 380] width 270 height 33
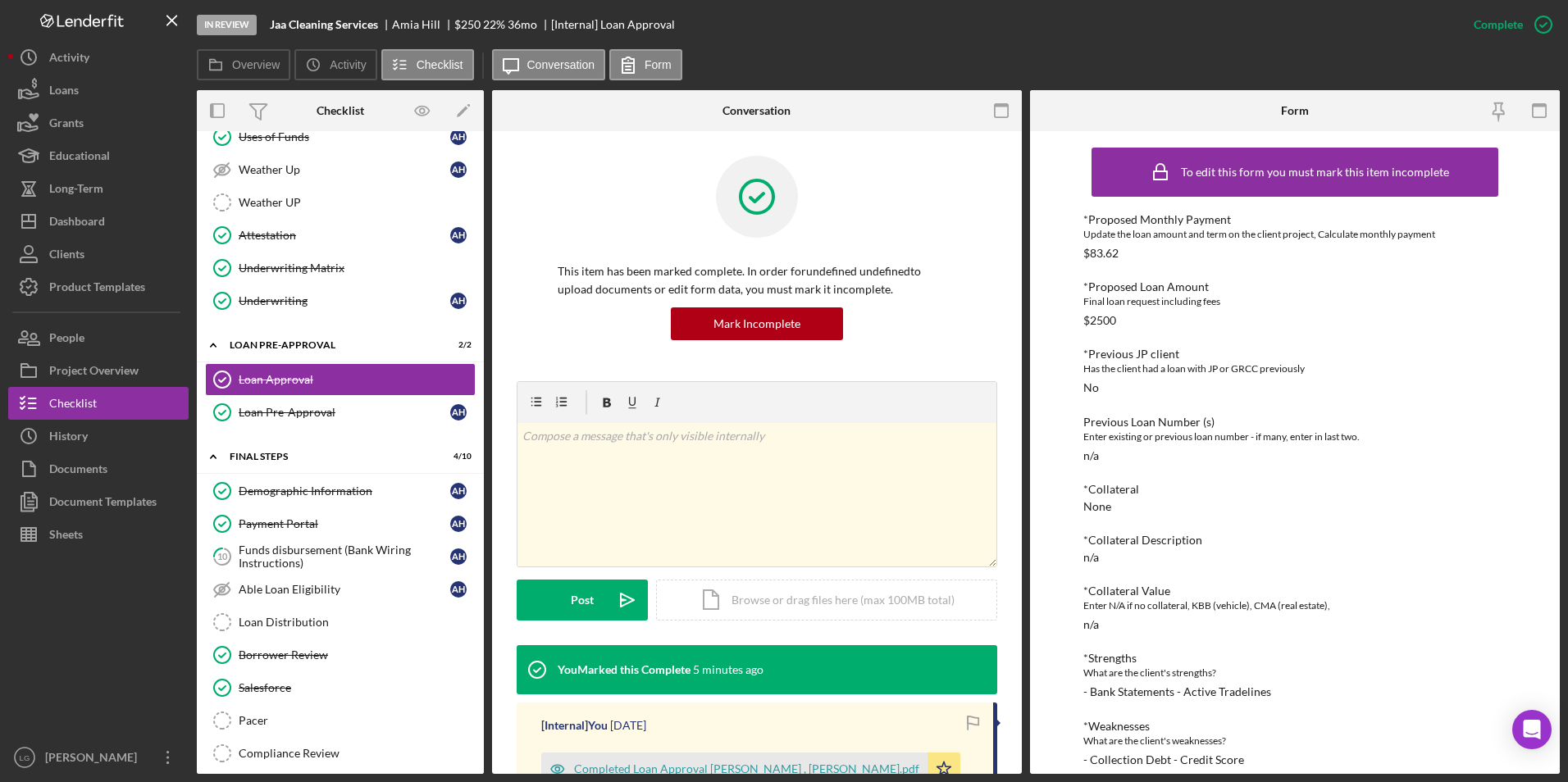
scroll to position [85, 0]
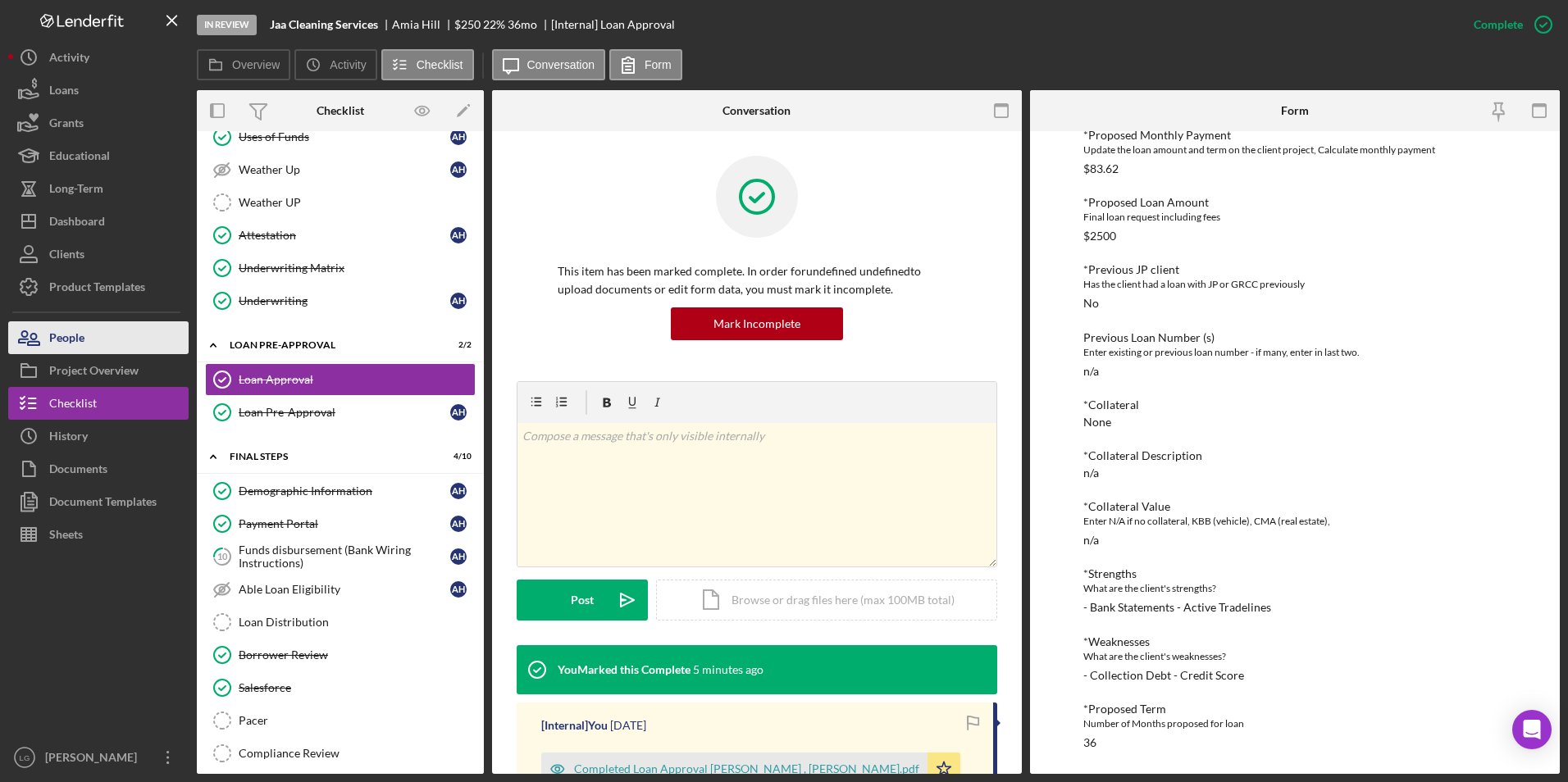
click at [104, 337] on button "People" at bounding box center [99, 338] width 181 height 33
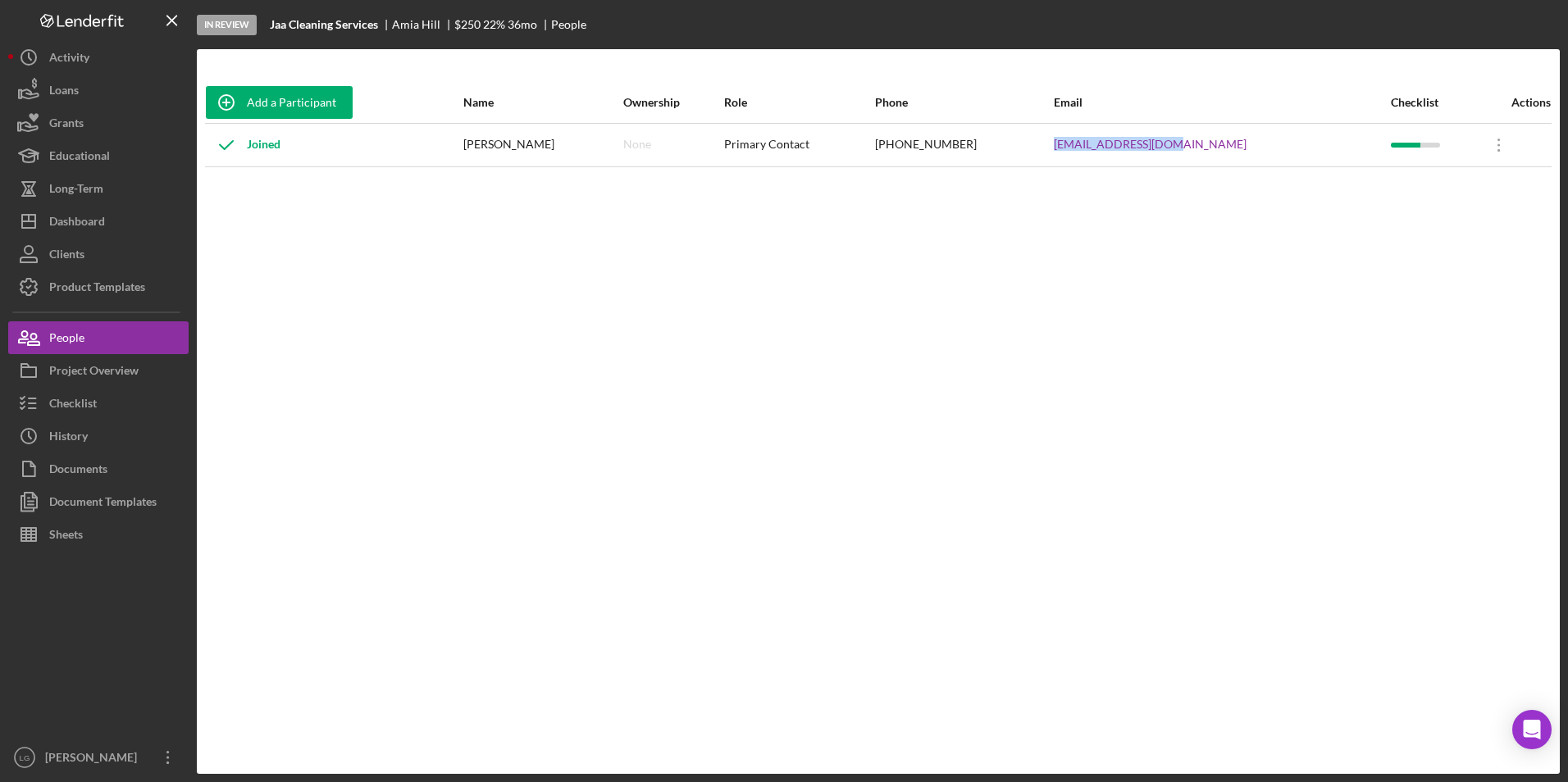
drag, startPoint x: 1272, startPoint y: 145, endPoint x: 1102, endPoint y: 143, distance: 170.0
click at [1102, 143] on tr "Joined Amia Hill None Primary Contact (314) 440-5241 amiahill2@gmail.com Icon/O…" at bounding box center [878, 145] width 1346 height 44
drag, startPoint x: 1102, startPoint y: 143, endPoint x: 1126, endPoint y: 140, distance: 24.2
copy tr "amiahill2@gmail.com"
click at [124, 403] on button "Checklist" at bounding box center [99, 403] width 181 height 33
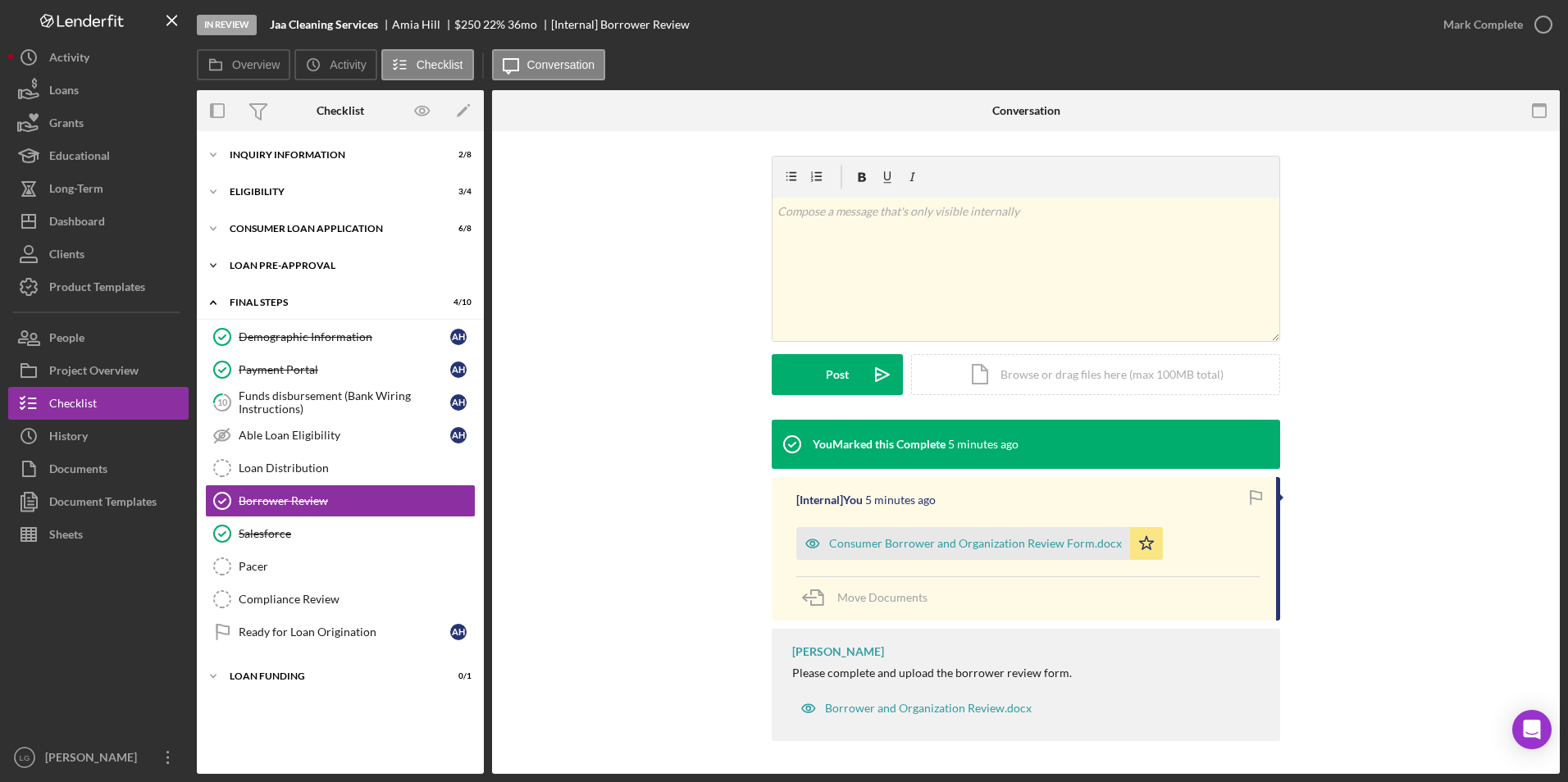
click at [327, 264] on div "Loan Pre-Approval" at bounding box center [347, 266] width 234 height 10
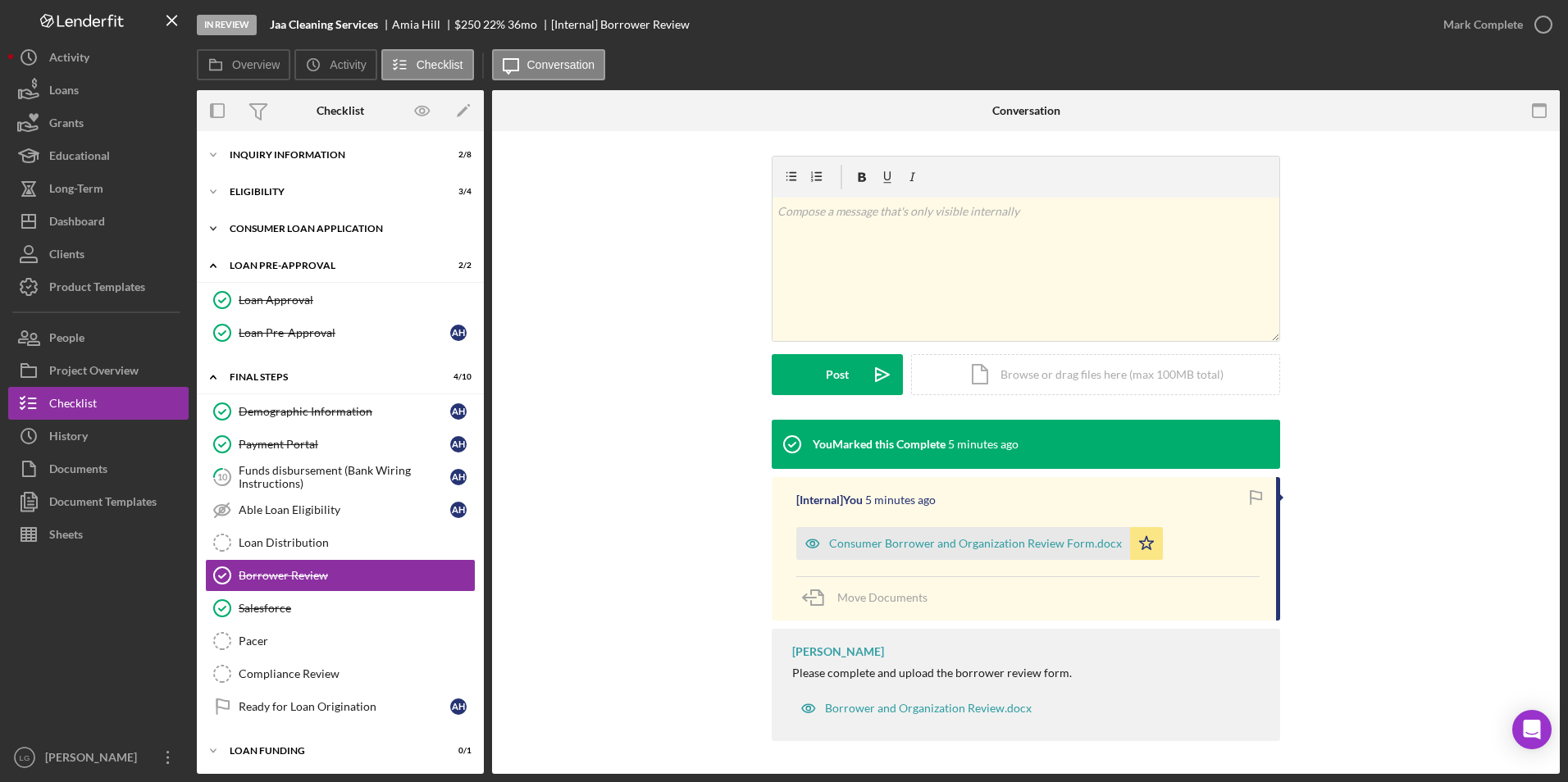
click at [321, 223] on div "Icon/Expander Consumer Loan Application 6 / 8" at bounding box center [340, 229] width 287 height 33
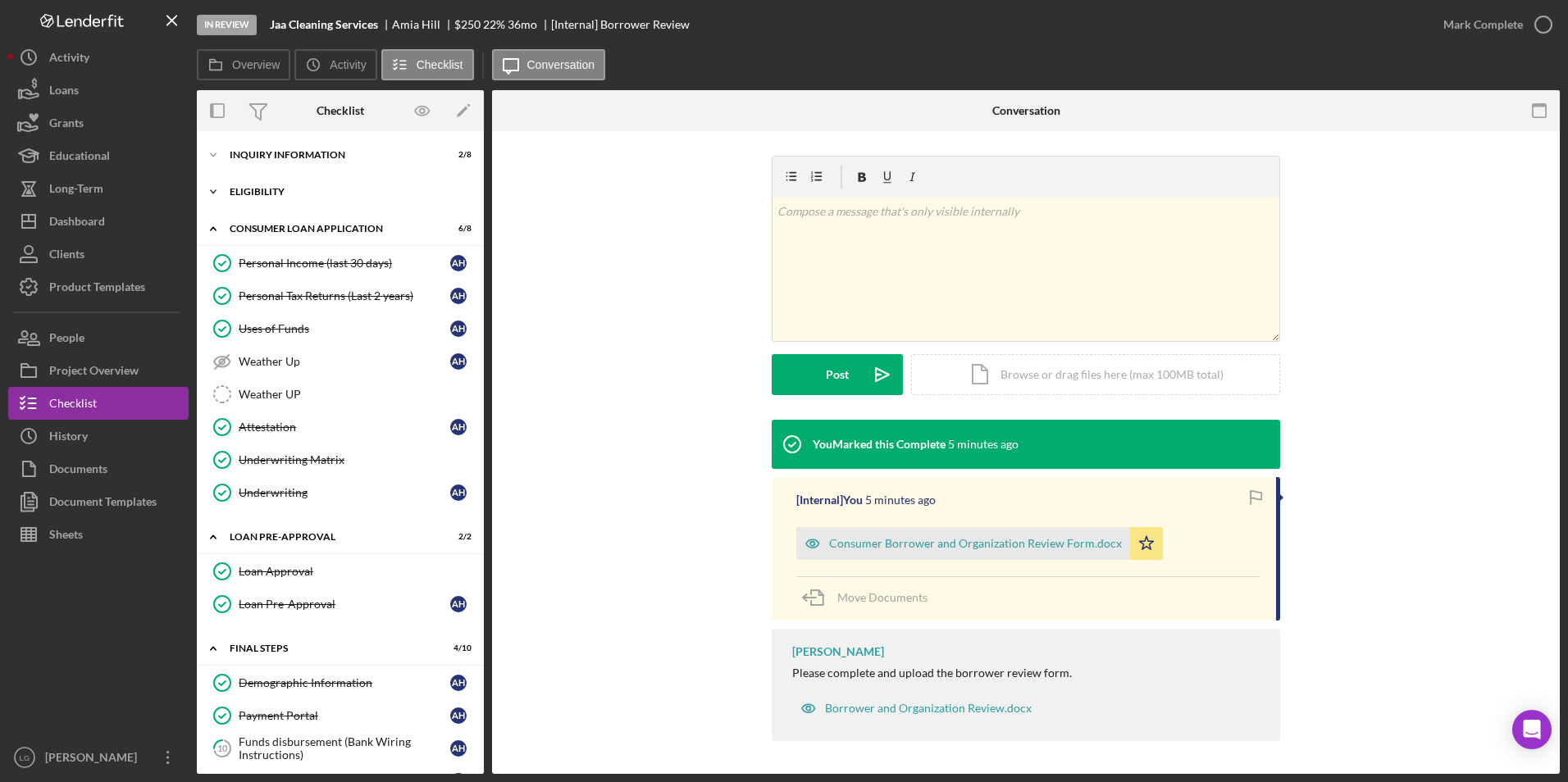
click at [276, 184] on div "Icon/Expander Eligibility 3 / 4" at bounding box center [340, 192] width 287 height 33
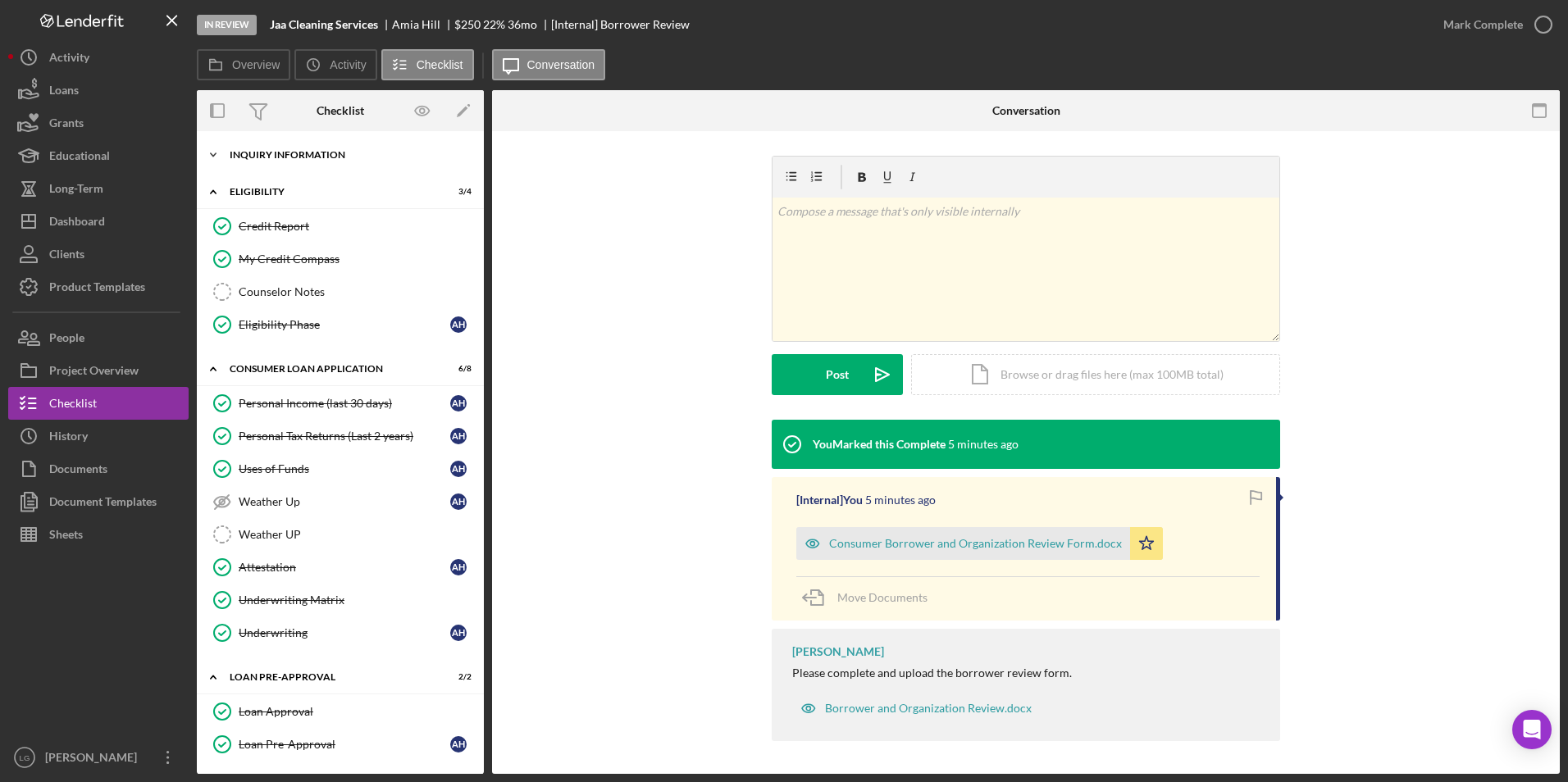
click at [276, 156] on div "Inquiry Information" at bounding box center [347, 154] width 234 height 10
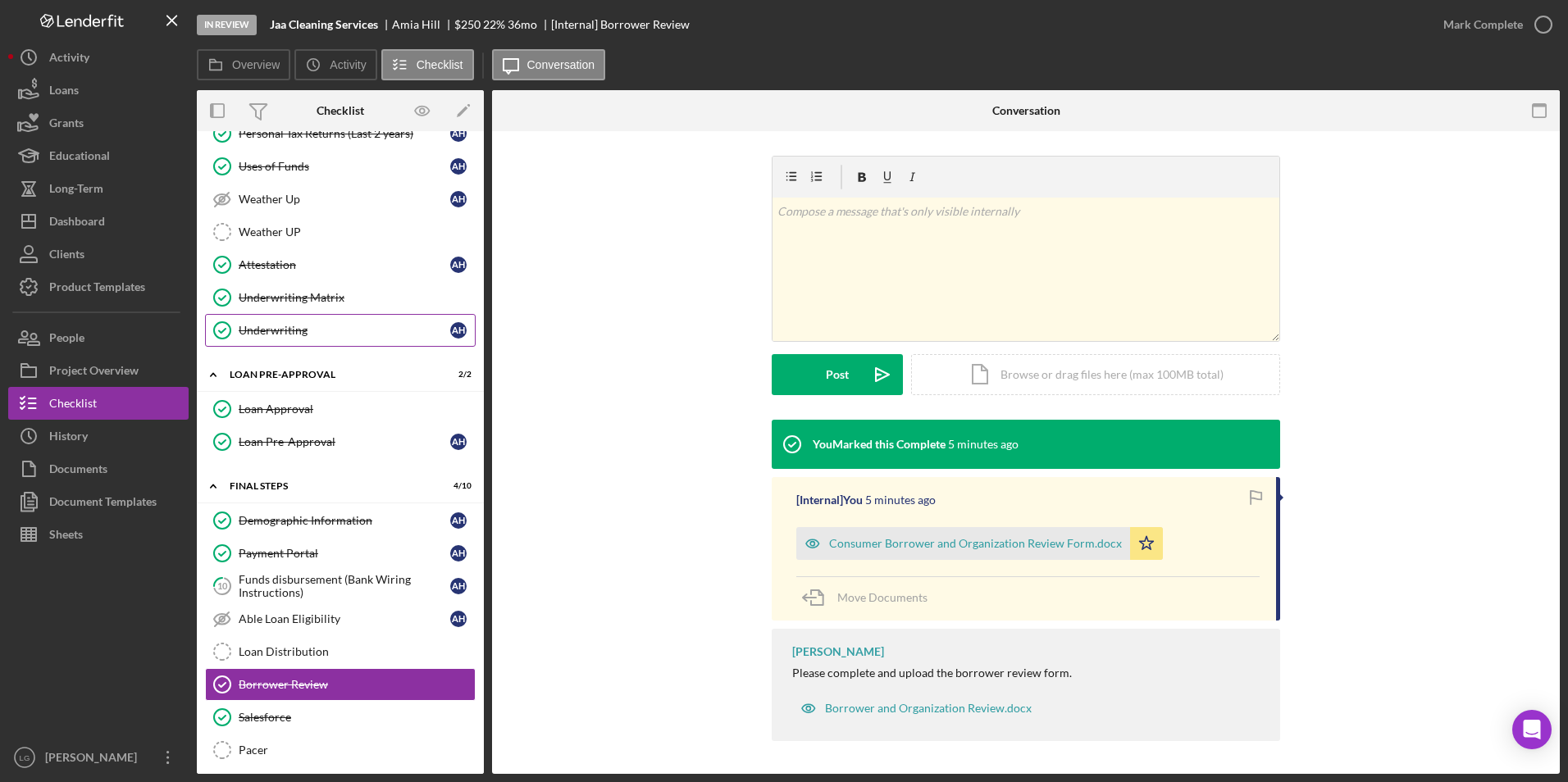
scroll to position [656, 0]
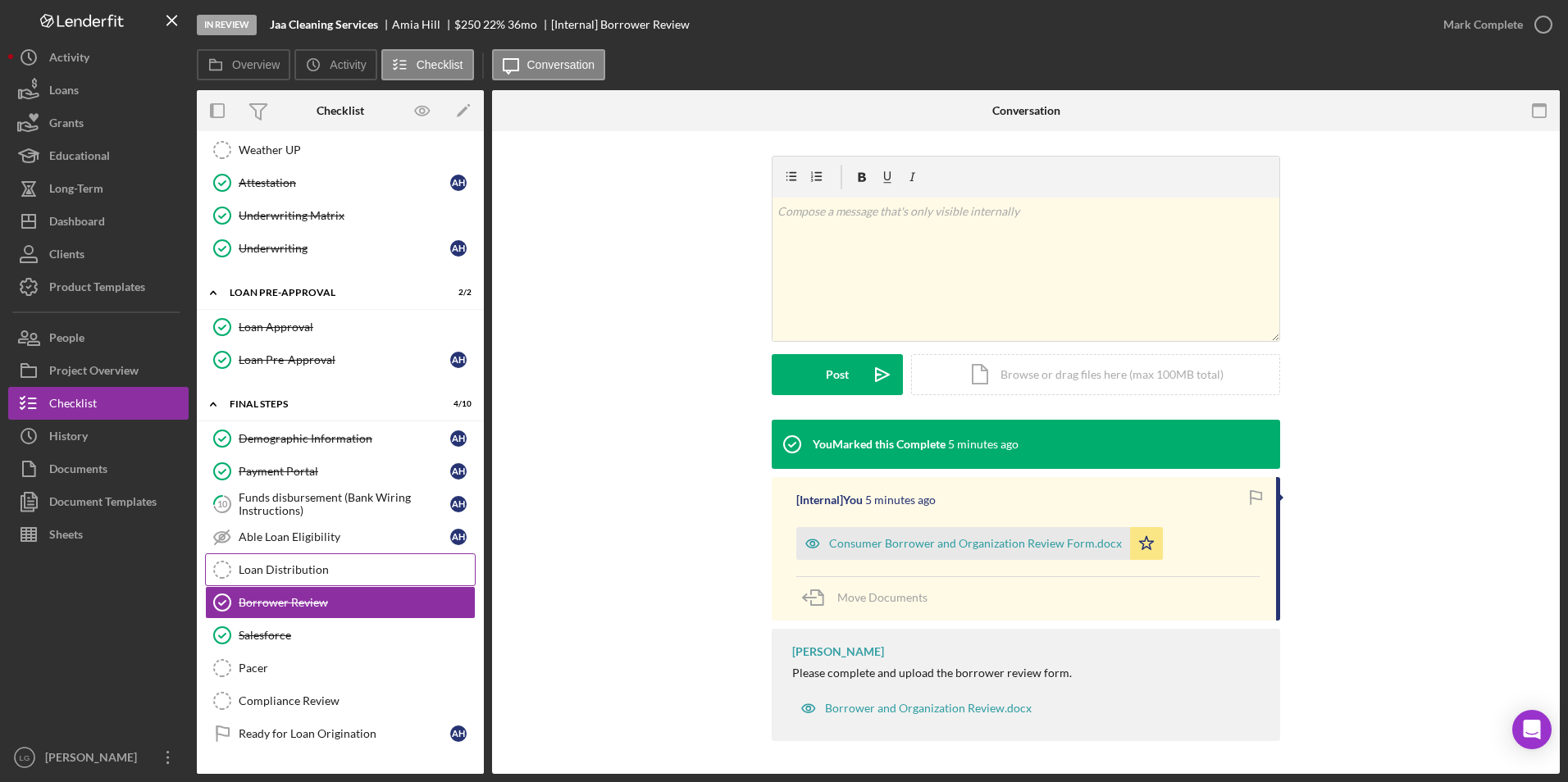
click at [351, 563] on div "Loan Distribution" at bounding box center [356, 569] width 236 height 13
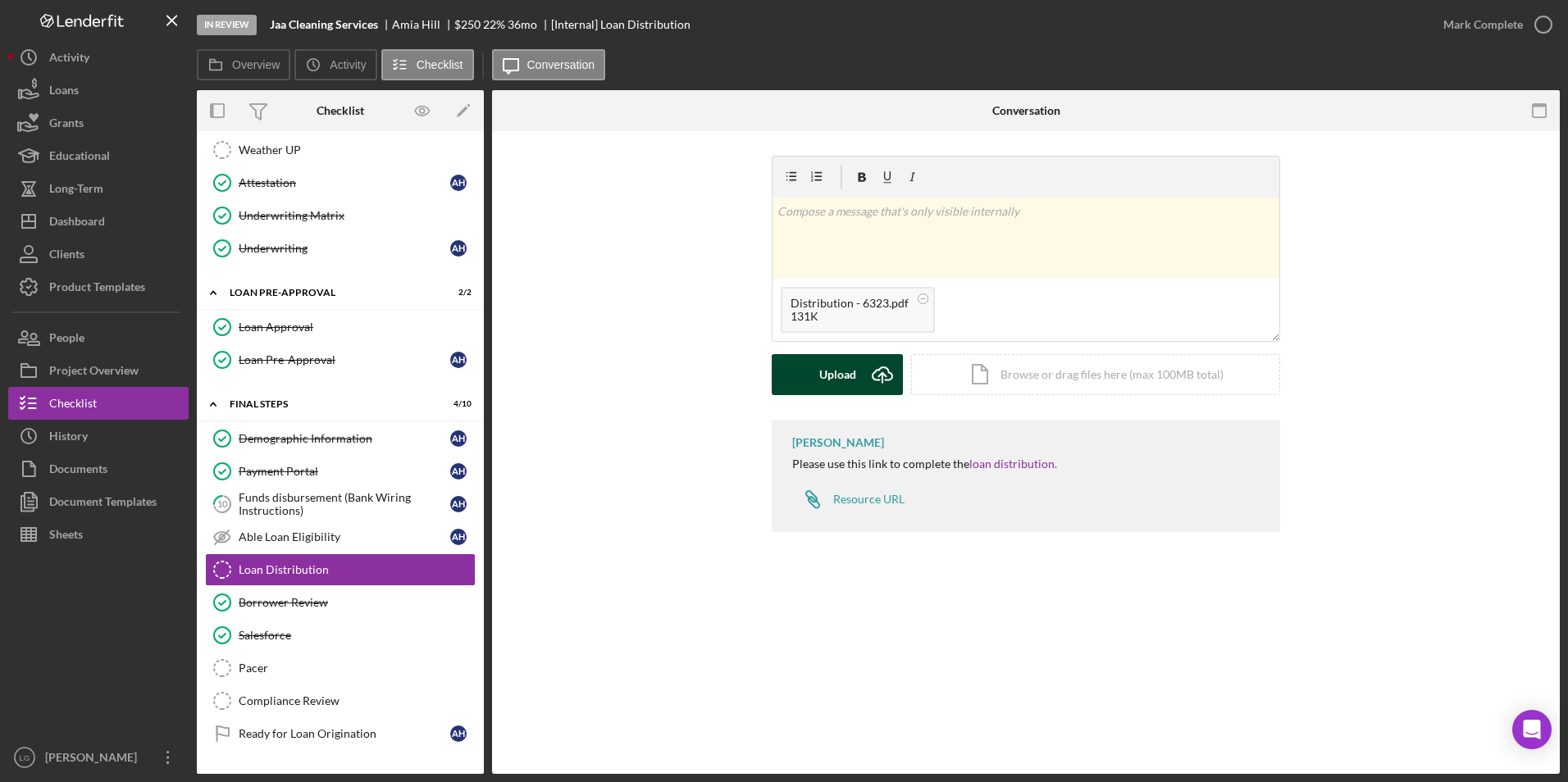
click at [833, 376] on div "Upload" at bounding box center [837, 374] width 37 height 41
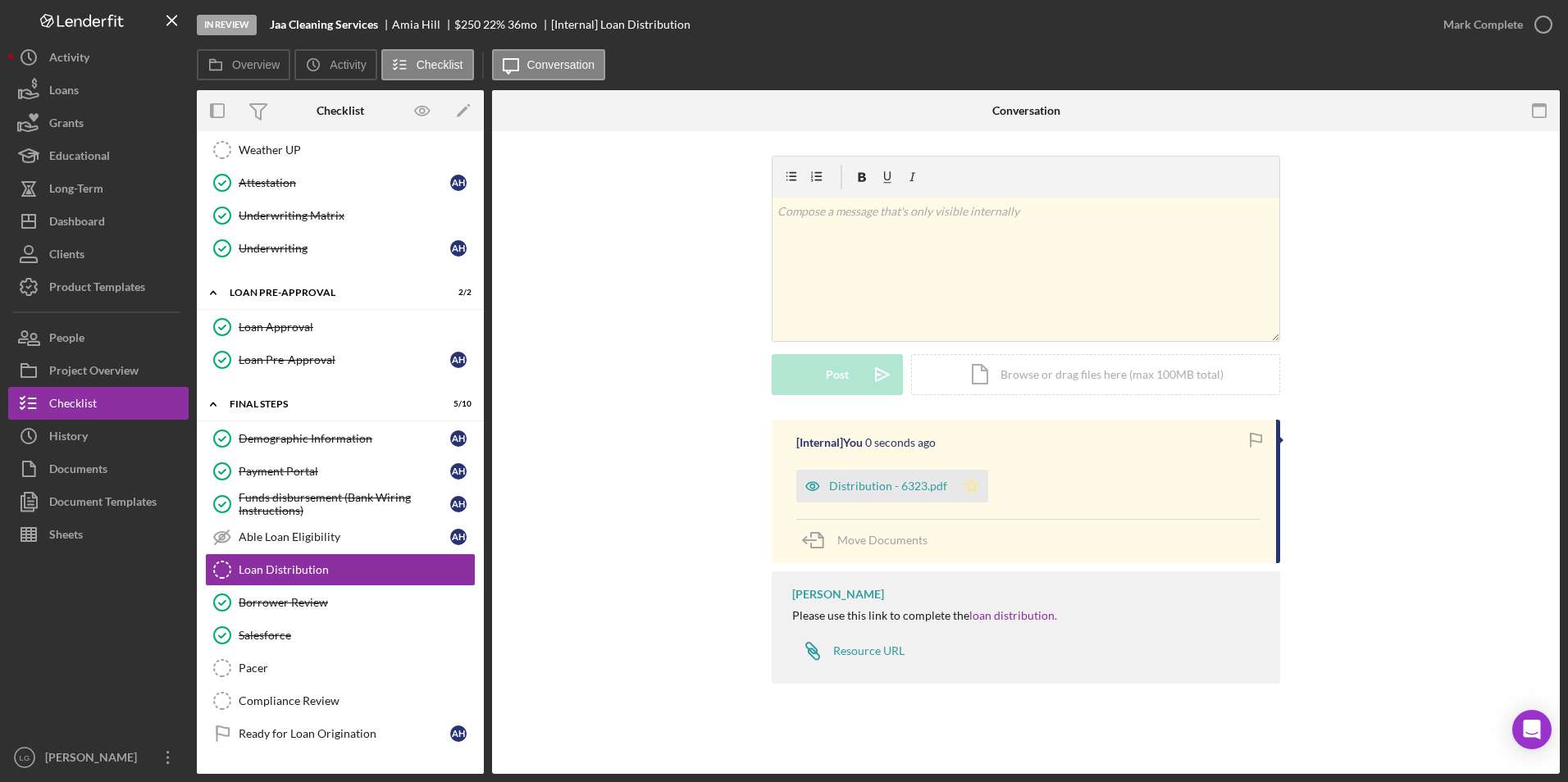
click at [979, 485] on icon "Icon/Star" at bounding box center [972, 486] width 33 height 33
click at [1517, 16] on div "Mark Complete" at bounding box center [1482, 25] width 79 height 33
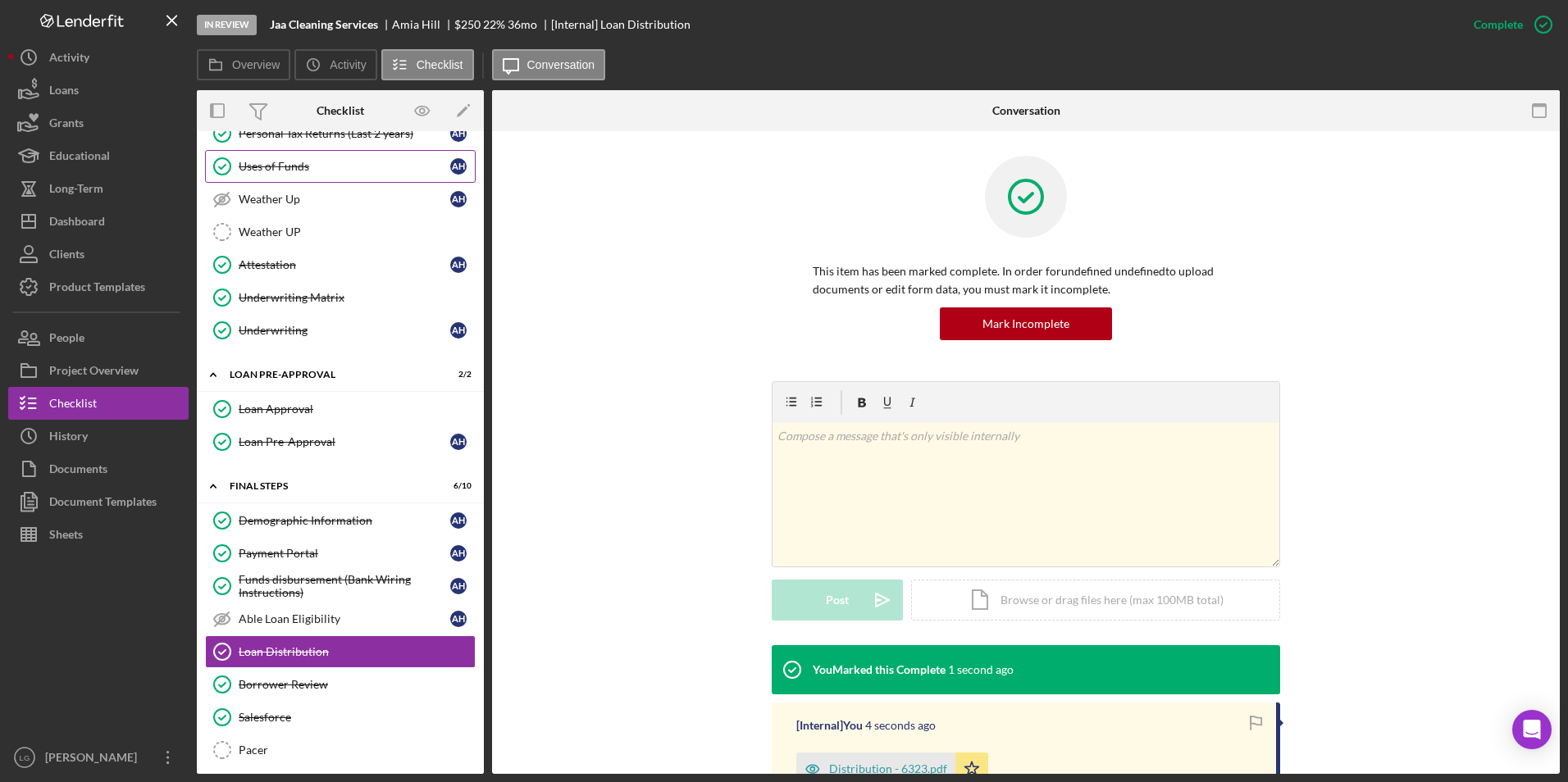
scroll to position [410, 0]
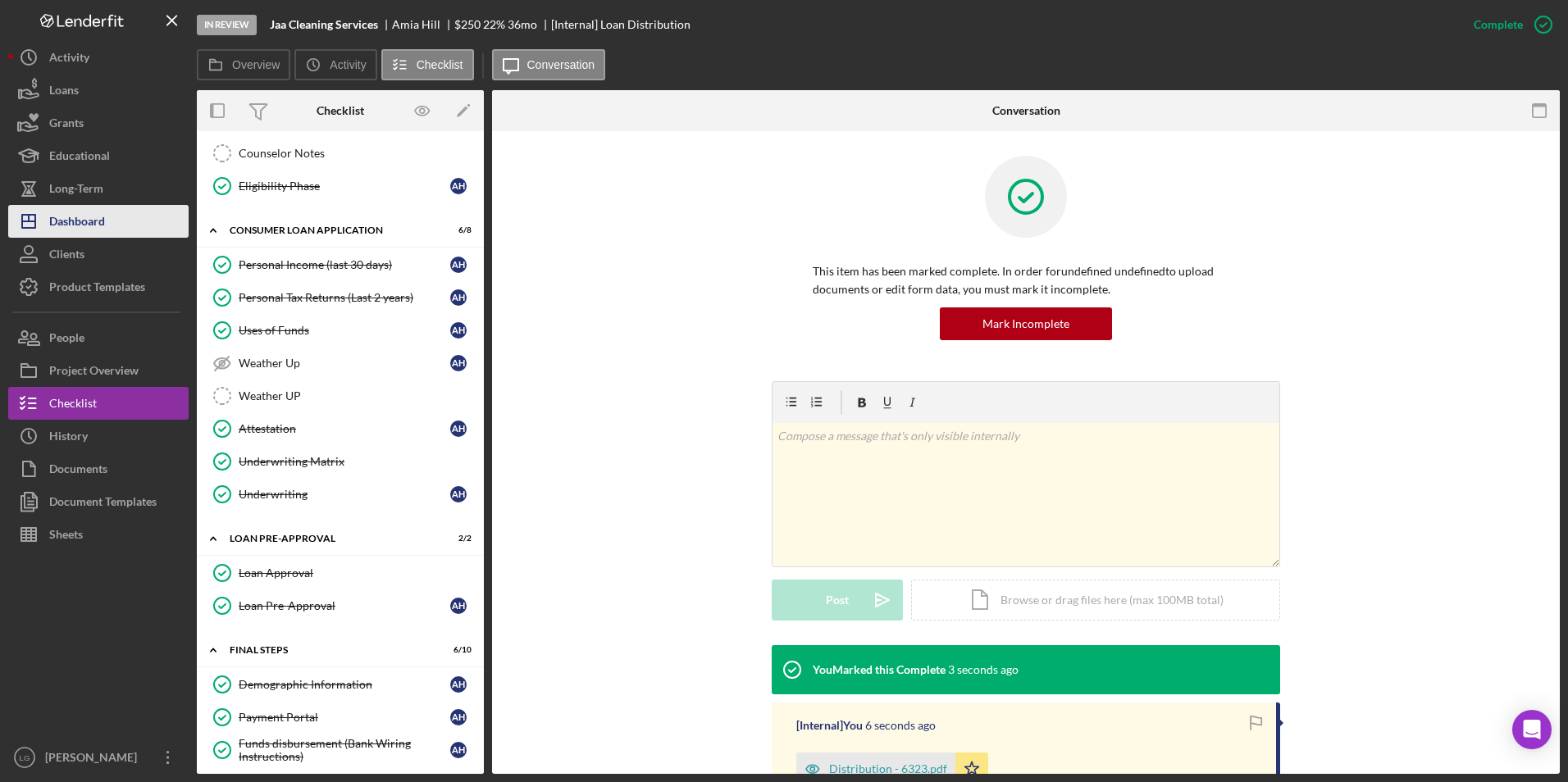
click at [110, 223] on button "Icon/Dashboard Dashboard" at bounding box center [99, 222] width 181 height 33
